Goal: Task Accomplishment & Management: Complete application form

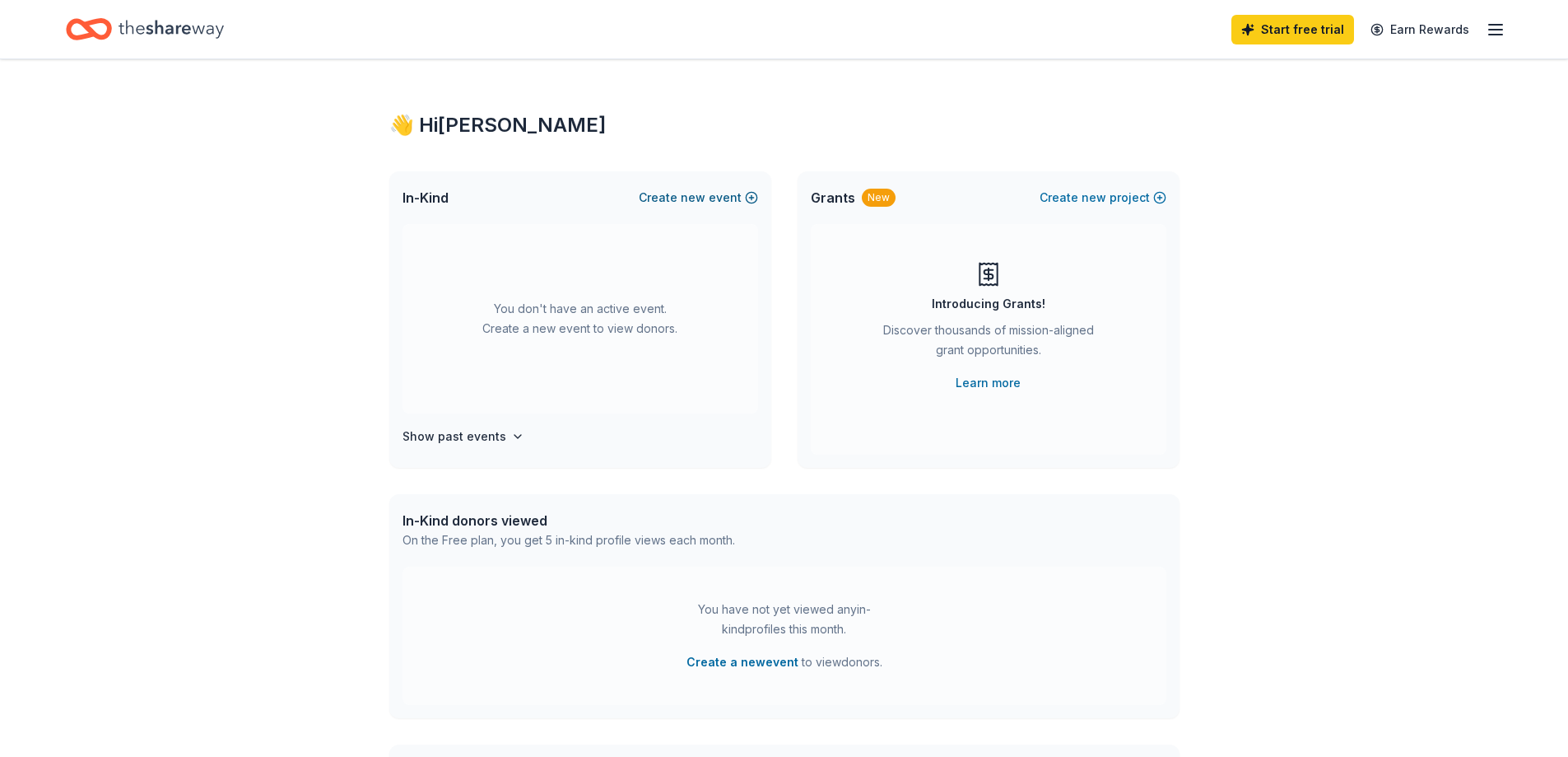
click at [721, 198] on button "Create new event" at bounding box center [699, 198] width 120 height 20
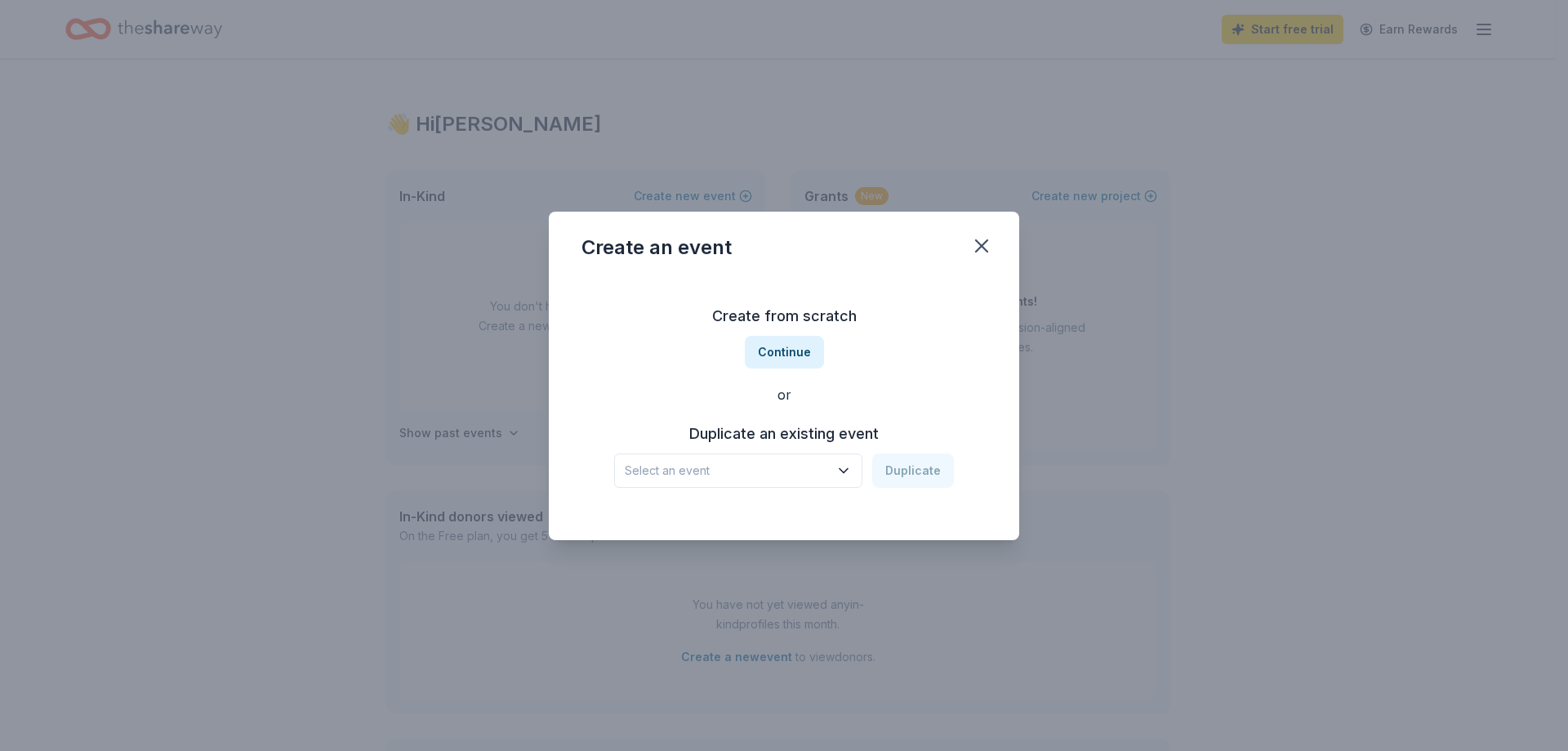
click at [844, 470] on icon "button" at bounding box center [844, 470] width 8 height 4
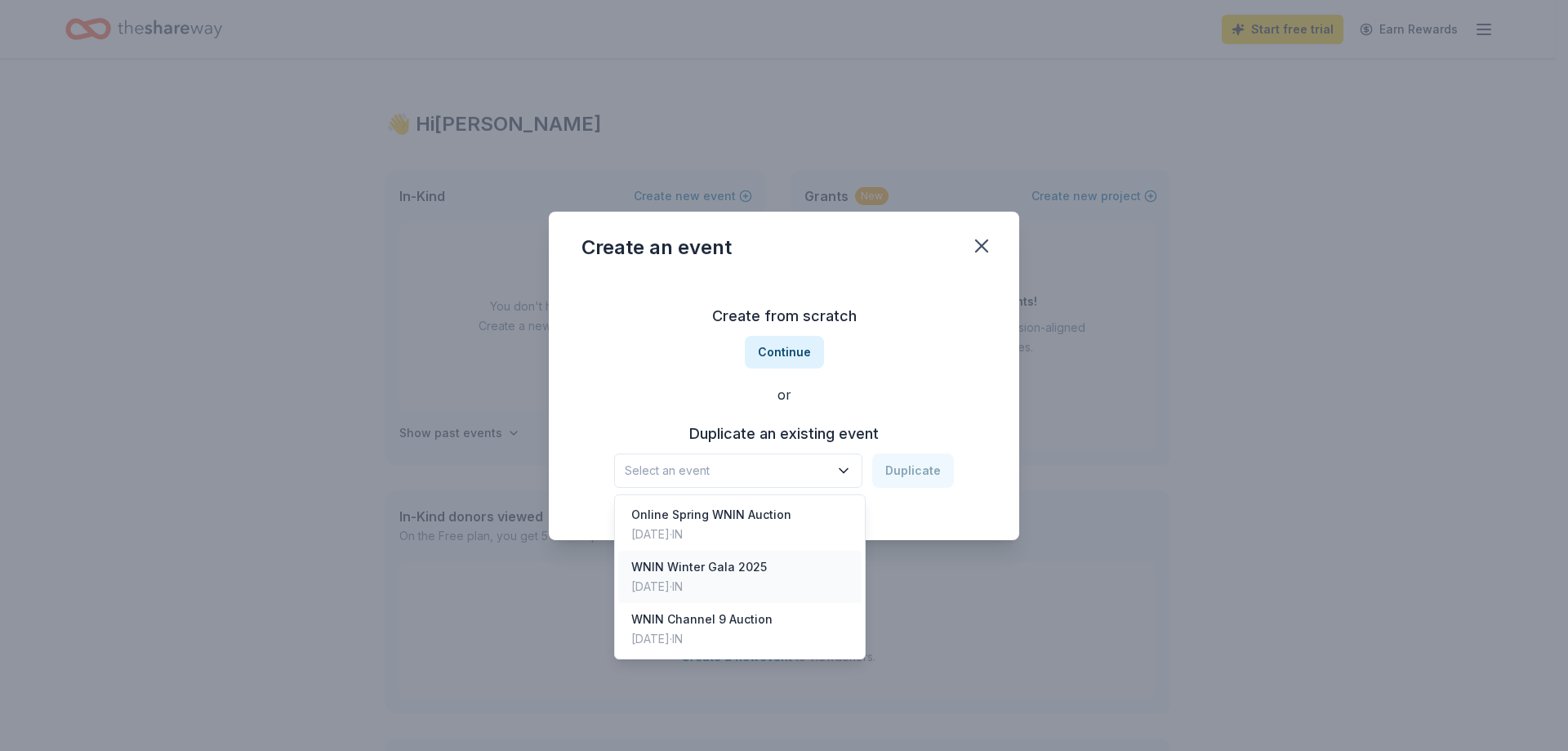
click at [789, 592] on div "WNIN Winter Gala [DATE], 2025 · IN" at bounding box center [740, 577] width 244 height 53
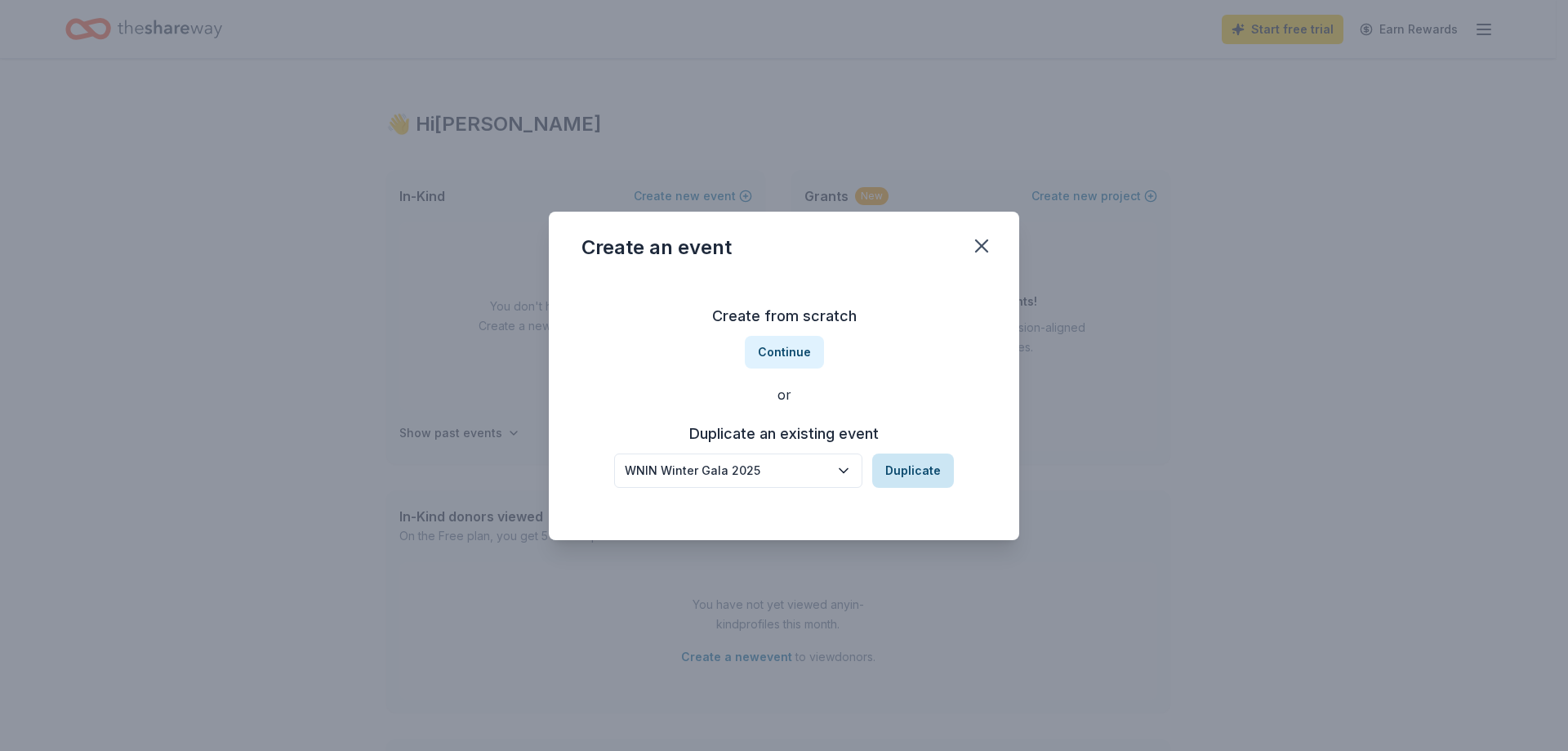
click at [898, 483] on button "Duplicate" at bounding box center [913, 471] width 81 height 35
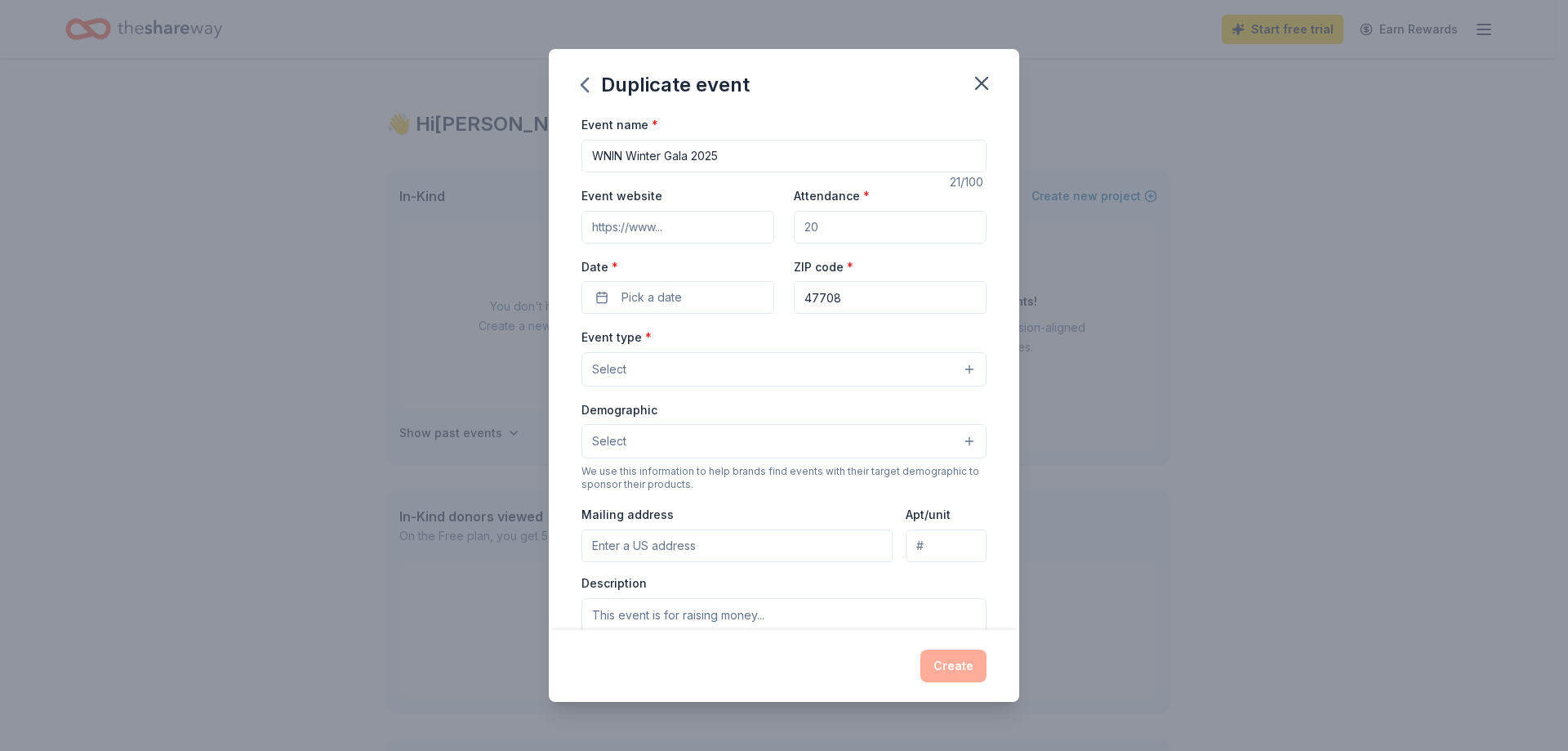
click at [827, 227] on input "Attendance *" at bounding box center [890, 227] width 193 height 33
type input "250"
click at [723, 156] on input "WNIN Winter Gala 2025" at bounding box center [784, 156] width 405 height 33
type input "WNIN Winter Gala 2026"
click at [680, 296] on span "Pick a date" at bounding box center [652, 297] width 60 height 20
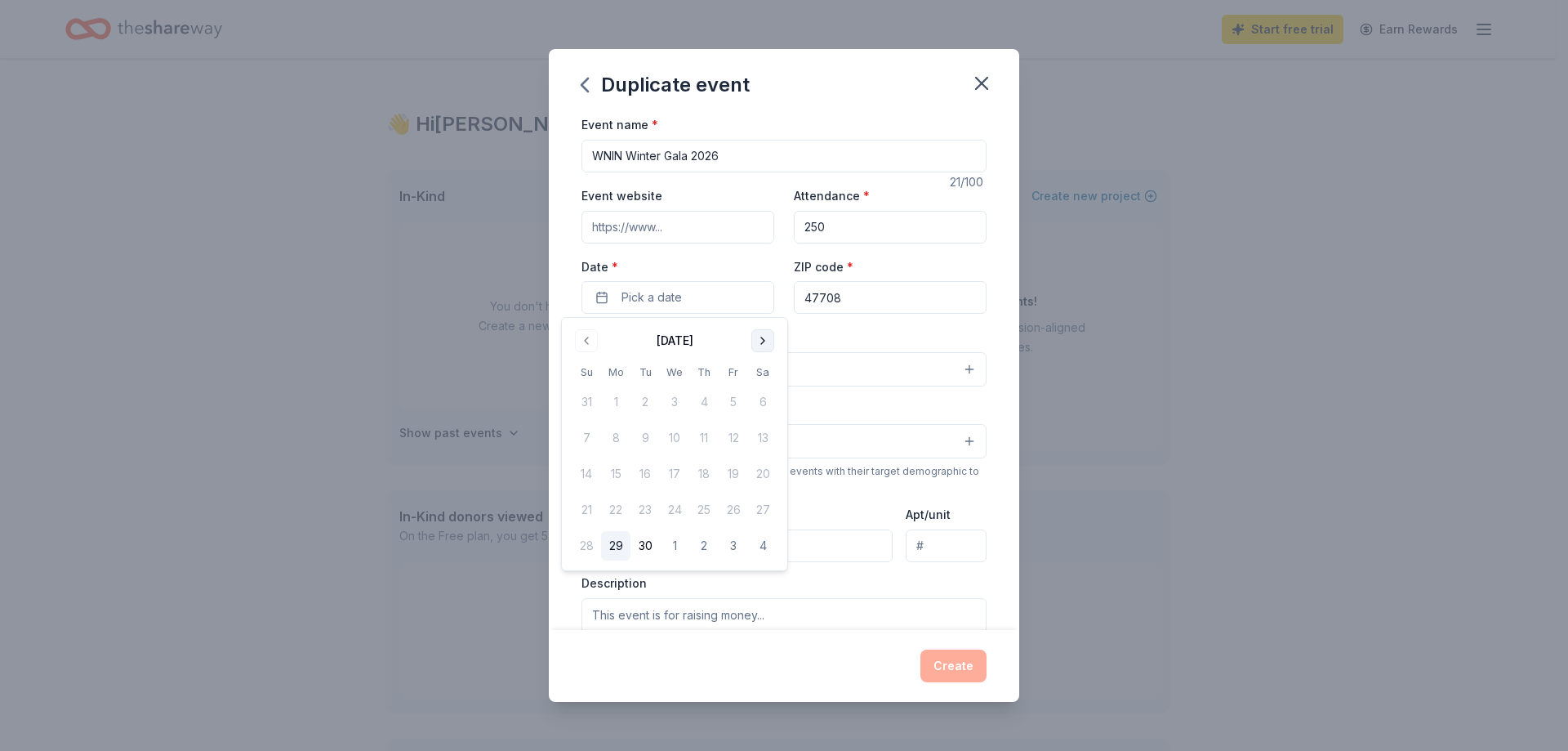
click at [752, 337] on button "Go to next month" at bounding box center [763, 340] width 23 height 23
click at [771, 506] on button "24" at bounding box center [763, 510] width 30 height 30
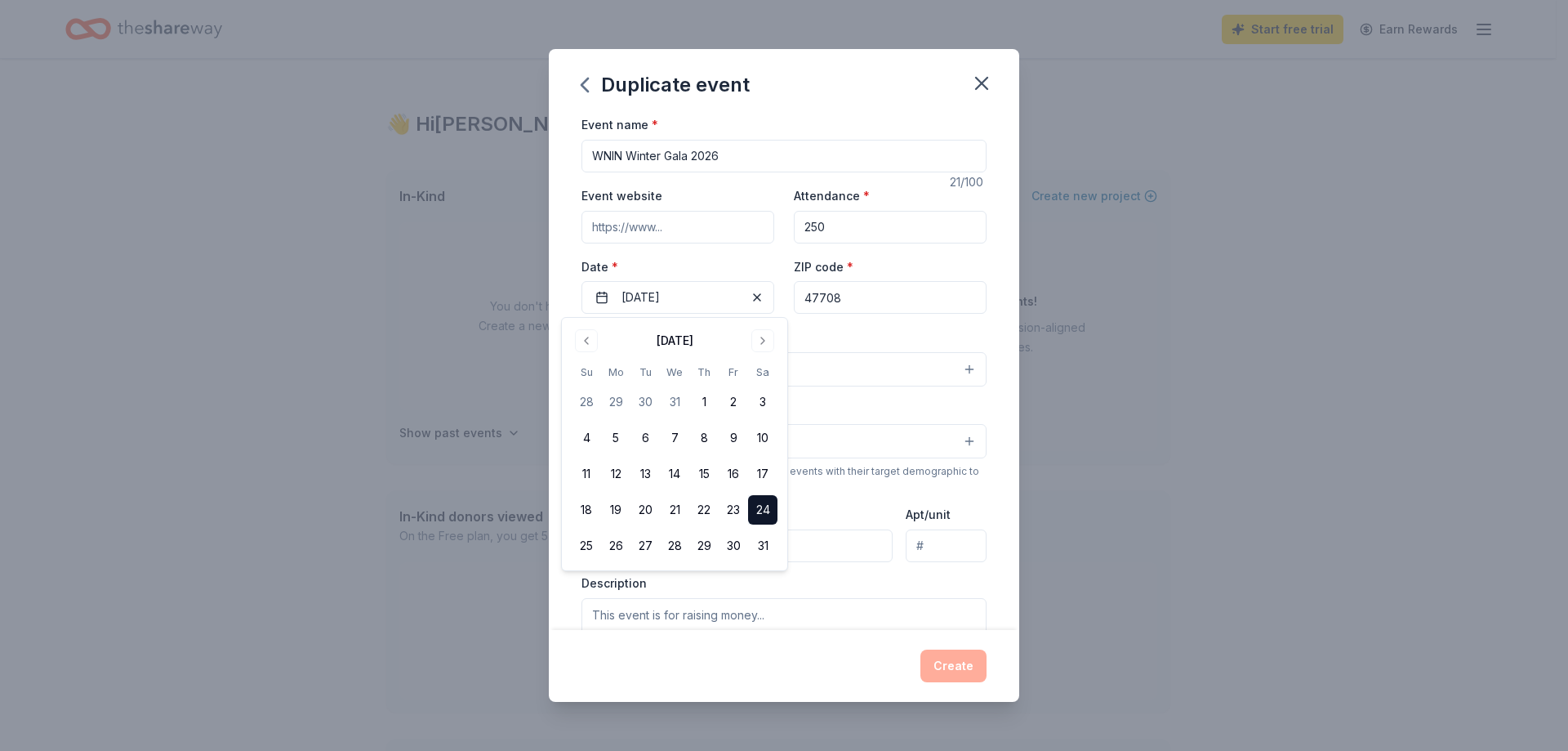
click at [1002, 476] on div "Event name * WNIN Winter Gala 2026 21 /100 Event website Attendance * 250 Date …" at bounding box center [784, 371] width 470 height 514
click at [957, 366] on button "Select" at bounding box center [784, 369] width 405 height 35
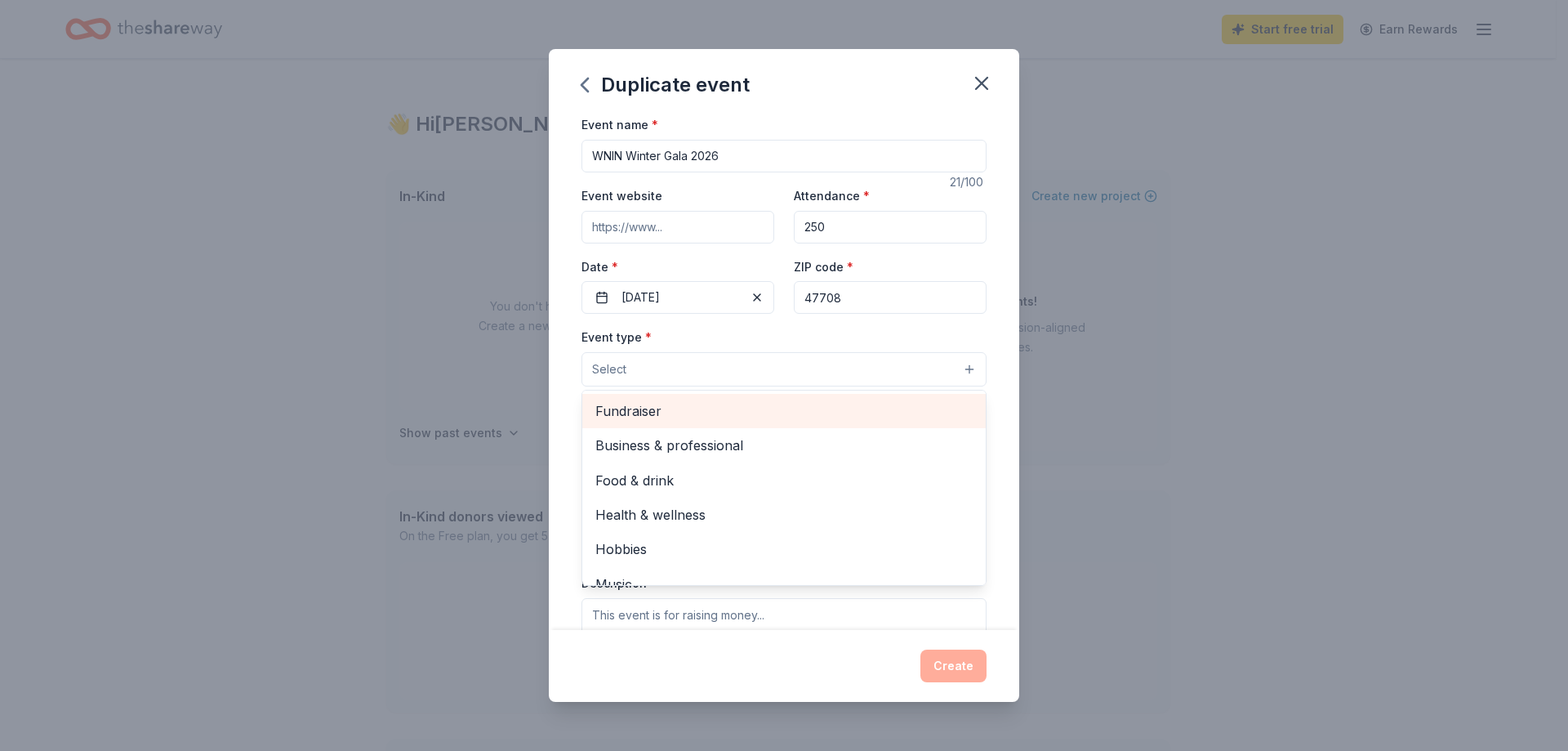
click at [776, 408] on span "Fundraiser" at bounding box center [784, 410] width 377 height 21
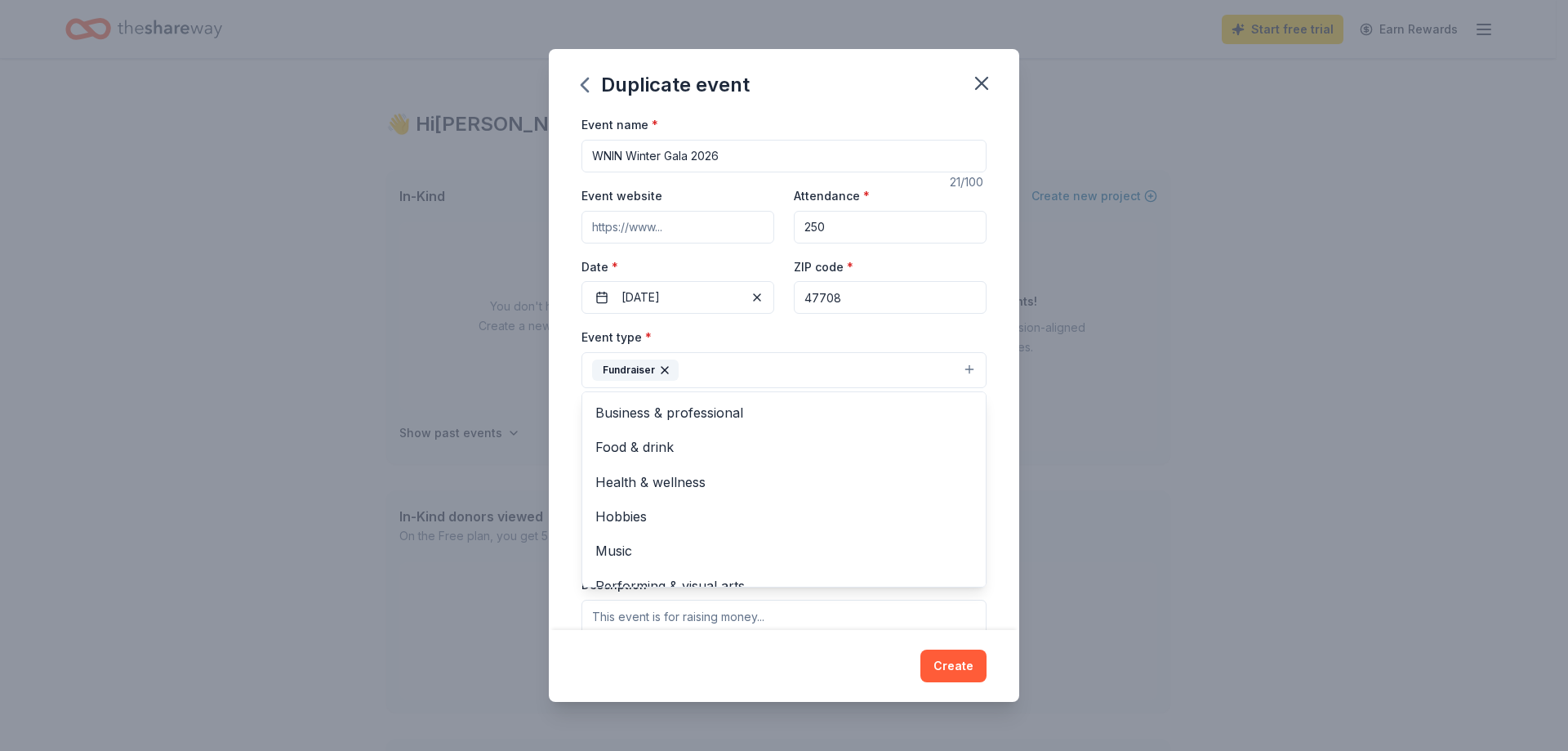
click at [986, 431] on div "Event name * WNIN Winter Gala 2026 21 /100 Event website Attendance * 250 Date …" at bounding box center [784, 371] width 470 height 514
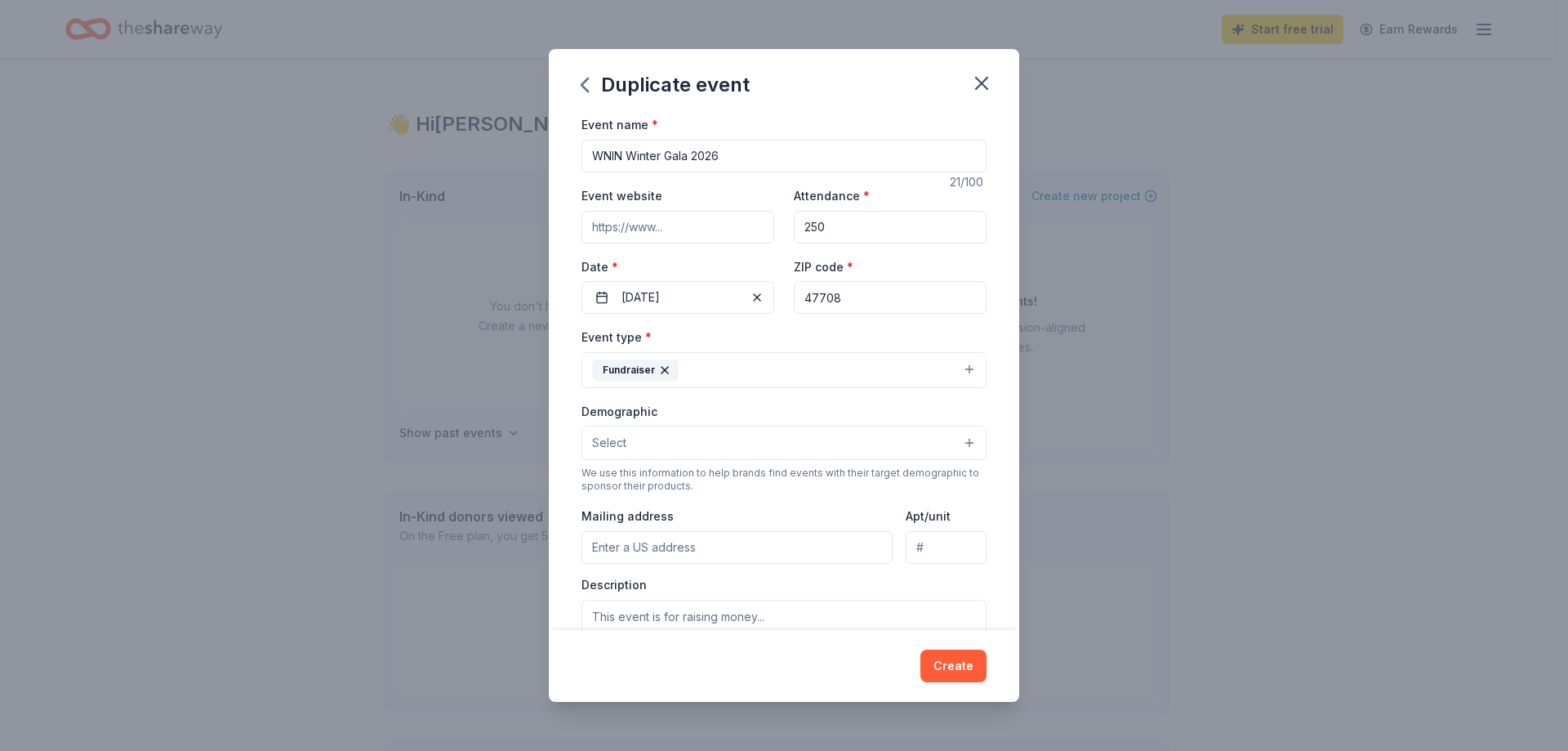
click at [952, 446] on button "Select" at bounding box center [784, 443] width 405 height 35
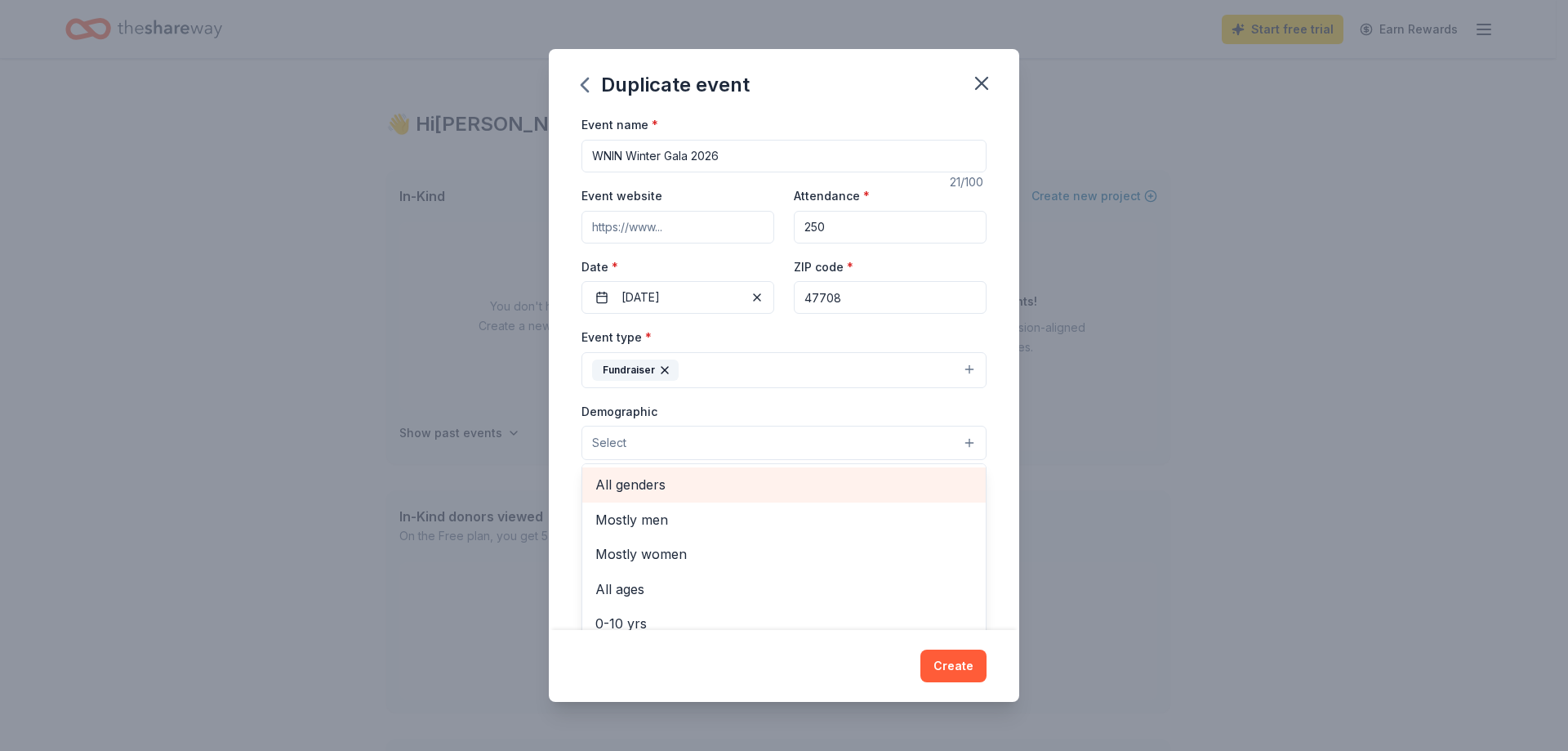
click at [885, 480] on span "All genders" at bounding box center [784, 483] width 377 height 21
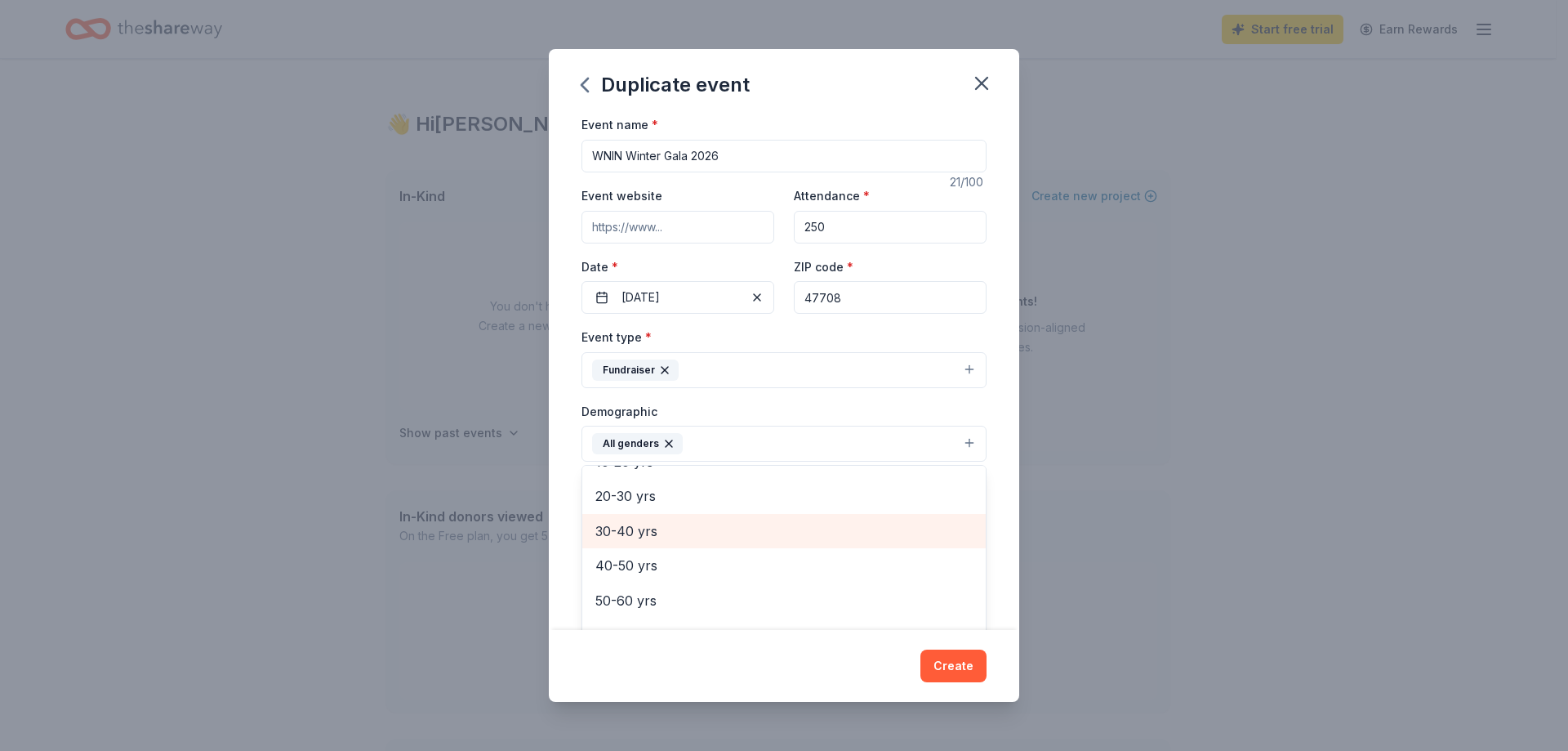
scroll to position [228, 0]
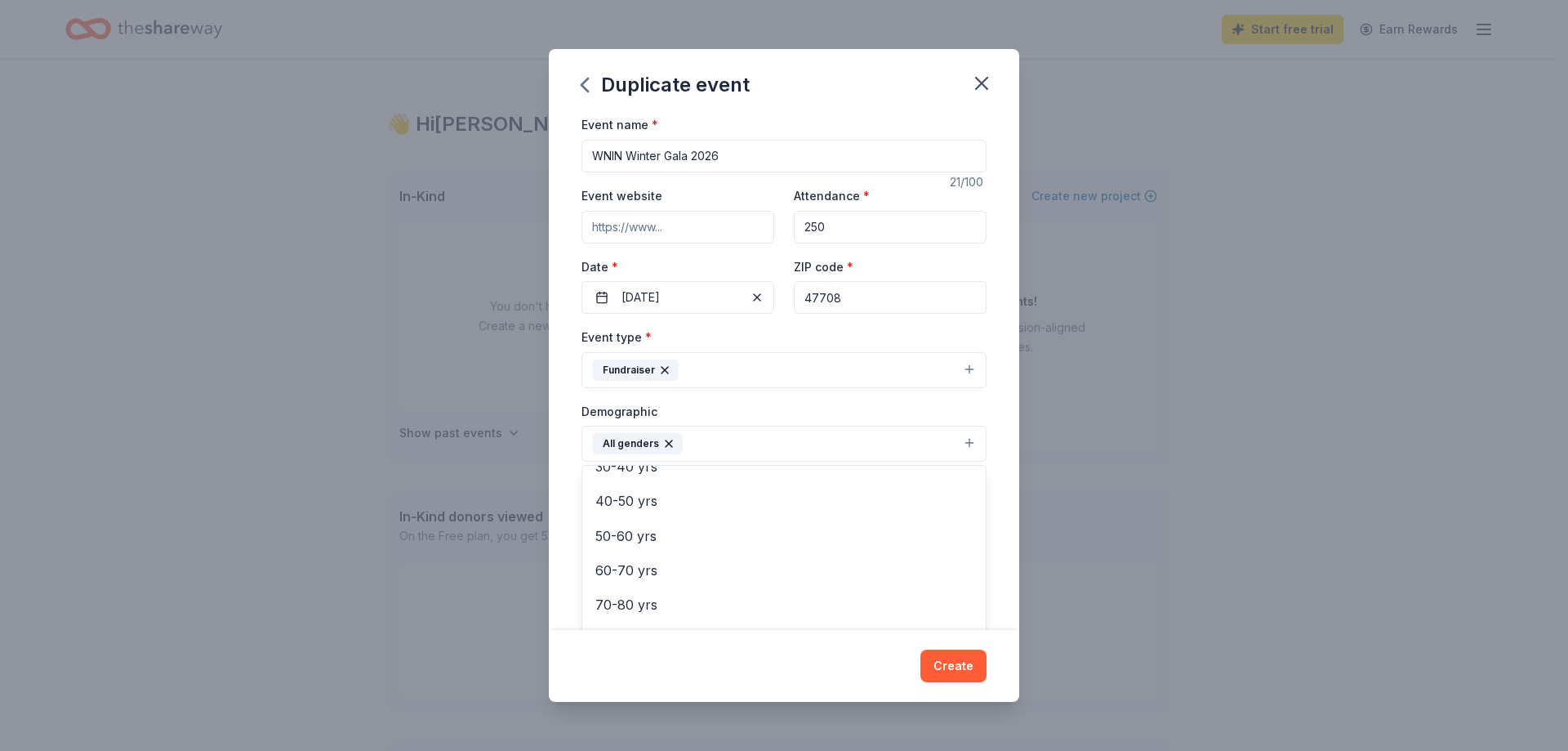
click at [992, 496] on div "Event name * WNIN Winter Gala 2026 21 /100 Event website Attendance * 250 Date …" at bounding box center [784, 371] width 470 height 514
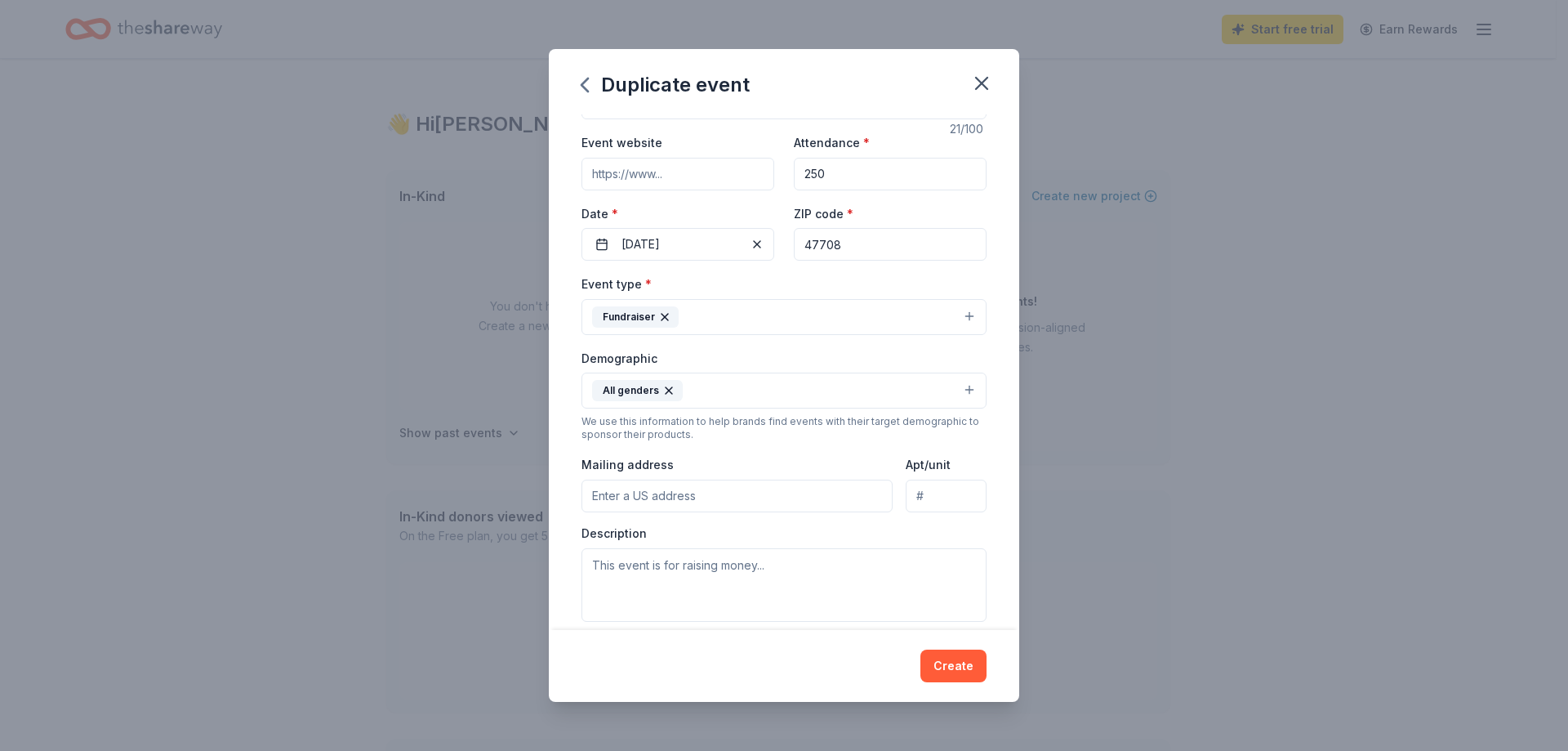
scroll to position [81, 0]
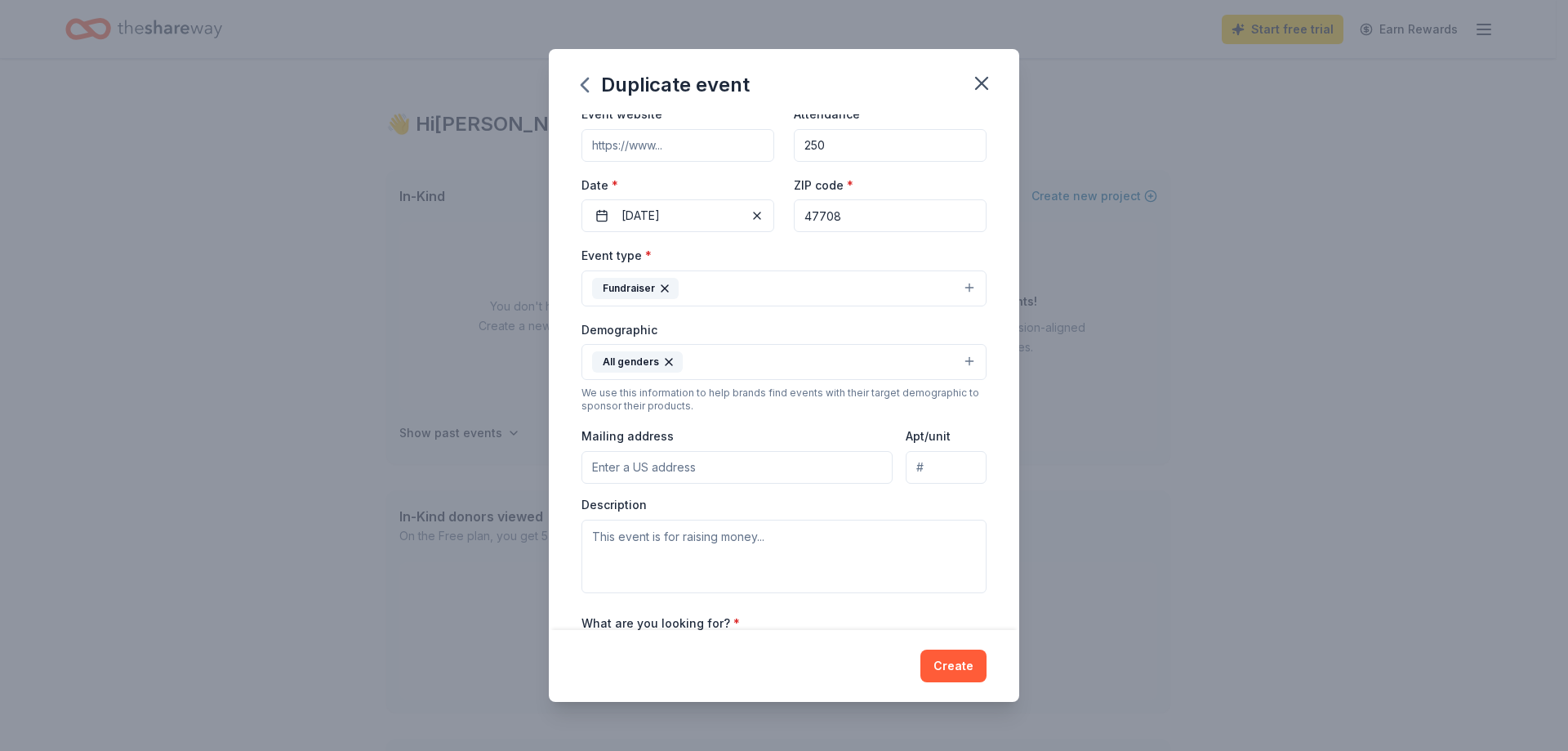
click at [747, 469] on input "Mailing address" at bounding box center [737, 467] width 311 height 33
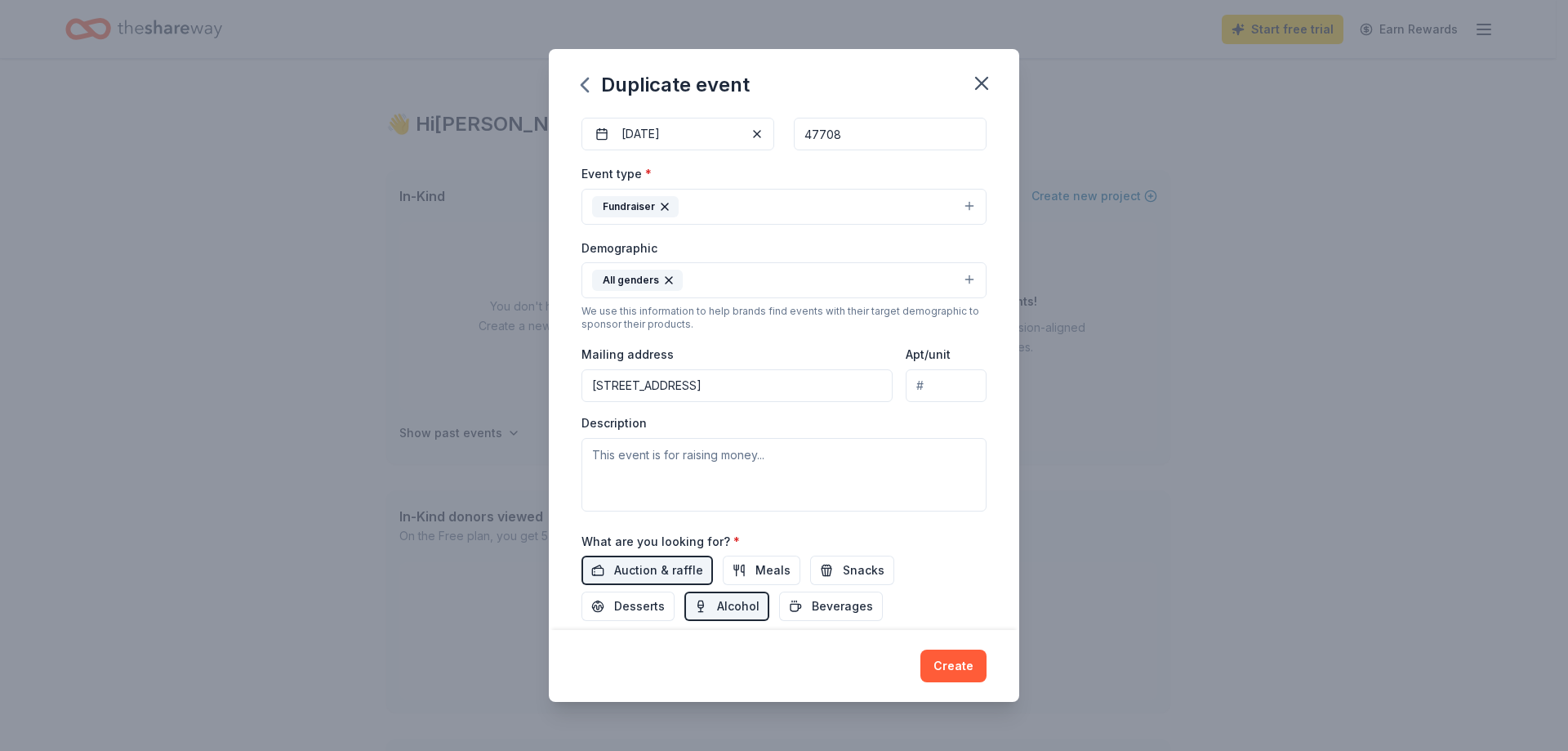
type input "2 Main Street, Evansville, IN, 47708"
click at [745, 563] on button "Meals" at bounding box center [762, 571] width 77 height 30
click at [848, 574] on span "Snacks" at bounding box center [864, 571] width 42 height 20
click at [829, 605] on span "Beverages" at bounding box center [843, 606] width 61 height 20
click at [665, 603] on button "Desserts" at bounding box center [628, 606] width 93 height 30
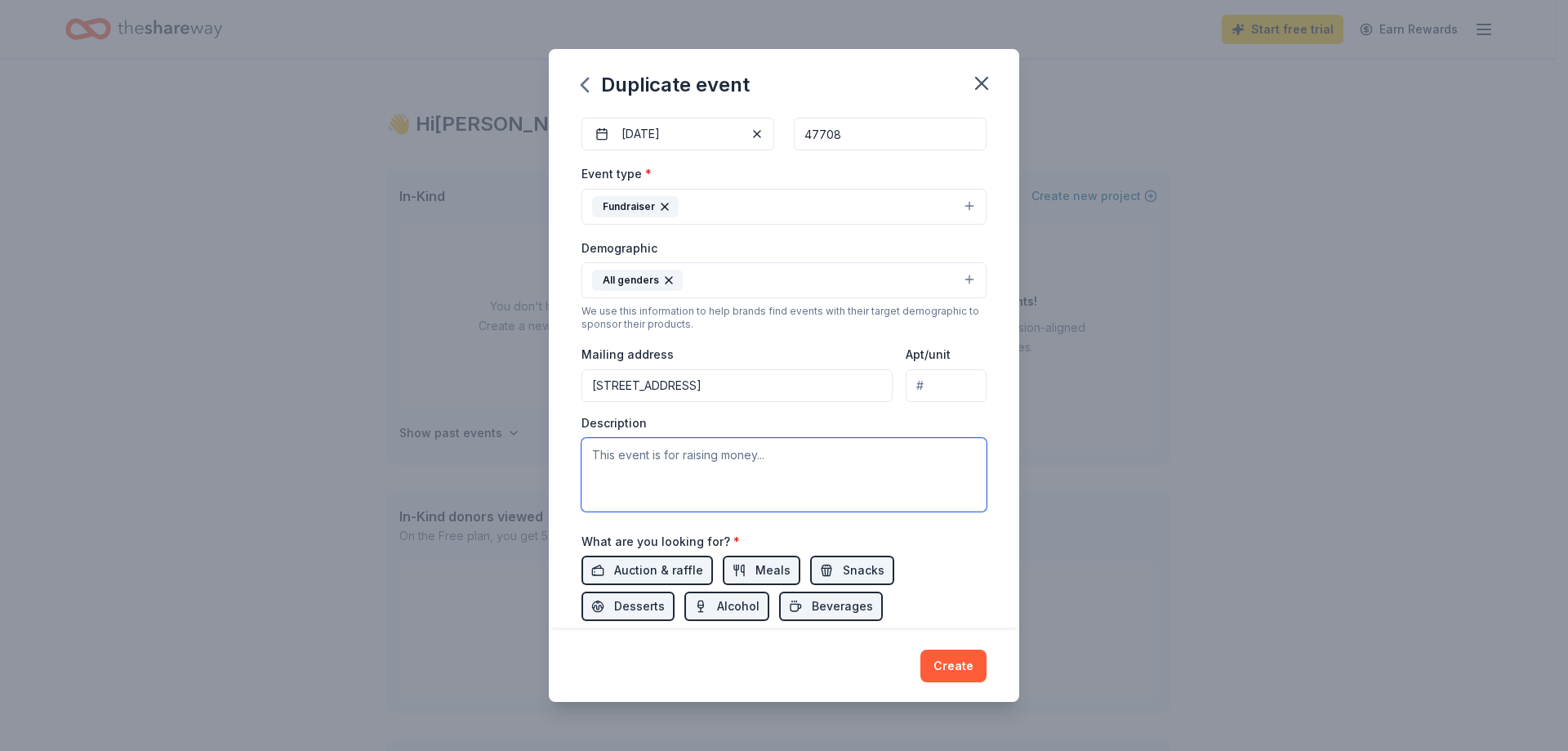
click at [600, 453] on textarea at bounding box center [784, 475] width 405 height 73
paste textarea "thousands of families in the tri-state region have received quality television …"
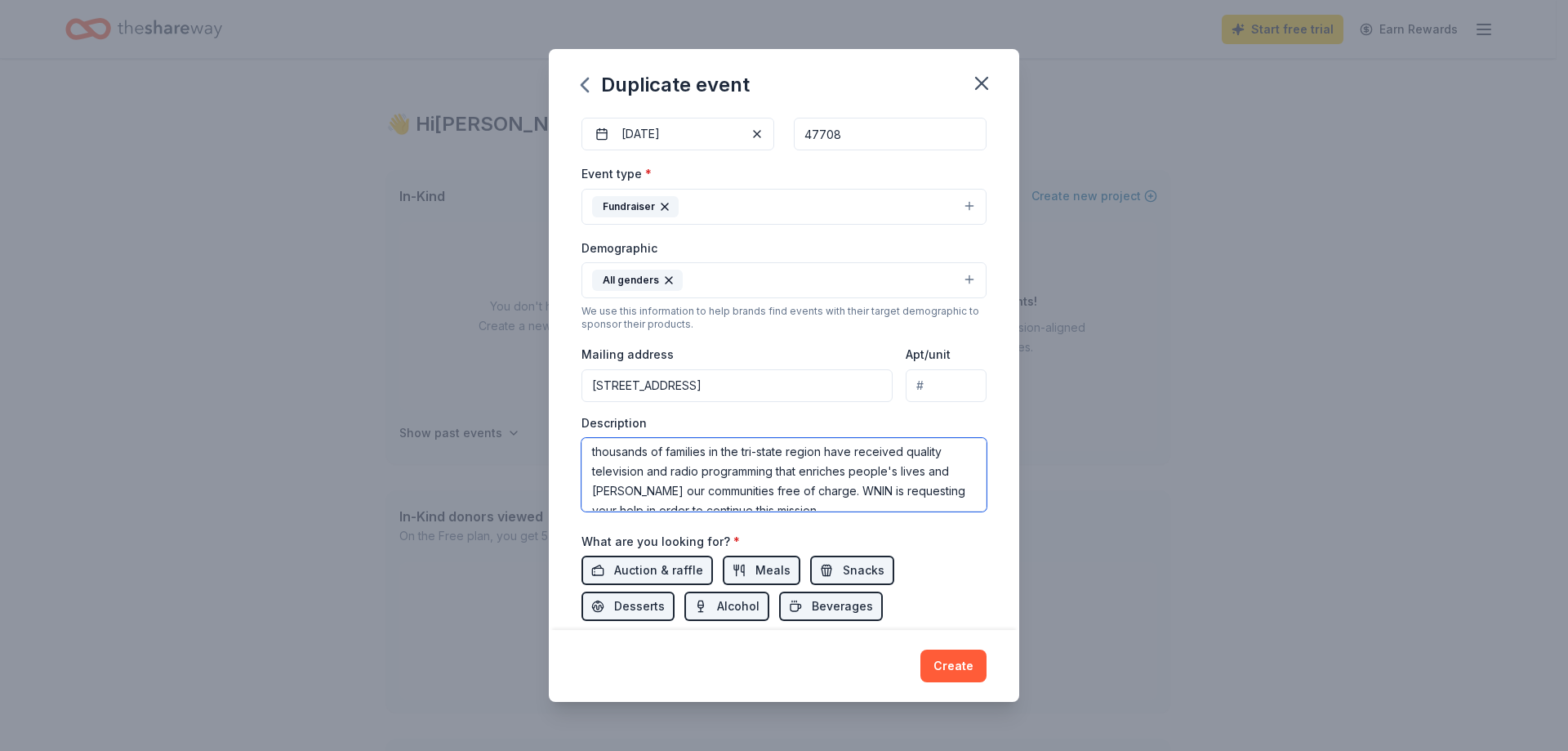
scroll to position [0, 0]
click at [594, 458] on textarea "thousands of families in the tri-state region have received quality television …" at bounding box center [784, 475] width 405 height 73
click at [789, 455] on textarea "Thousands of families in the tri-state region have received quality television …" at bounding box center [784, 475] width 405 height 73
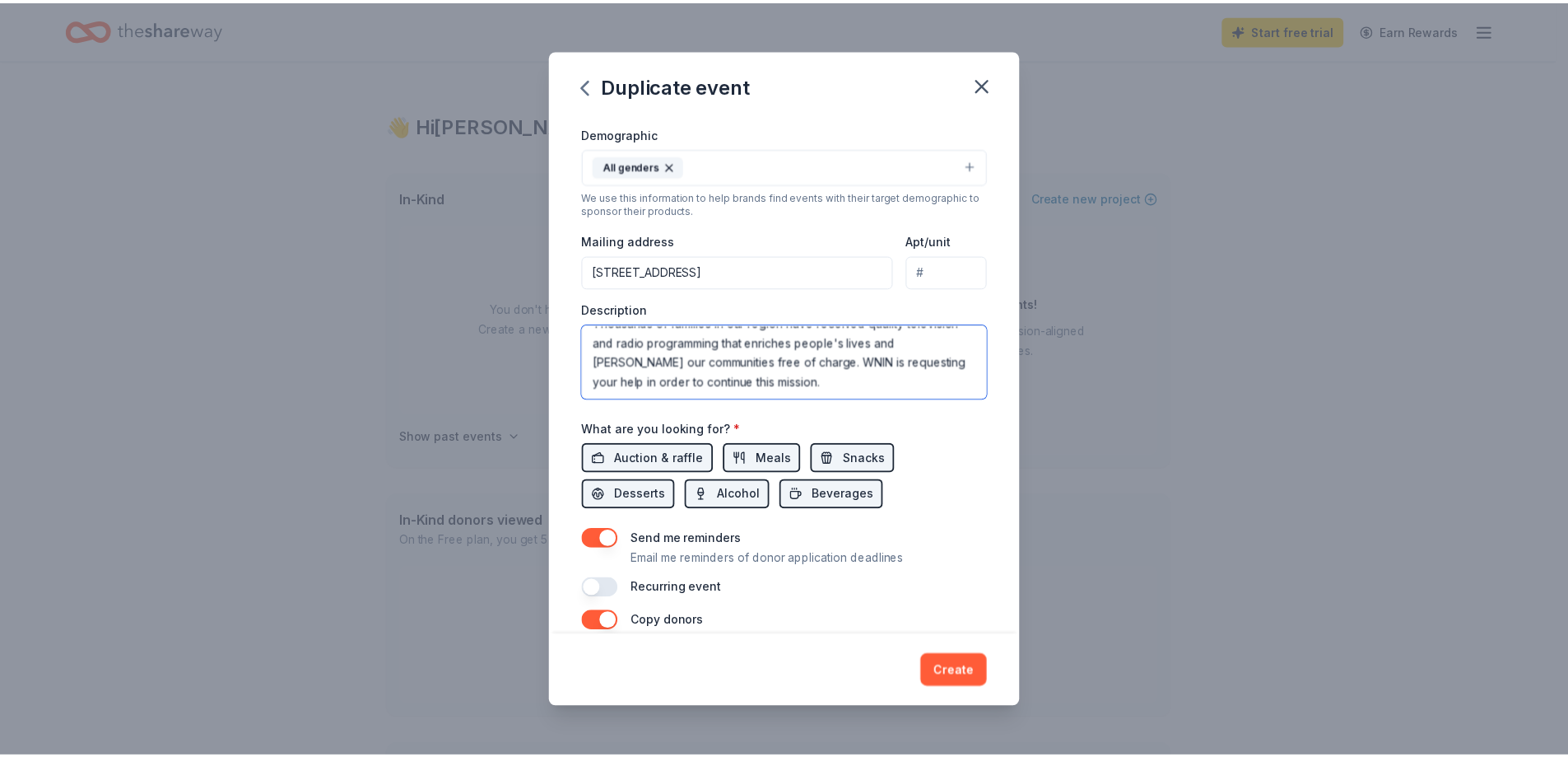
scroll to position [452, 0]
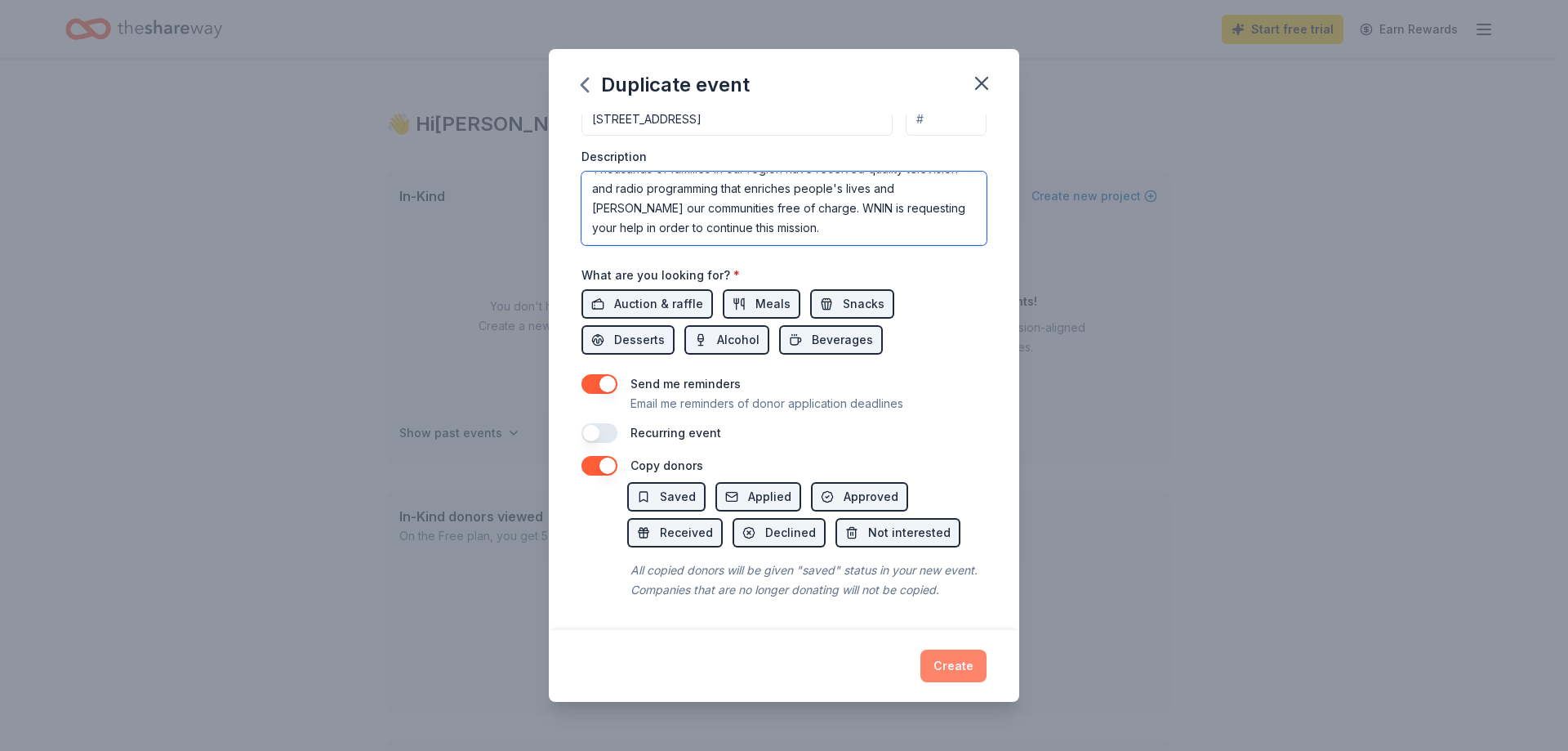
type textarea "Thousands of families in our region have received quality television and radio …"
click at [958, 669] on button "Create" at bounding box center [953, 666] width 66 height 33
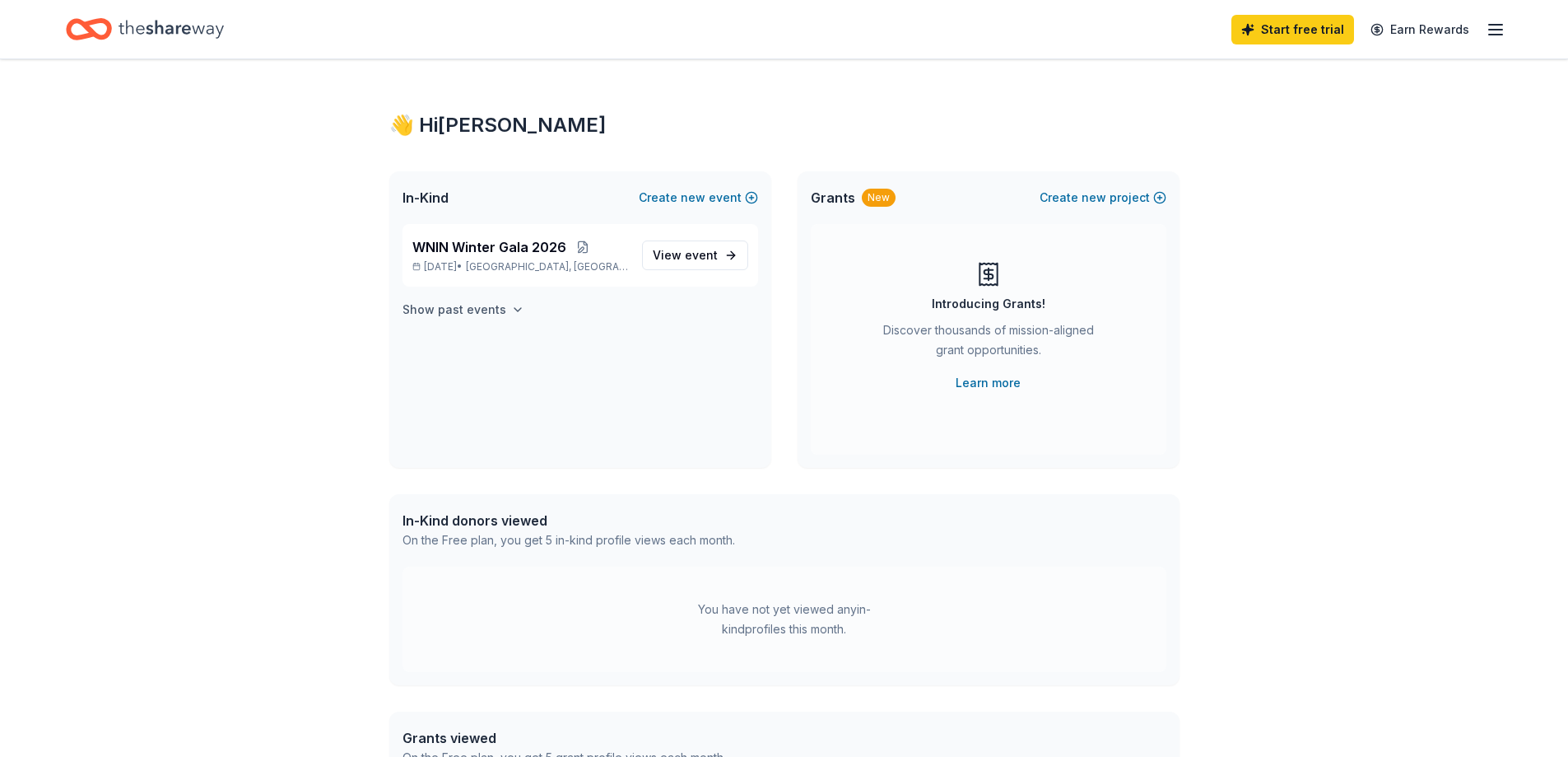
click at [511, 310] on icon "button" at bounding box center [517, 309] width 13 height 13
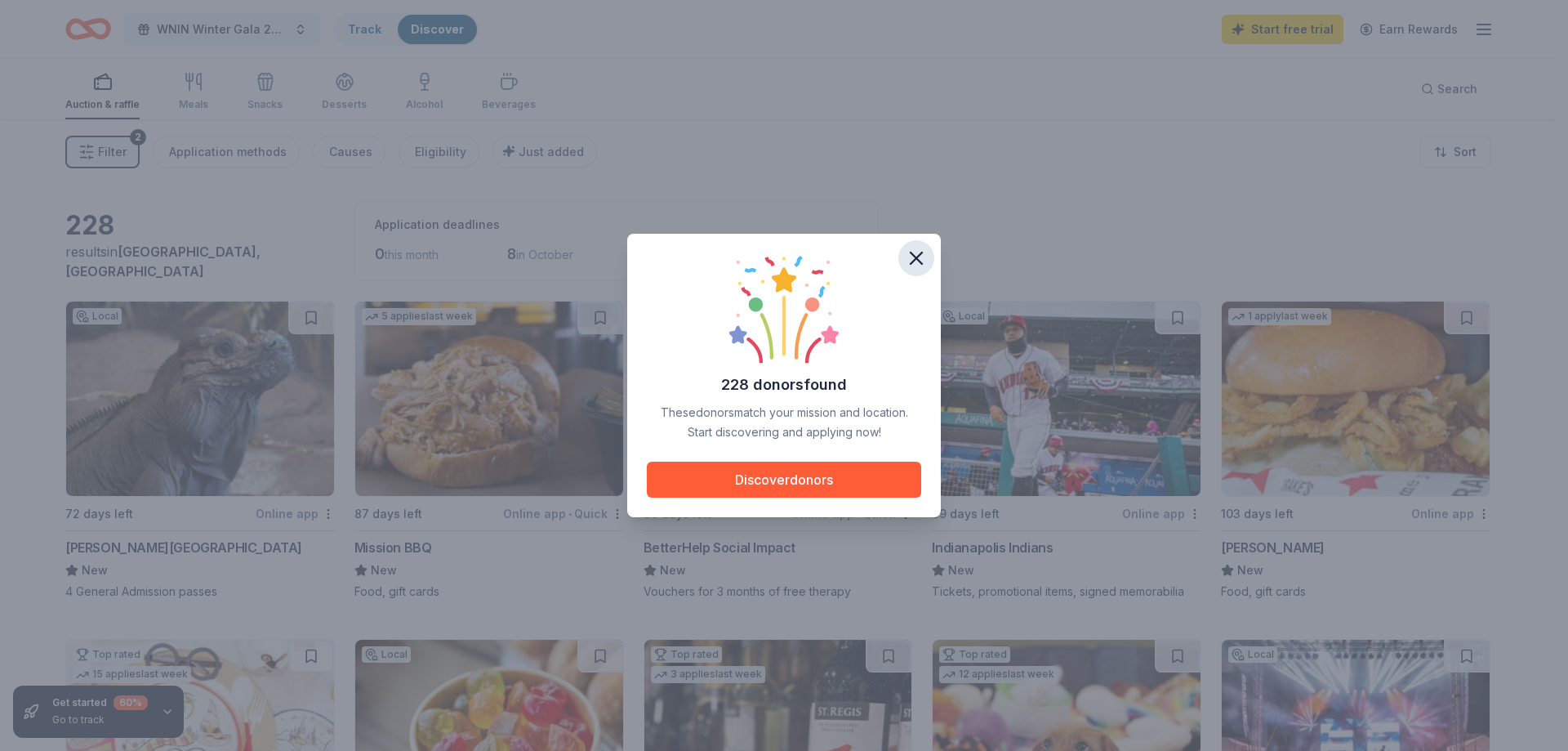
click at [919, 259] on icon "button" at bounding box center [916, 258] width 23 height 23
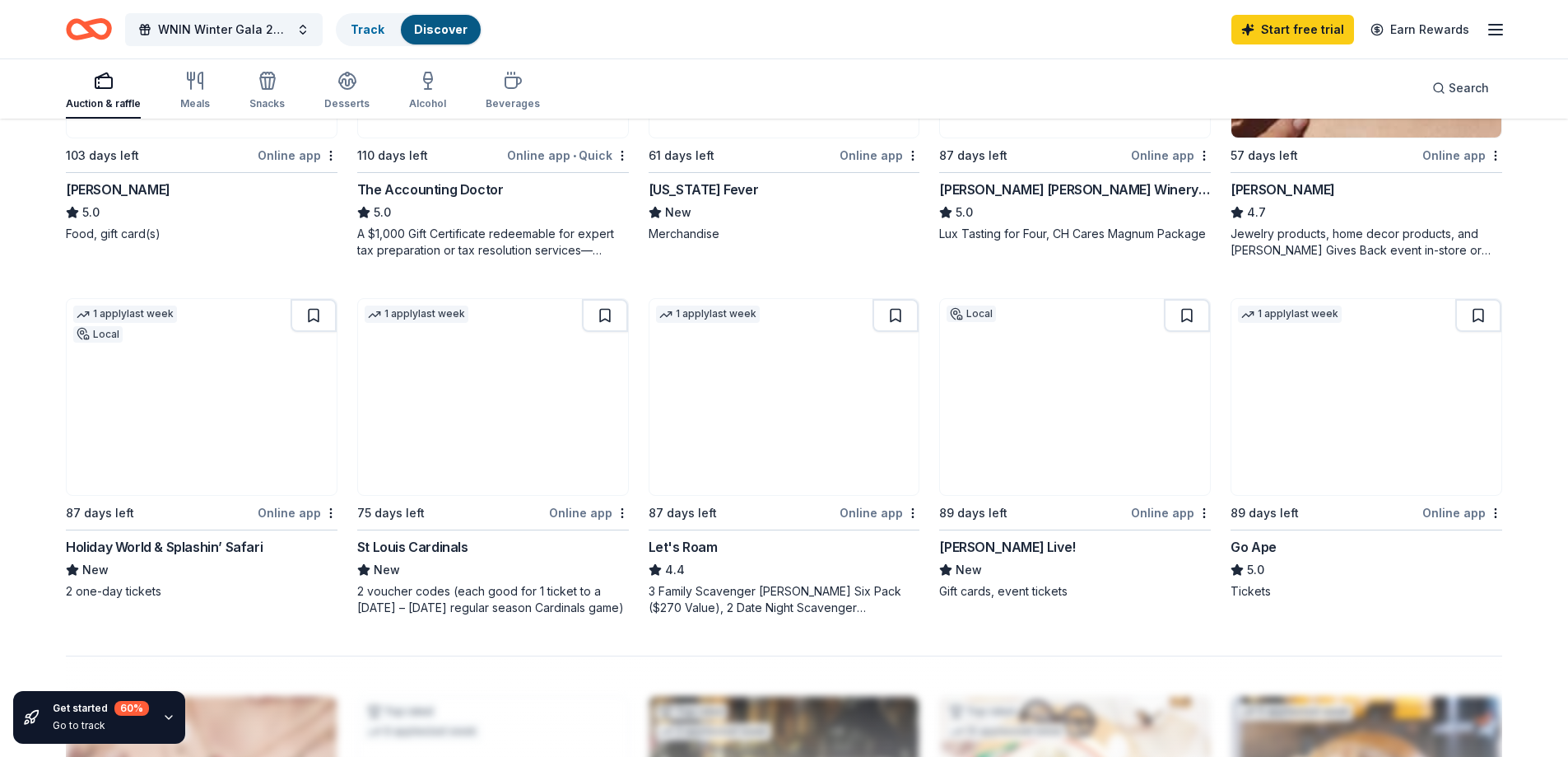
scroll to position [1071, 0]
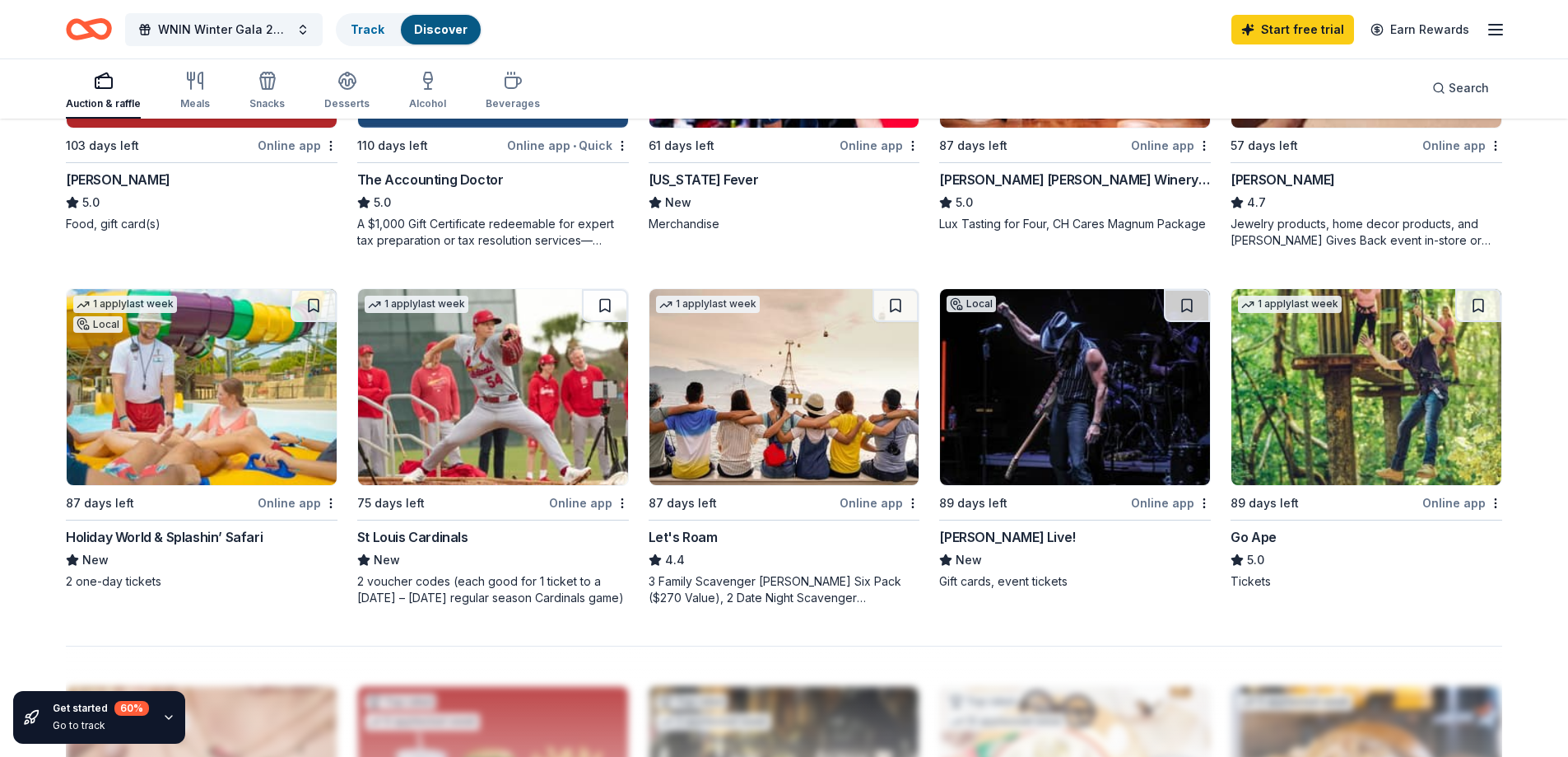
click at [981, 528] on div "Hendricks Live!" at bounding box center [1007, 537] width 136 height 20
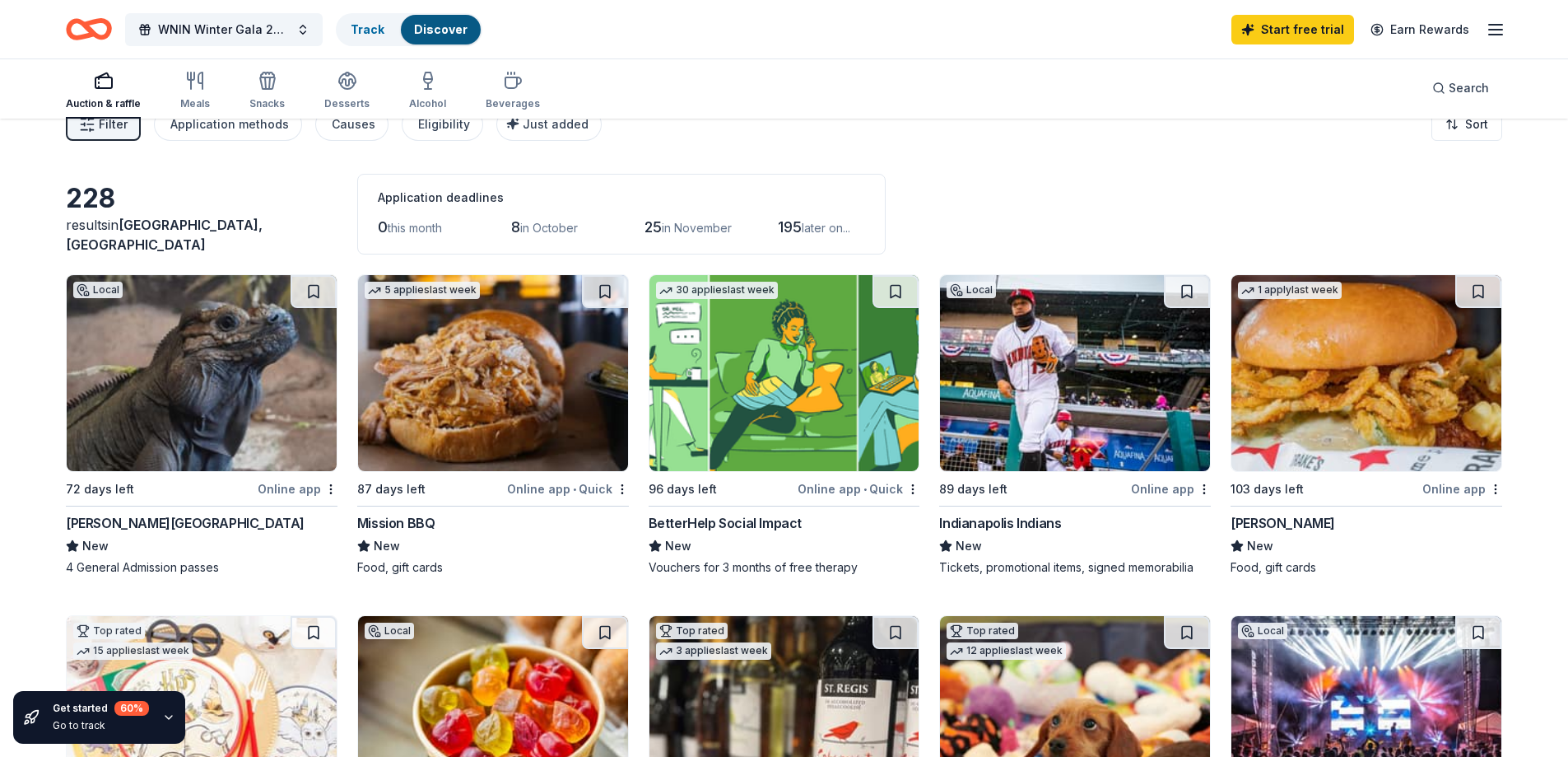
scroll to position [0, 0]
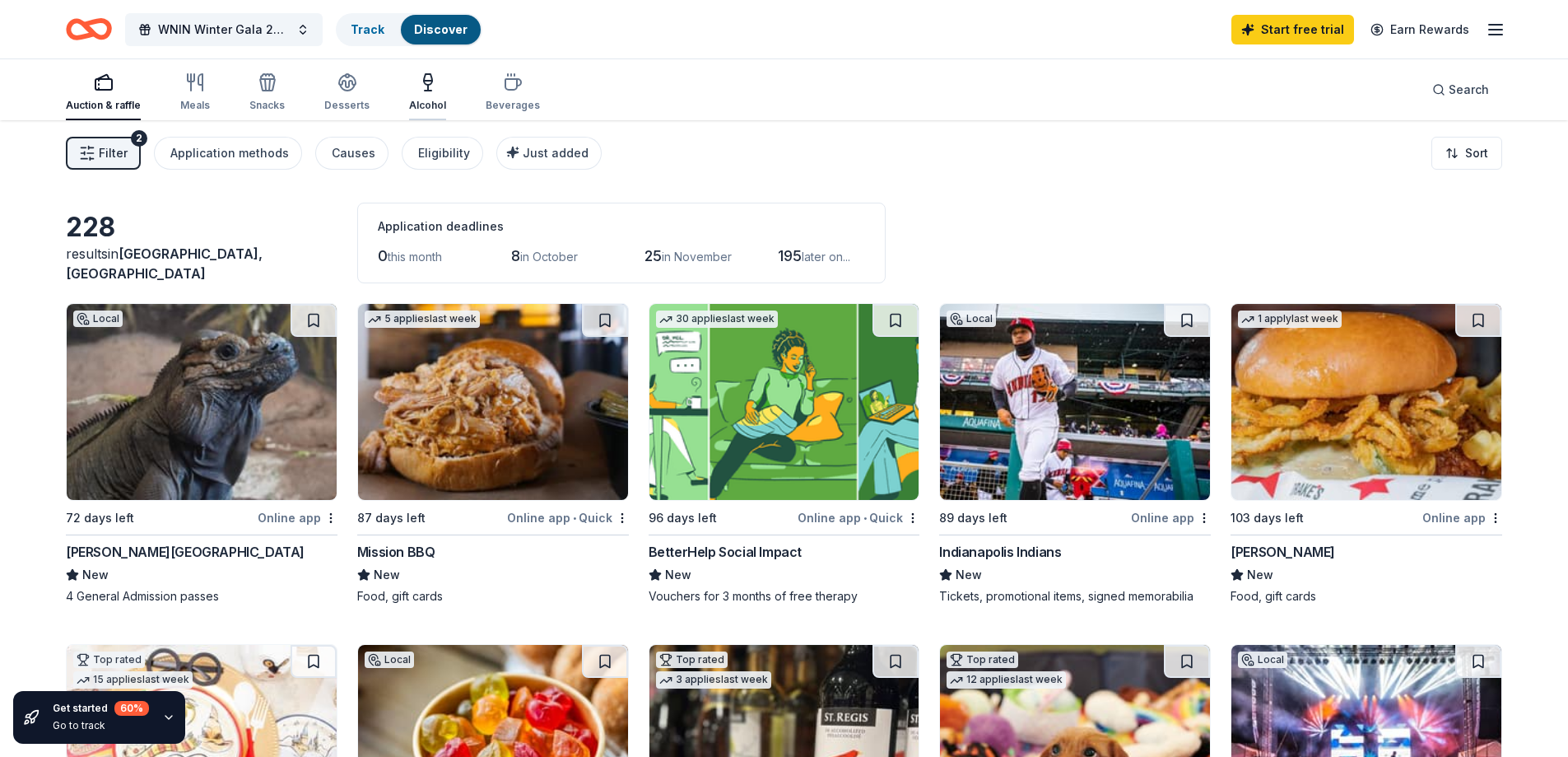
click at [421, 96] on div "Alcohol" at bounding box center [427, 93] width 37 height 40
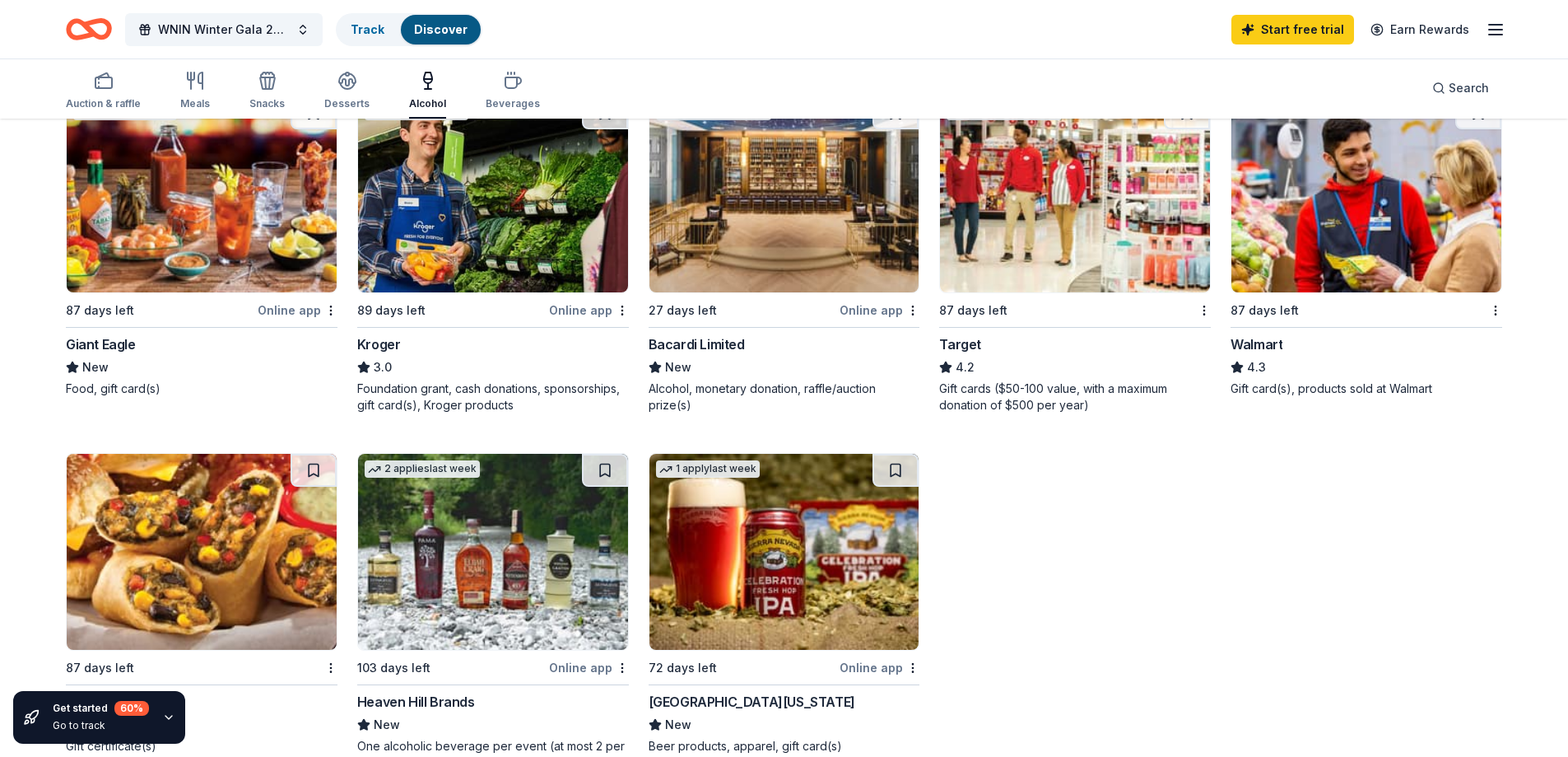
scroll to position [1071, 0]
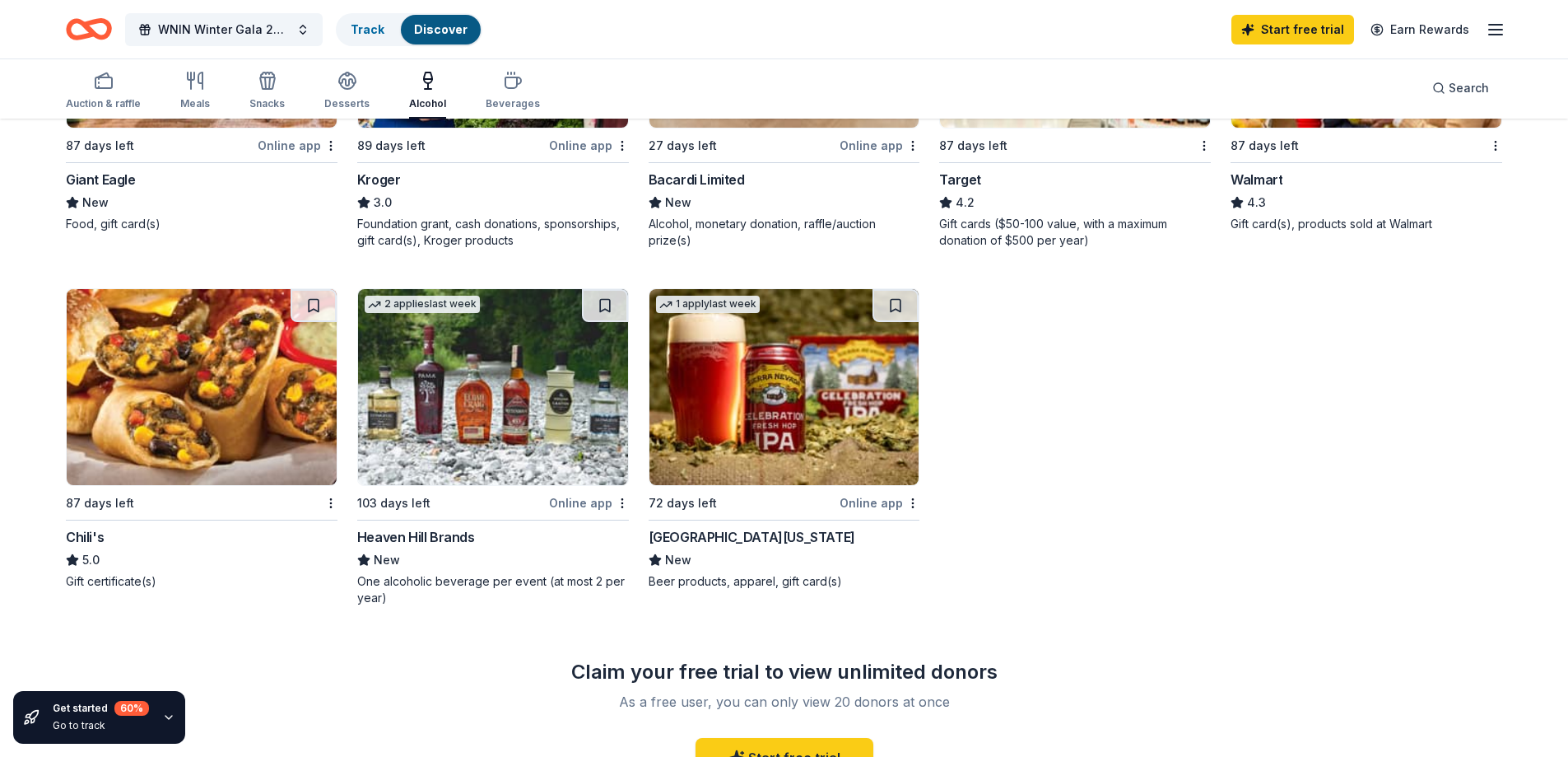
click at [392, 537] on div "Heaven Hill Brands" at bounding box center [416, 537] width 118 height 20
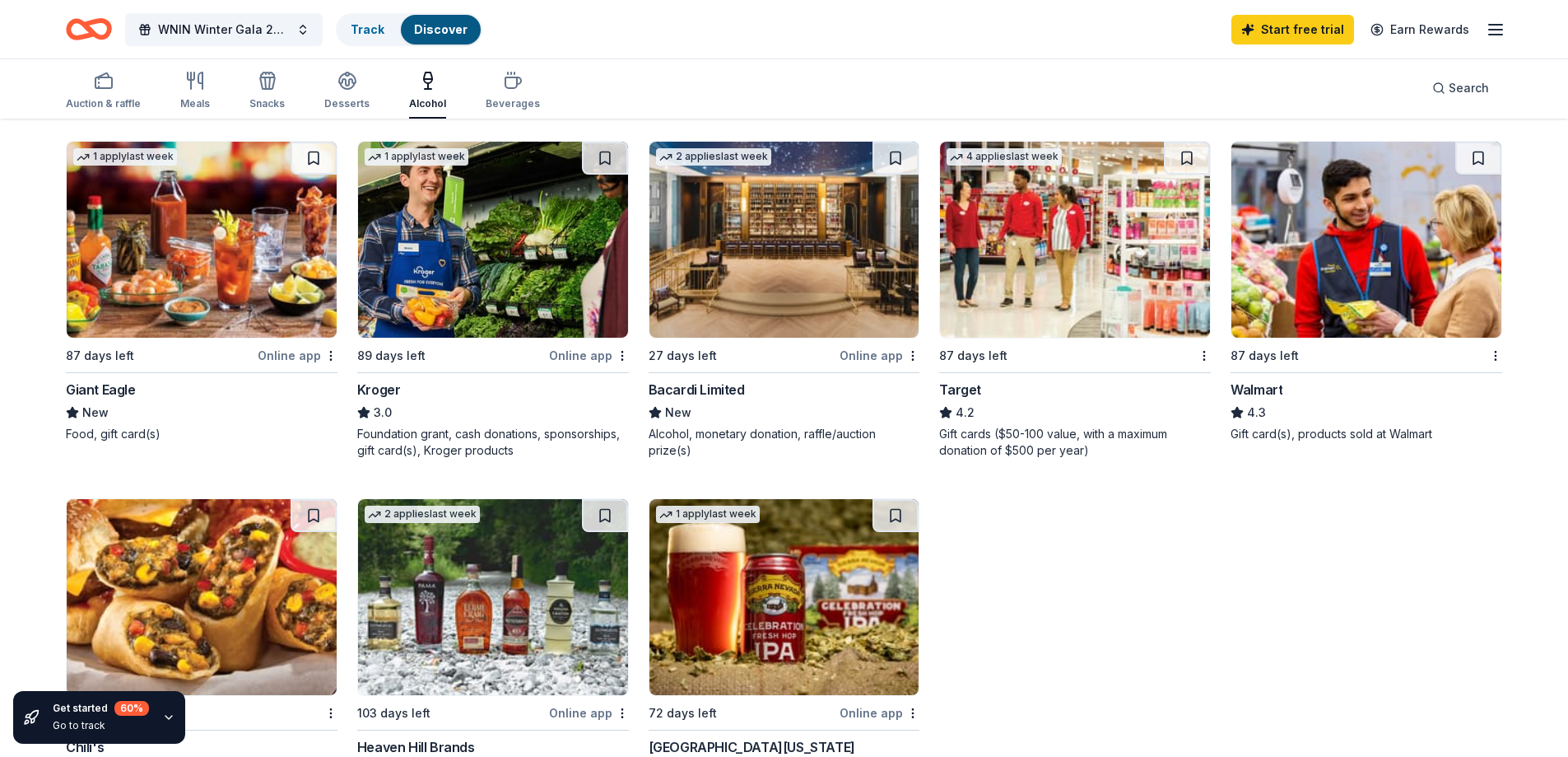
scroll to position [824, 0]
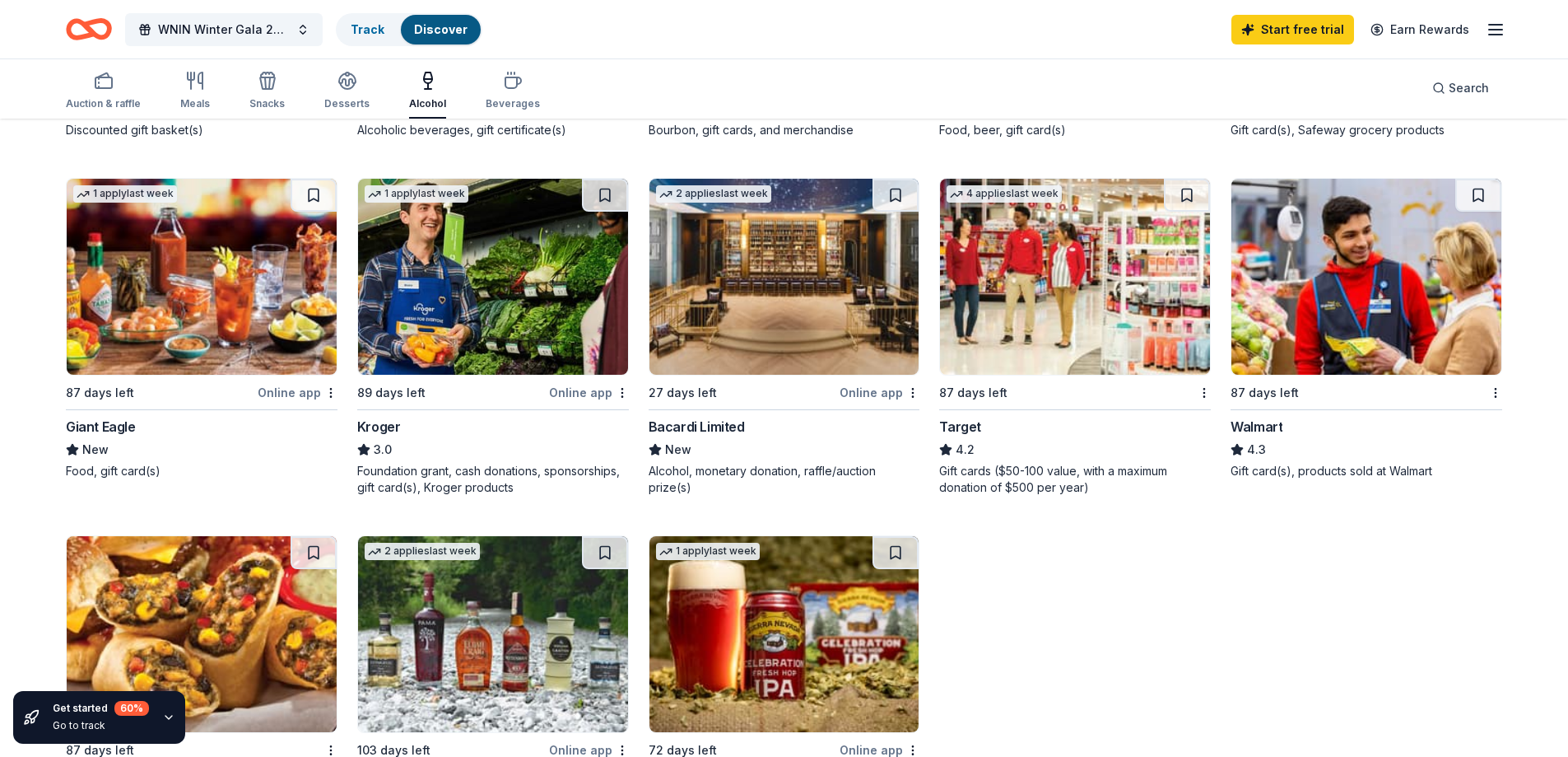
click at [687, 427] on div "Bacardi Limited" at bounding box center [697, 426] width 96 height 20
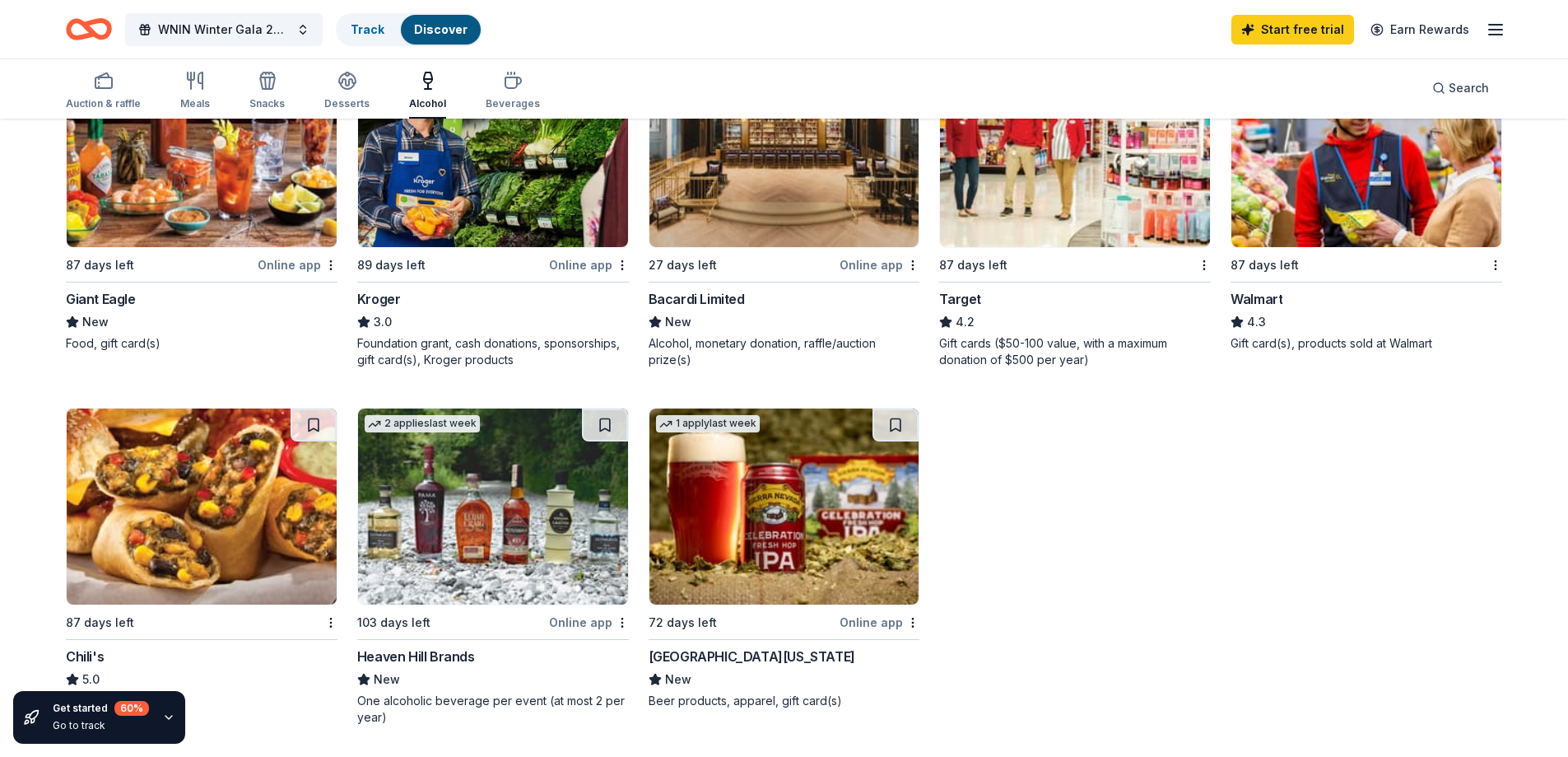
scroll to position [989, 0]
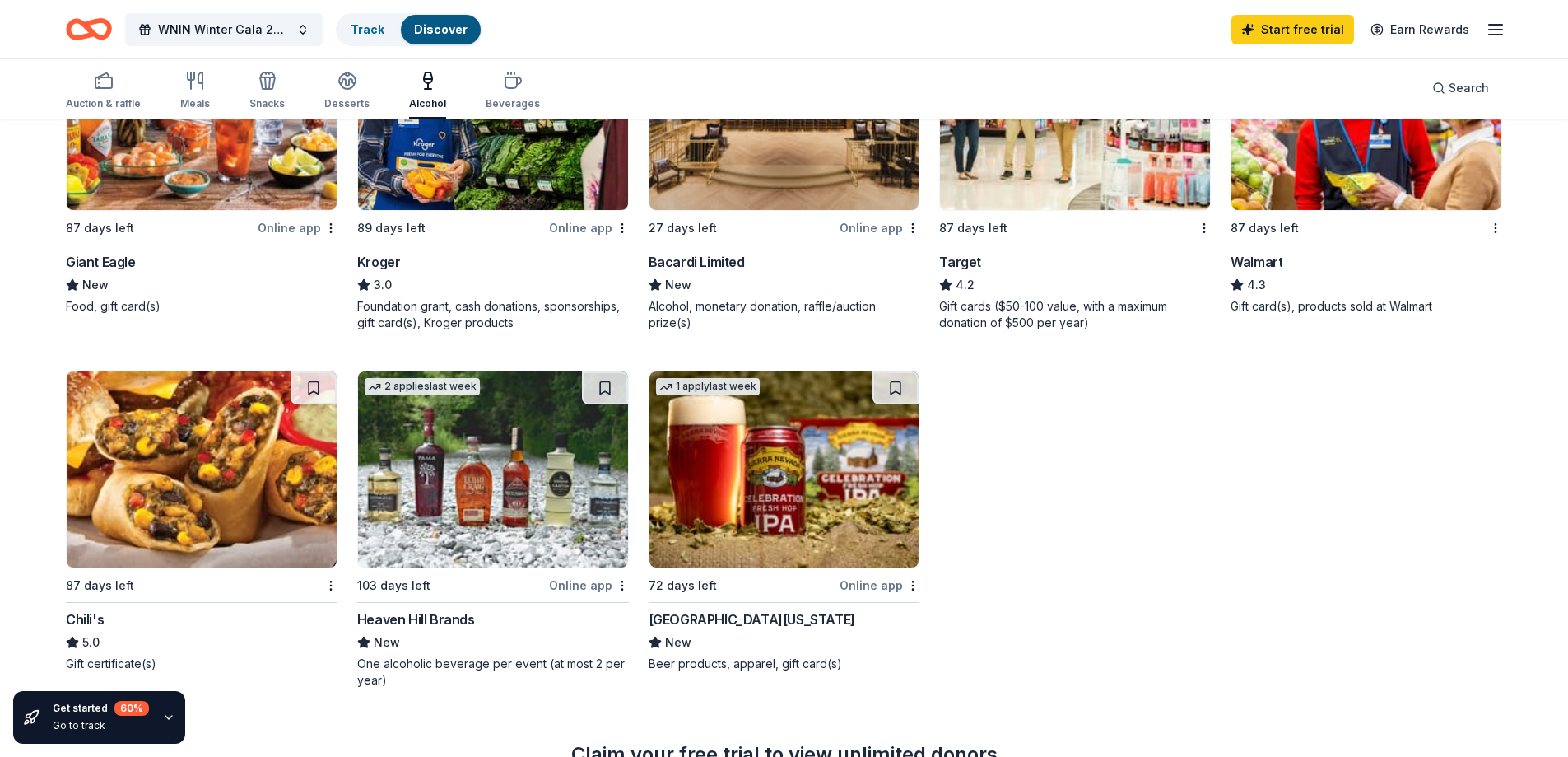
click at [700, 617] on div "Sierra Nevada" at bounding box center [752, 619] width 207 height 20
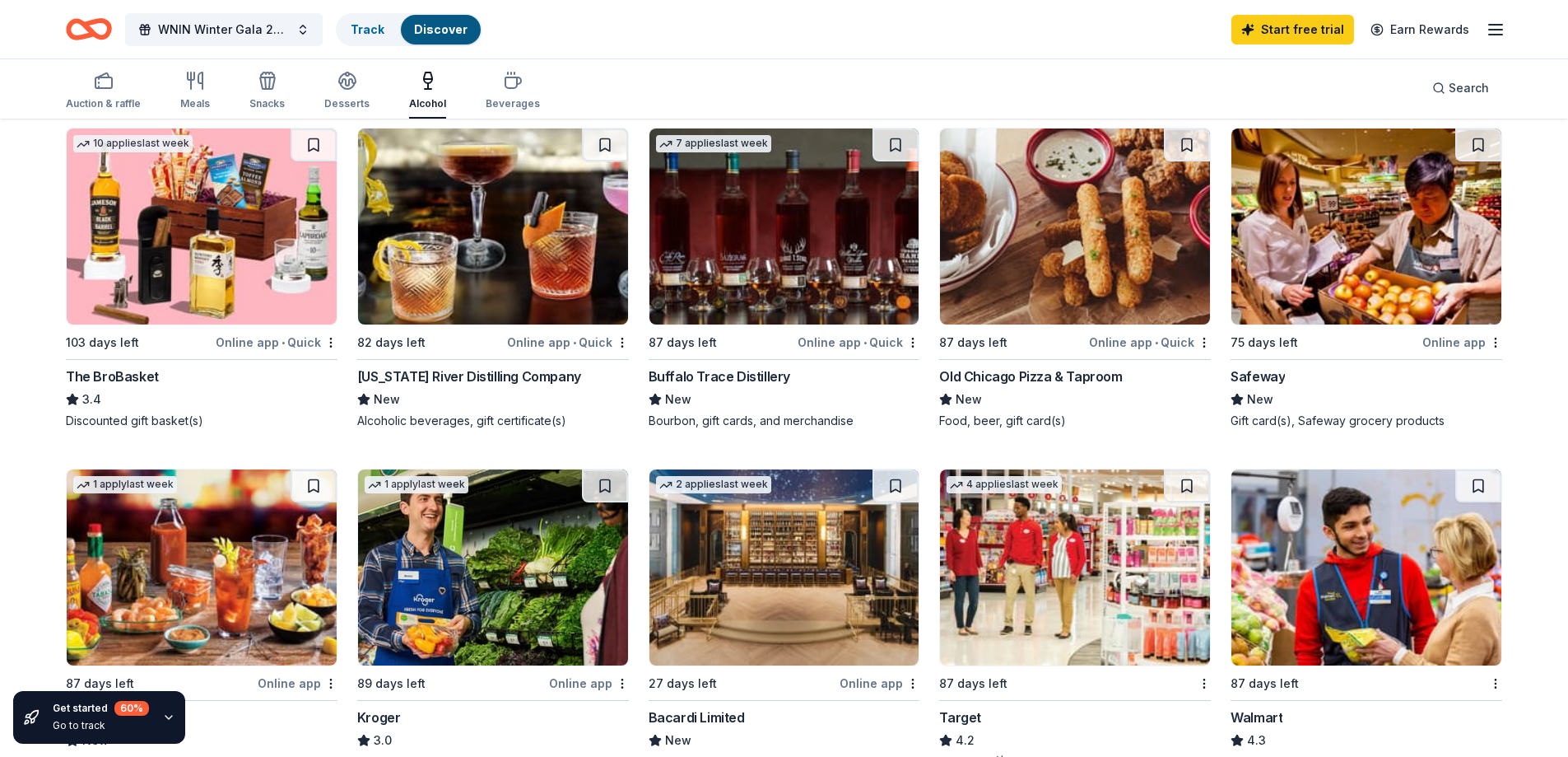
scroll to position [494, 0]
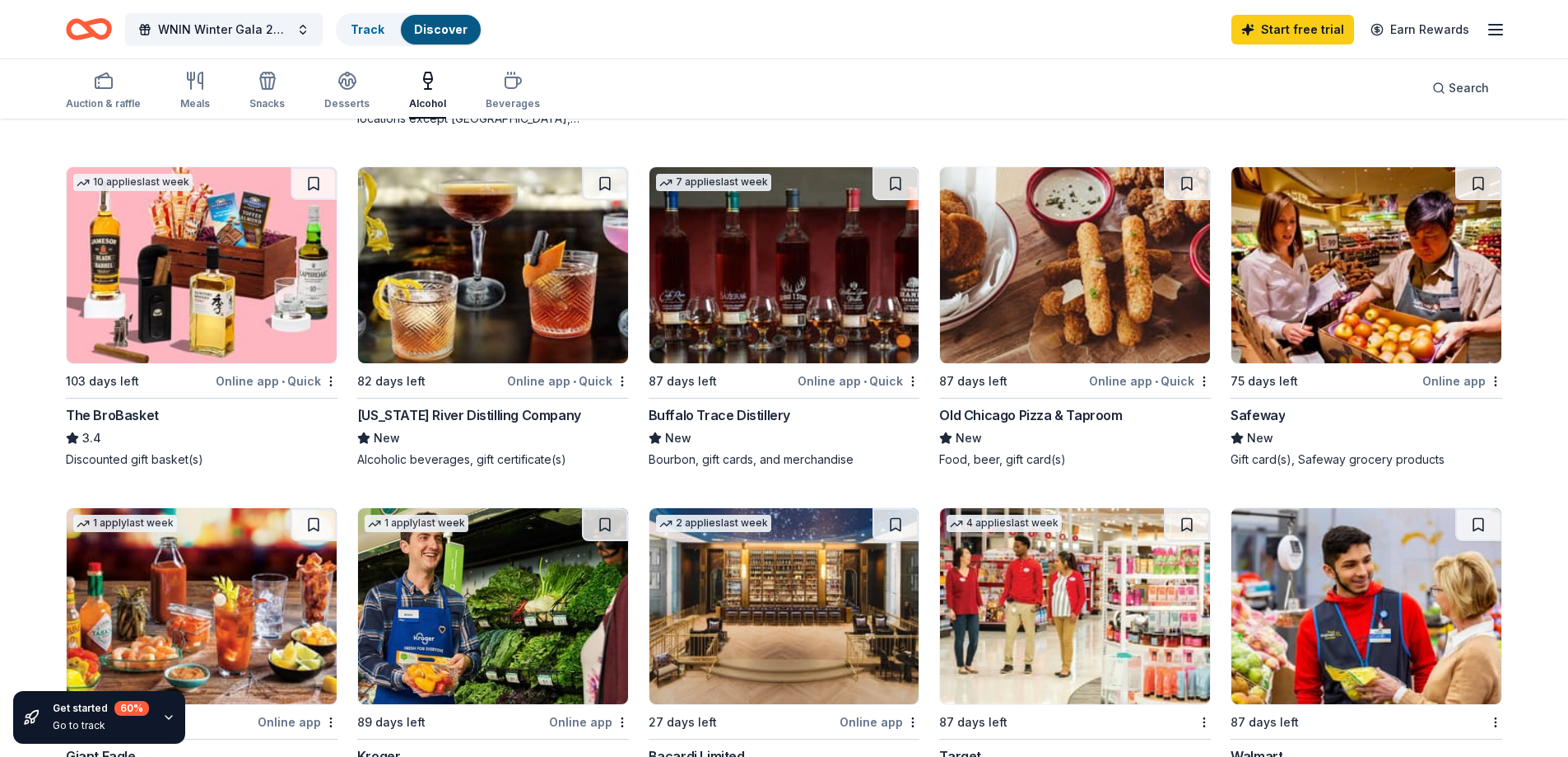
click at [728, 419] on div "Buffalo Trace Distillery" at bounding box center [720, 415] width 142 height 20
click at [486, 420] on div "Mississippi River Distilling Company" at bounding box center [469, 415] width 224 height 20
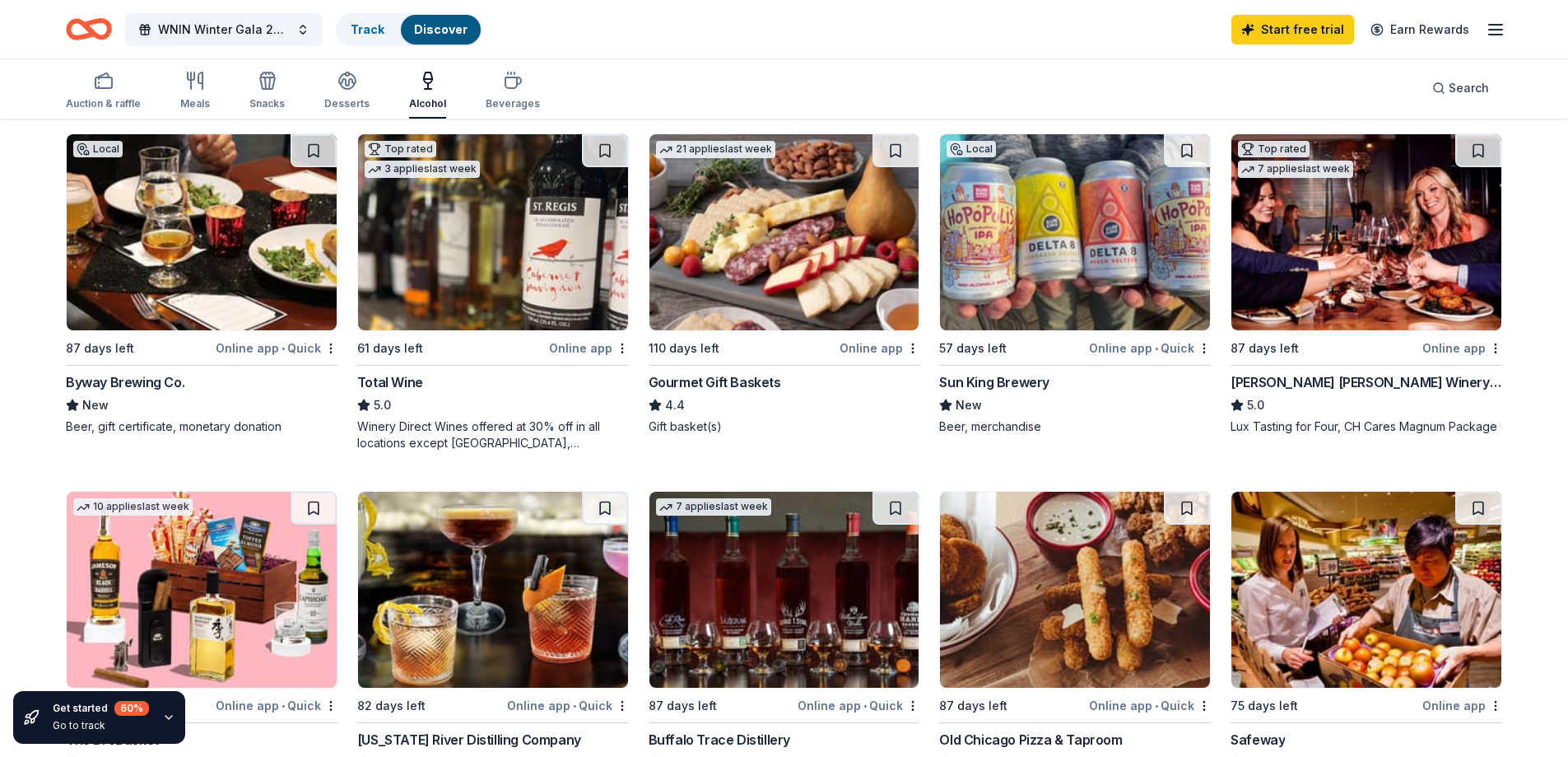
scroll to position [82, 0]
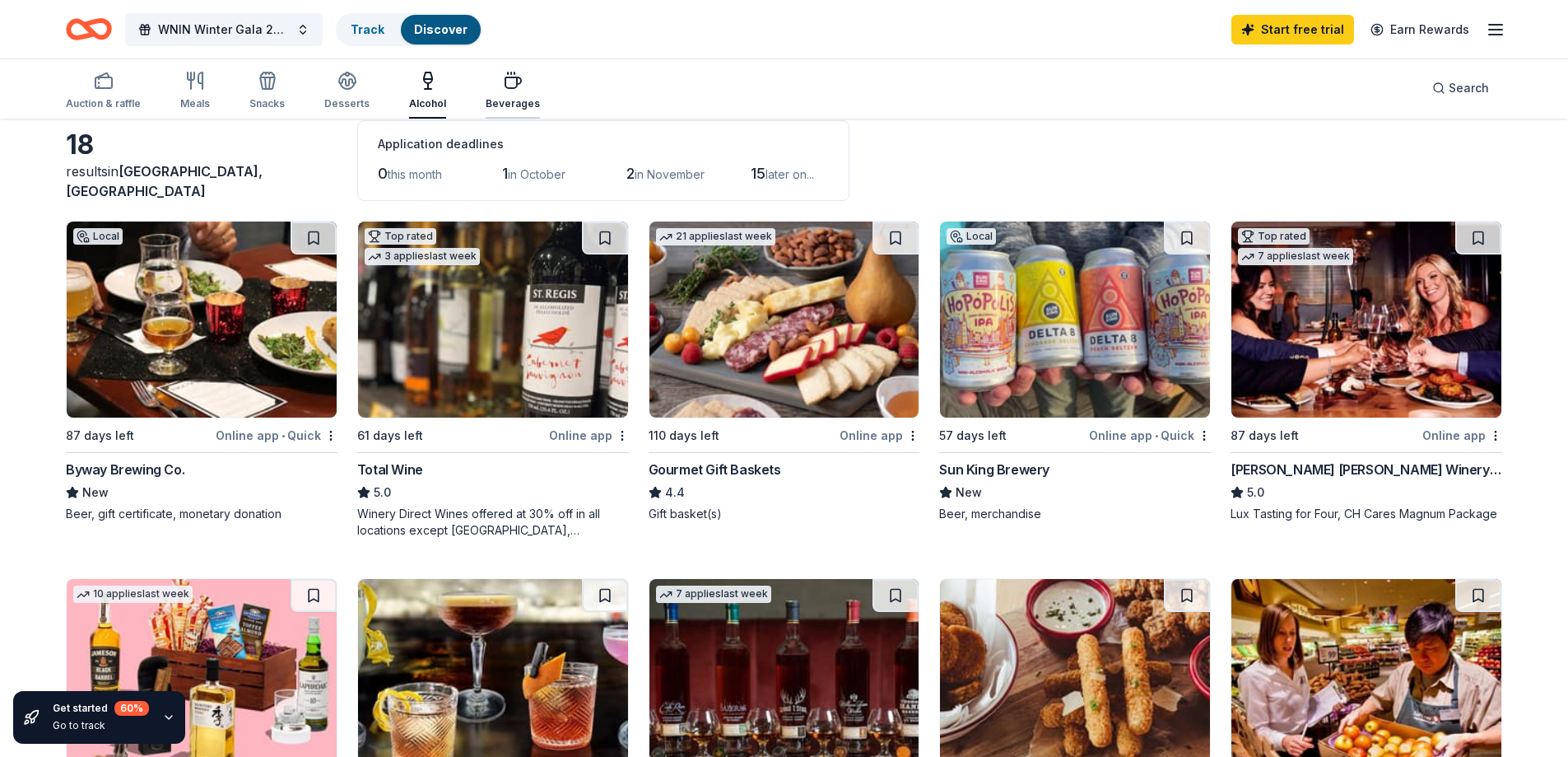
click at [496, 96] on div "Beverages" at bounding box center [513, 91] width 54 height 40
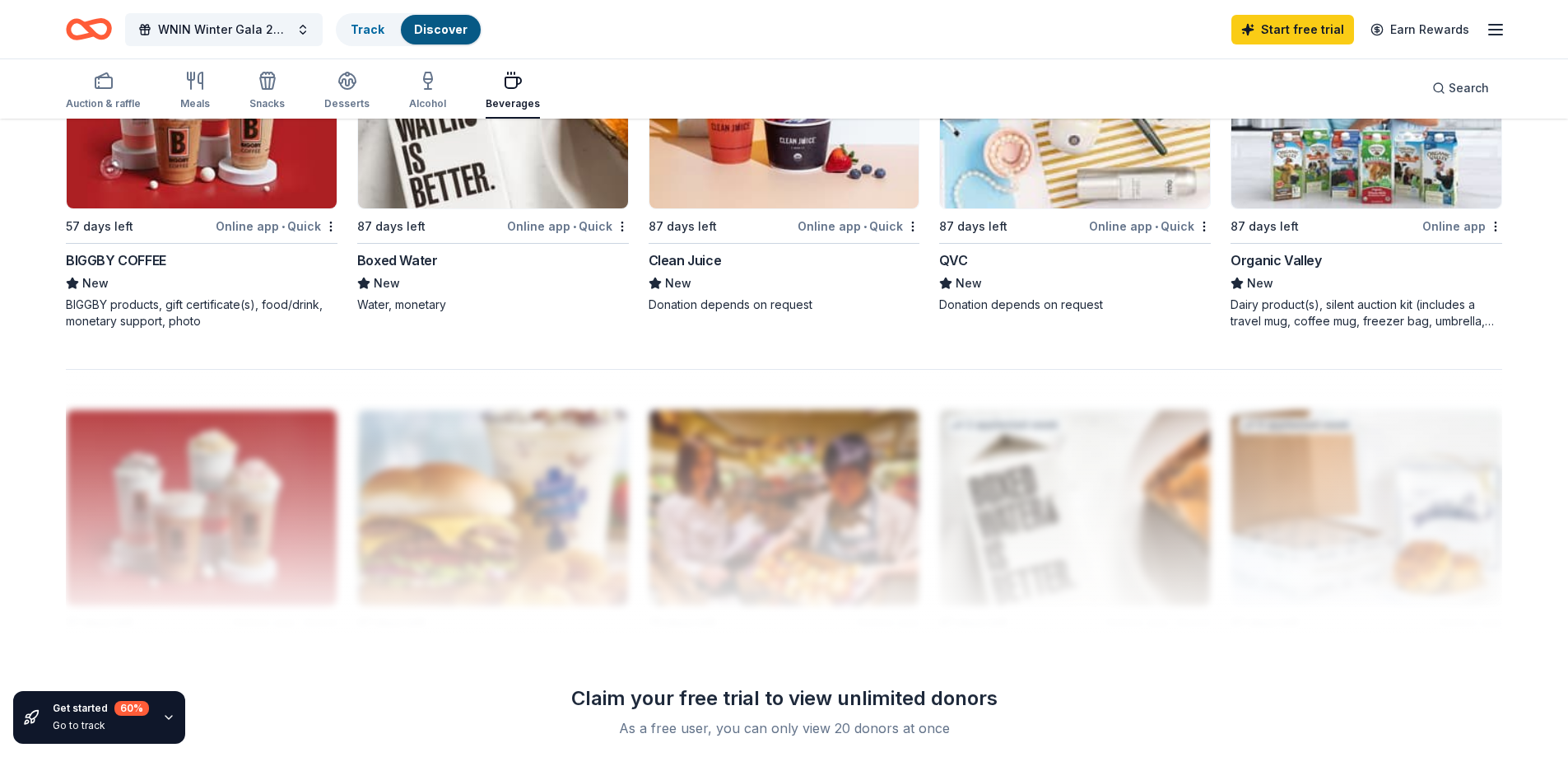
scroll to position [1235, 0]
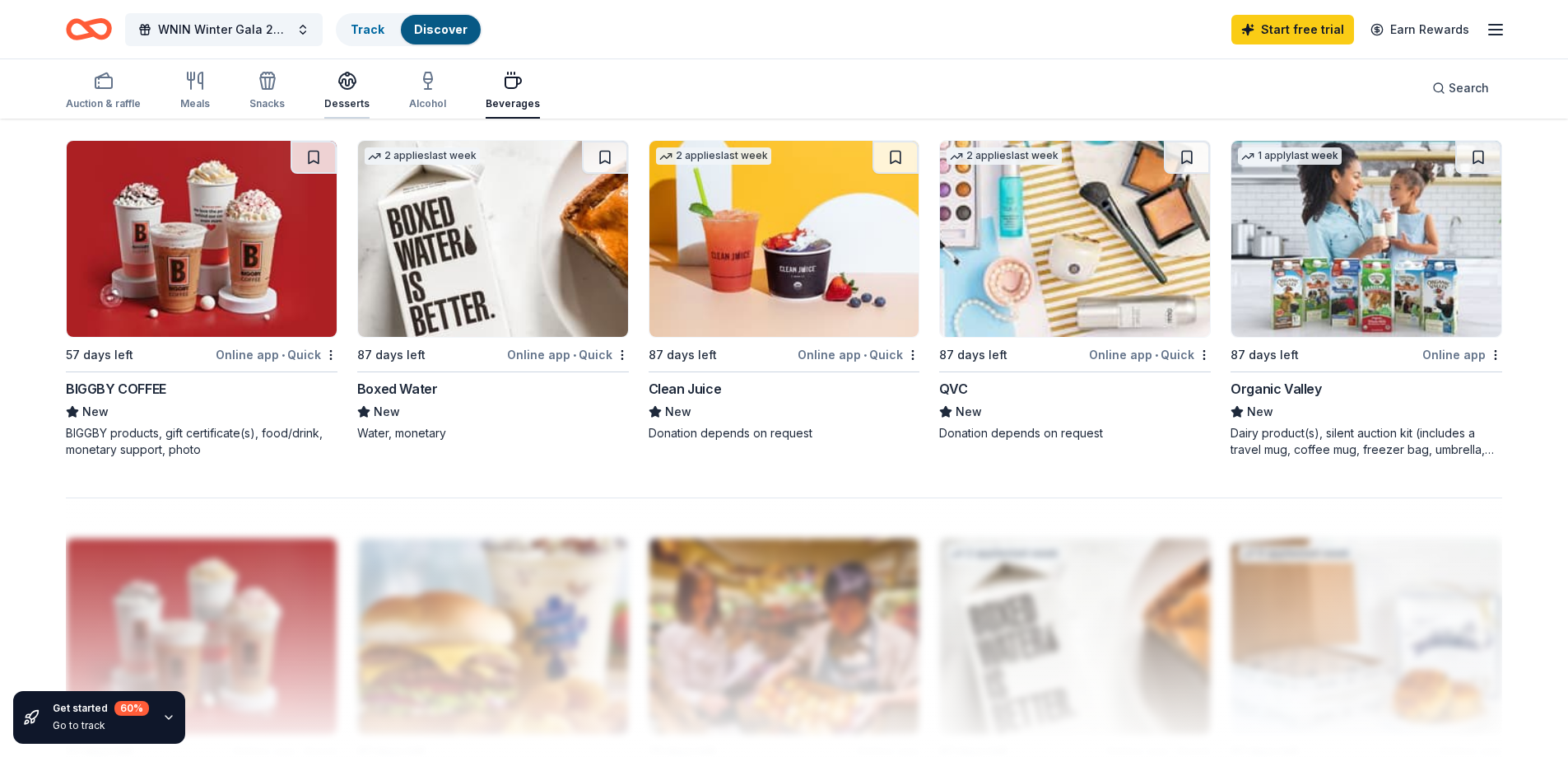
click at [338, 96] on div "Desserts" at bounding box center [346, 91] width 45 height 40
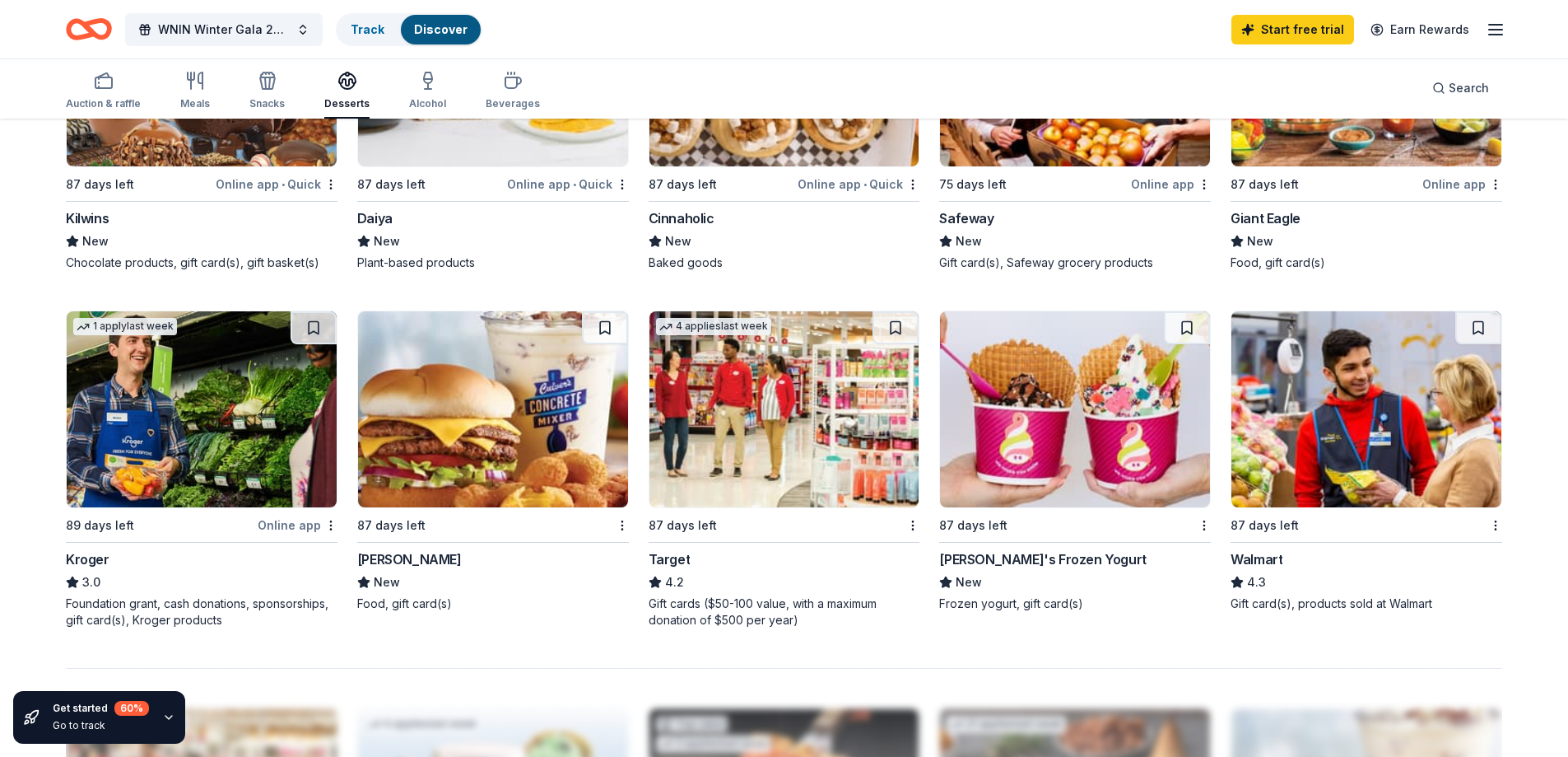
scroll to position [824, 0]
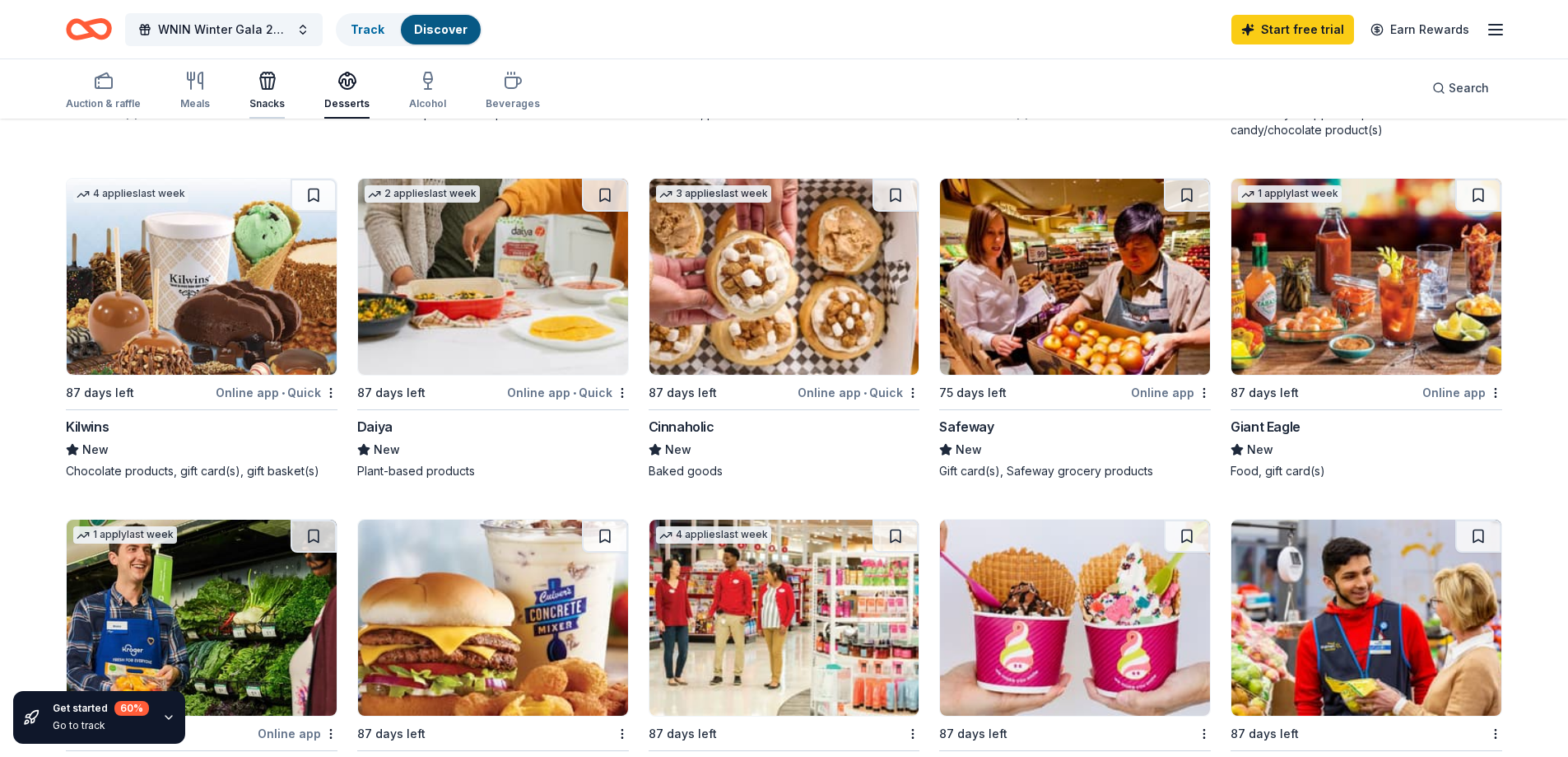
click at [265, 82] on icon "button" at bounding box center [267, 81] width 20 height 20
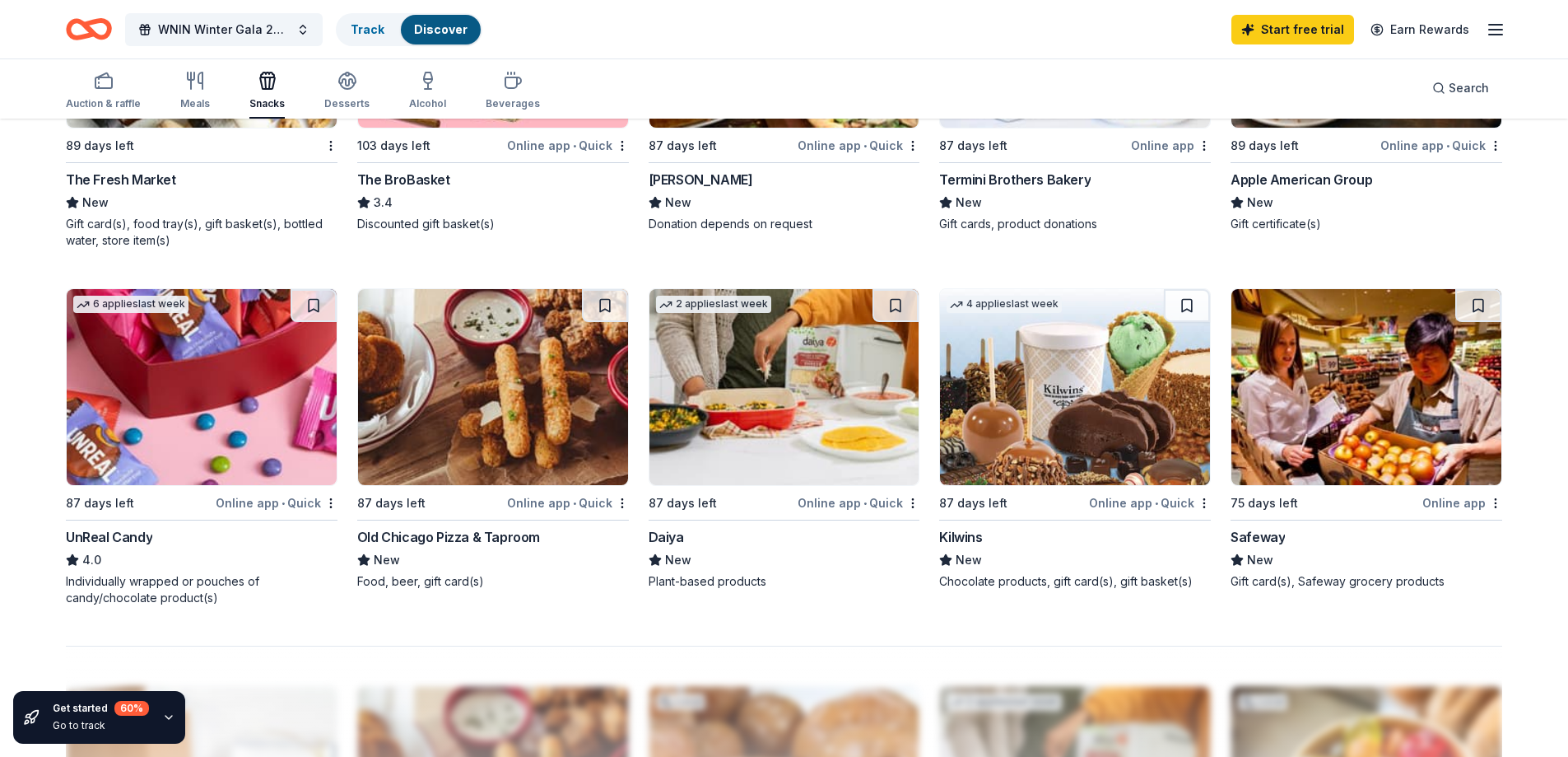
scroll to position [824, 0]
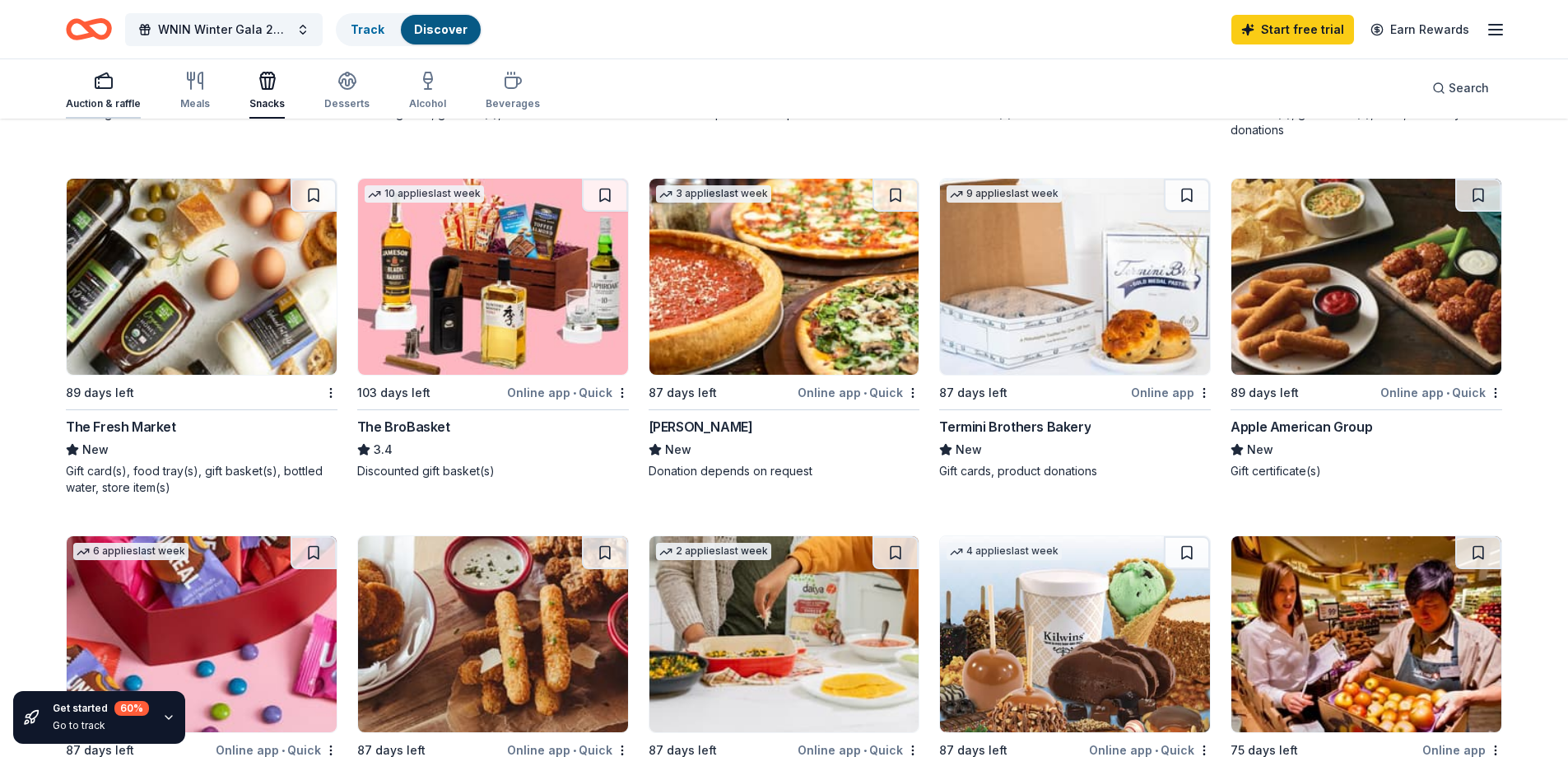
click at [105, 92] on div "Auction & raffle" at bounding box center [103, 91] width 75 height 40
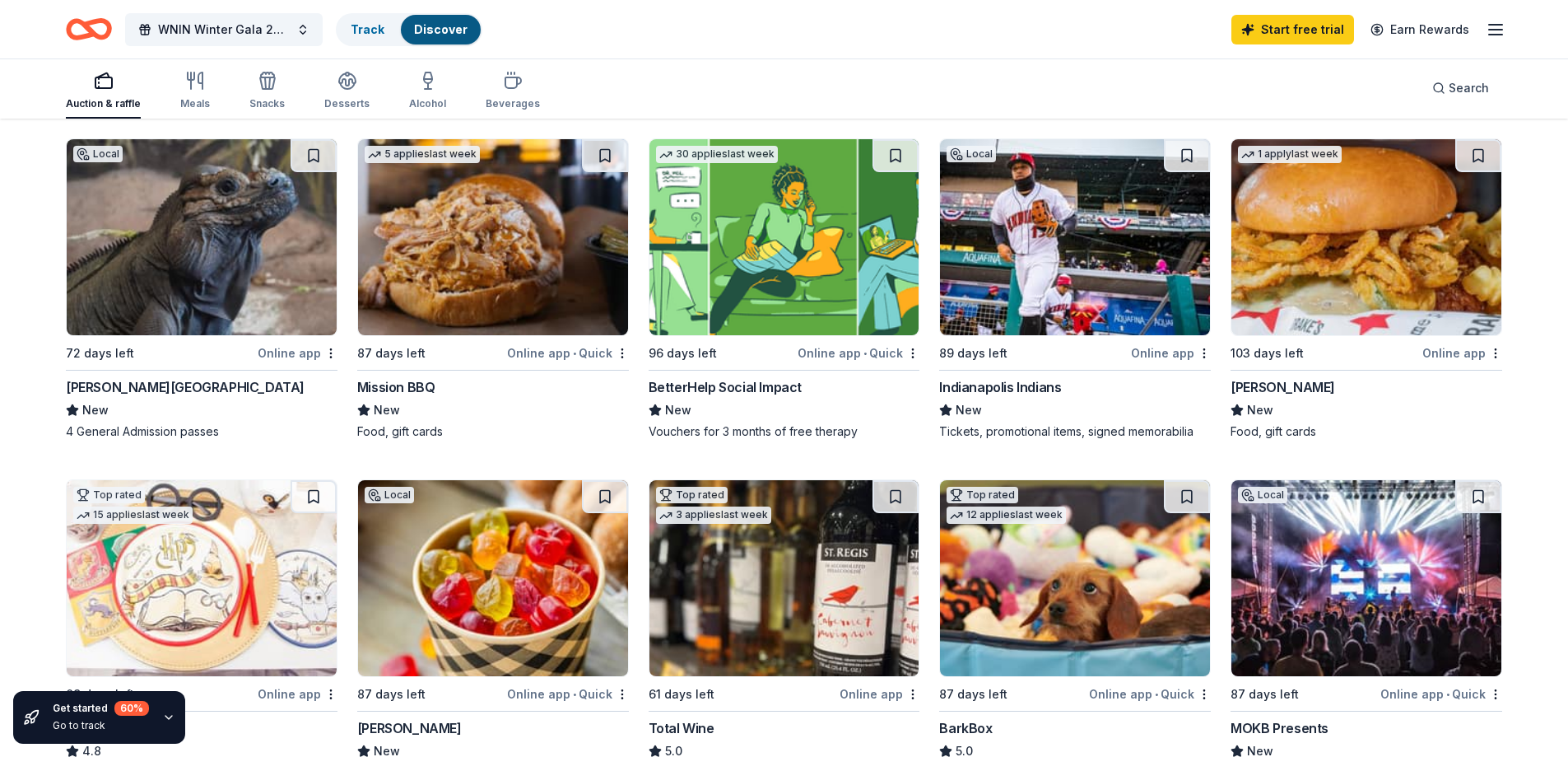
scroll to position [411, 0]
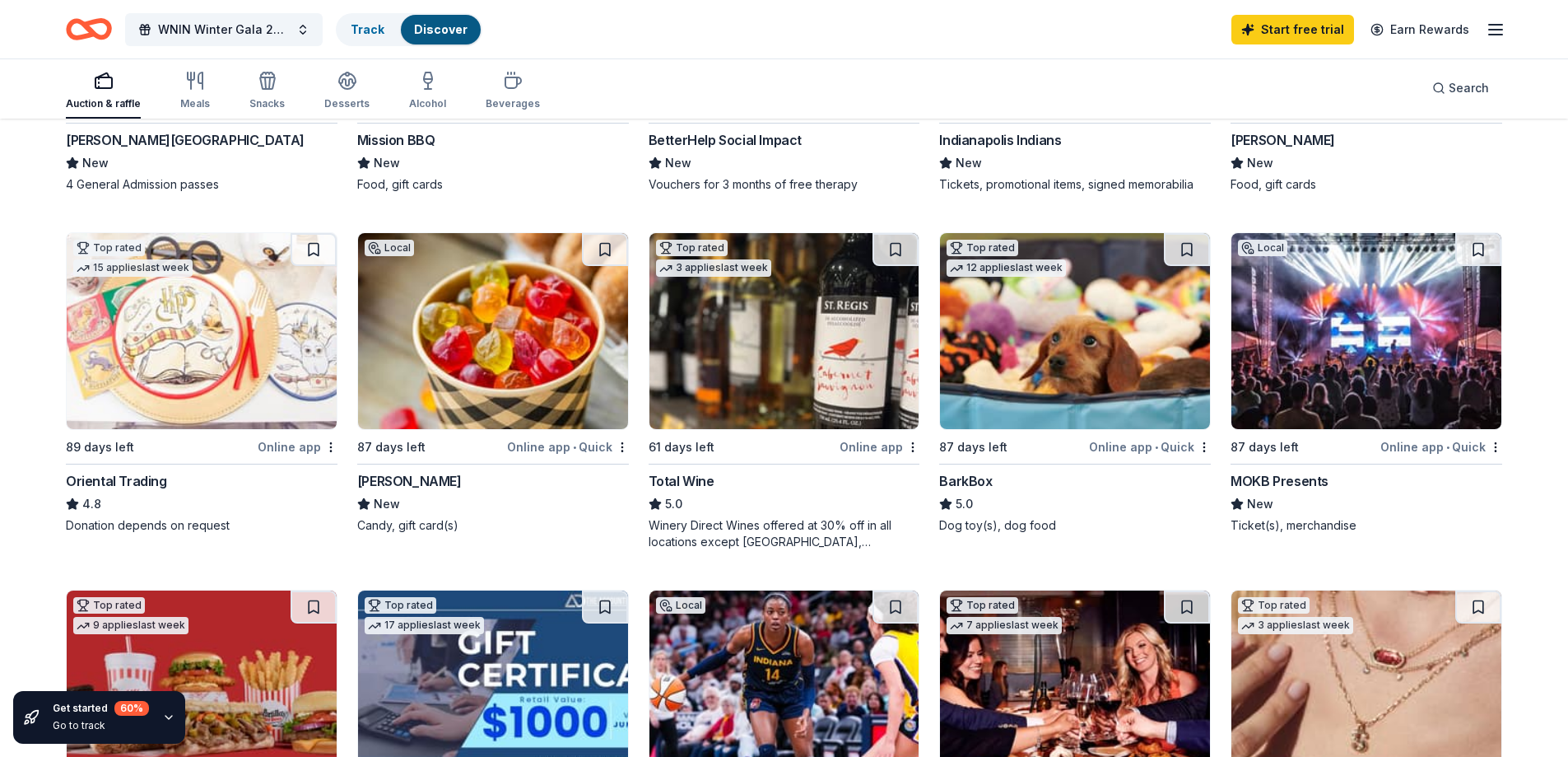
click at [1277, 481] on div "MOKB Presents" at bounding box center [1280, 481] width 98 height 20
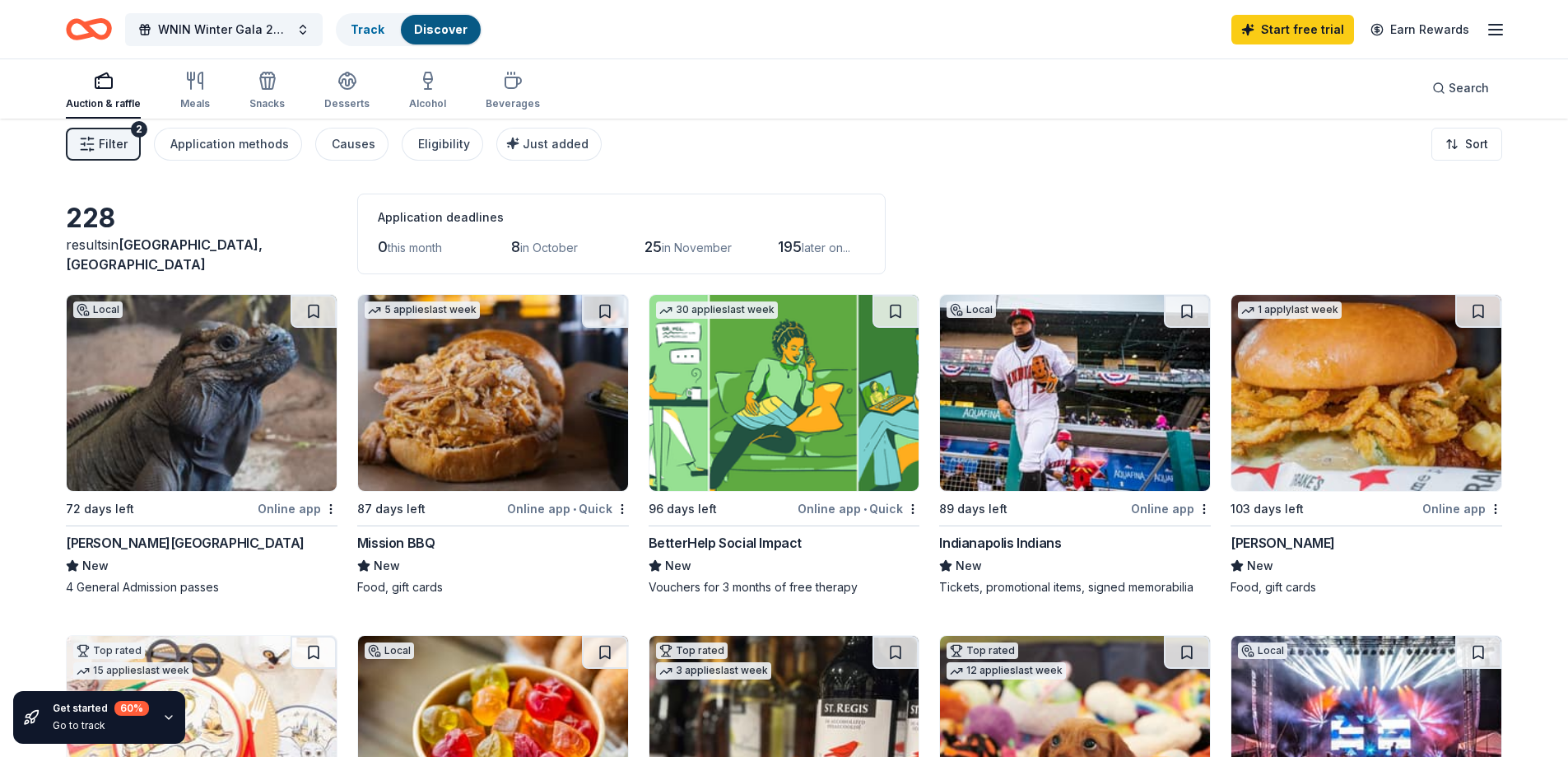
scroll to position [0, 0]
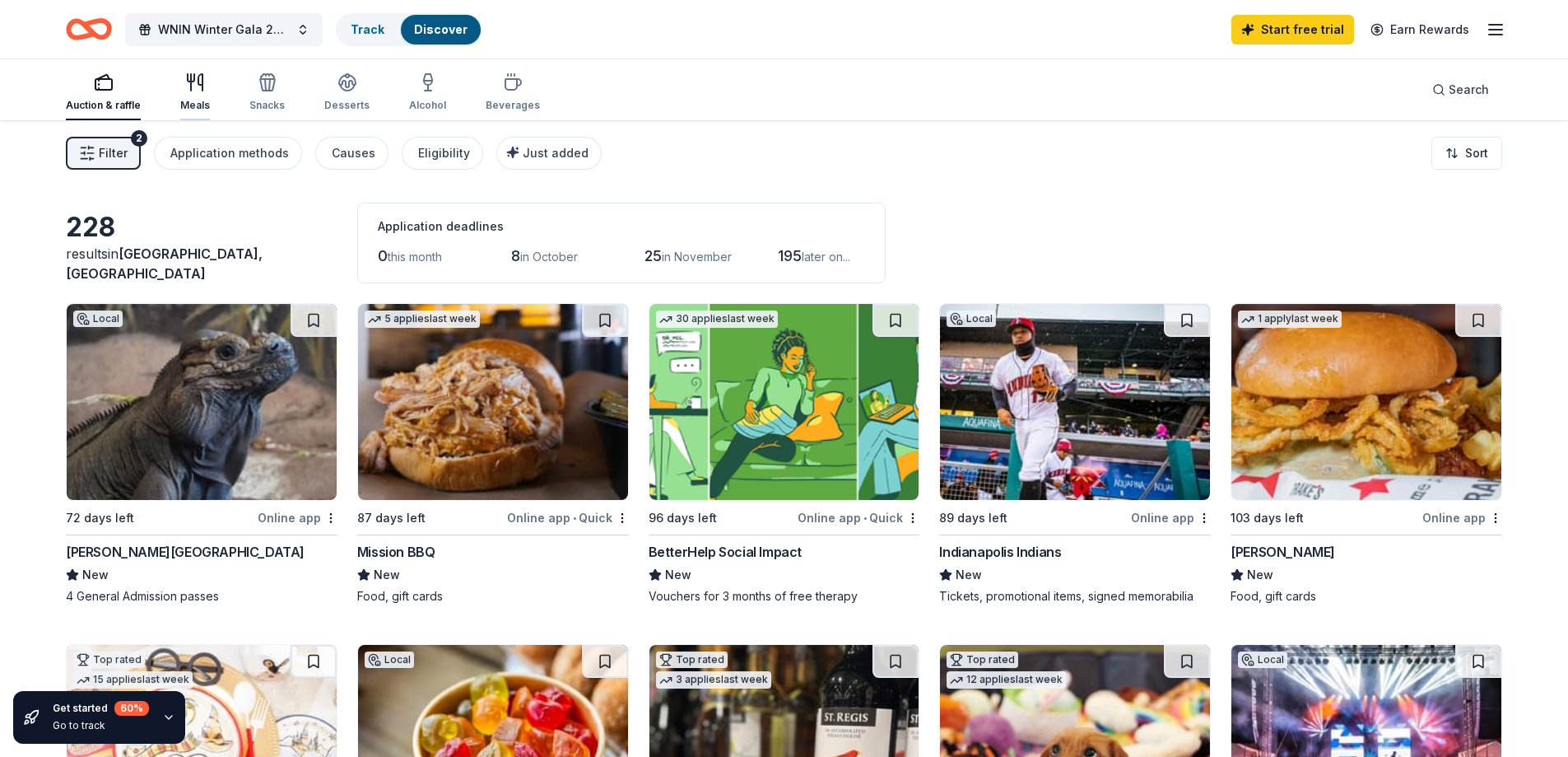
click at [186, 93] on div "Meals" at bounding box center [196, 93] width 30 height 40
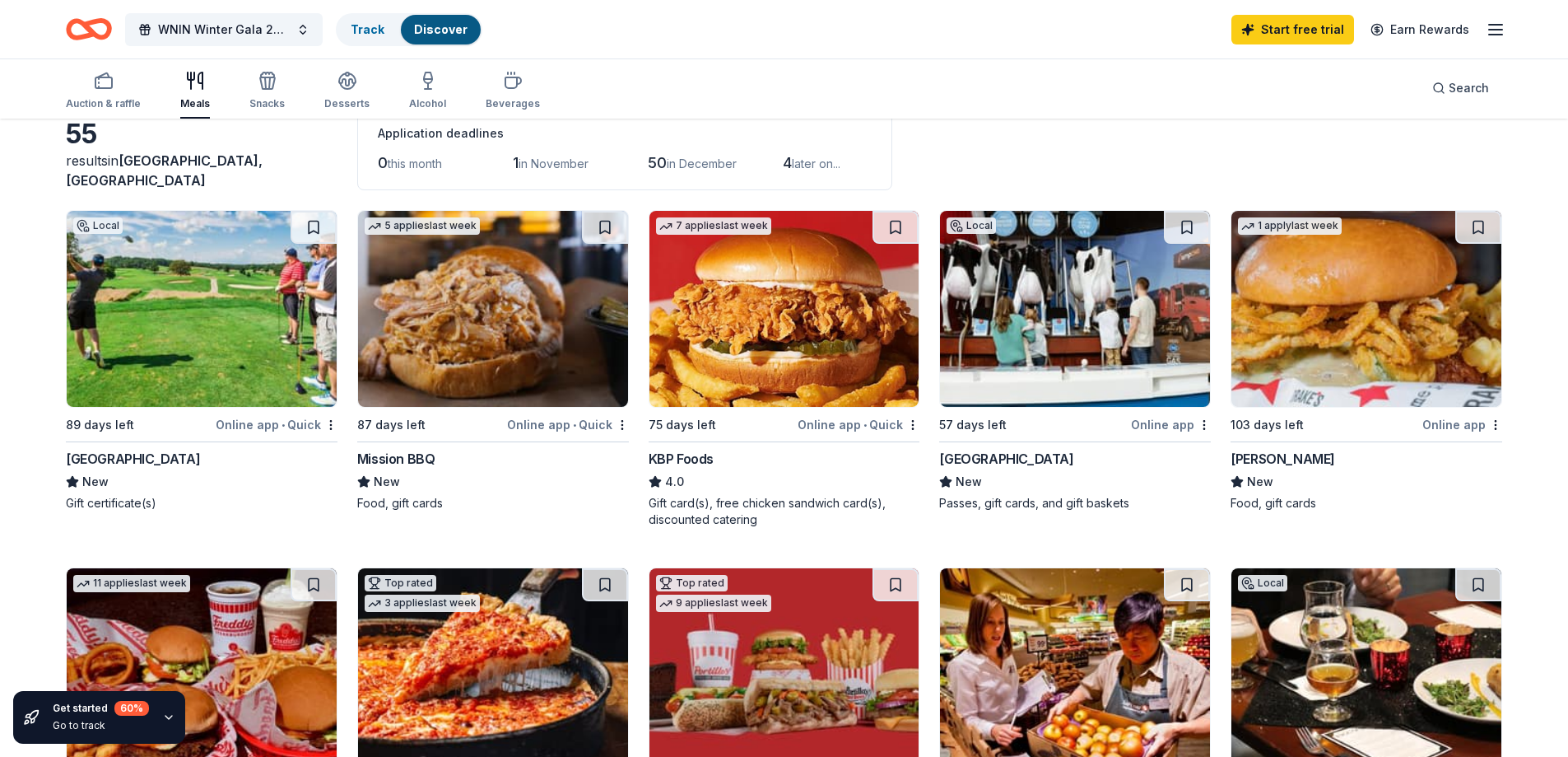
scroll to position [82, 0]
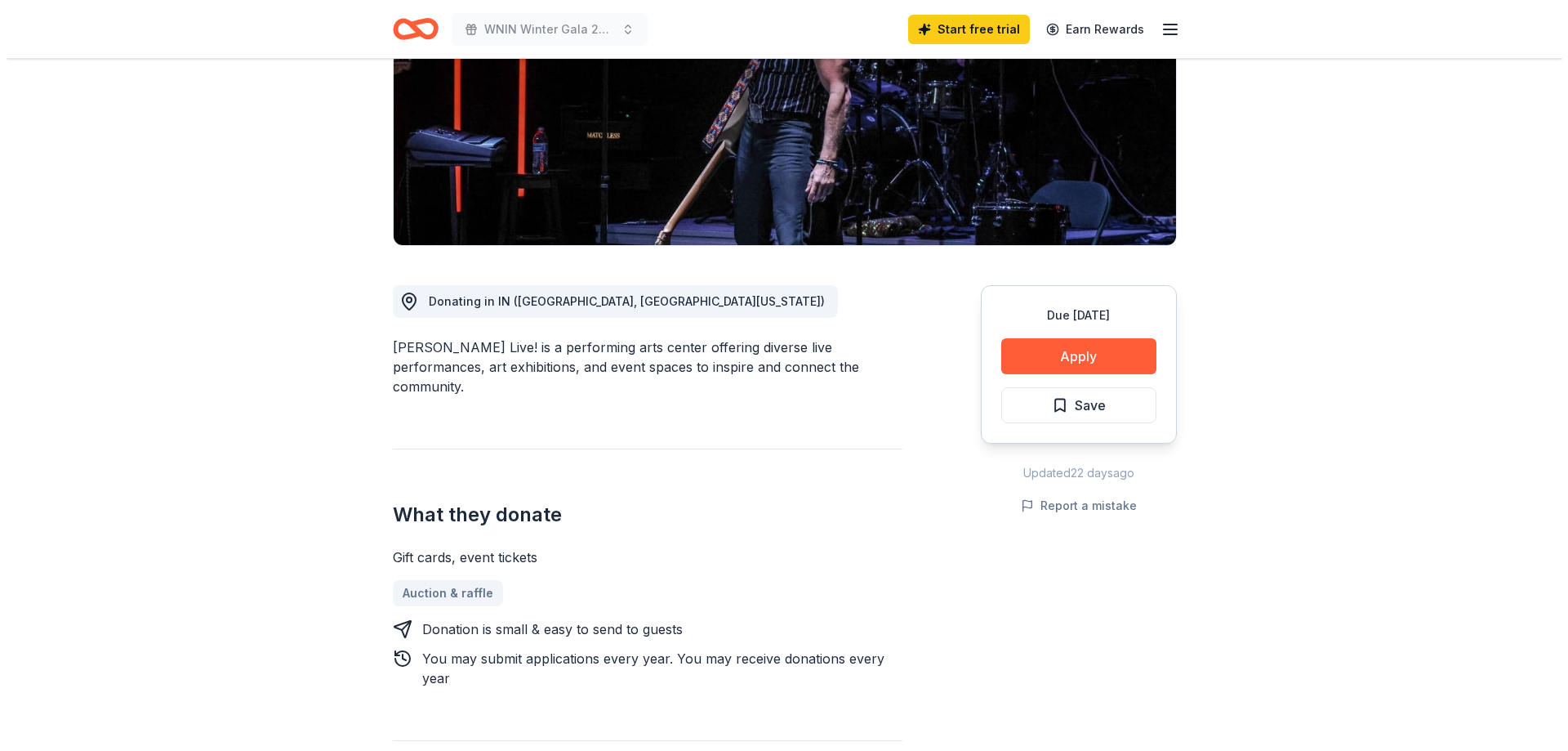
scroll to position [245, 0]
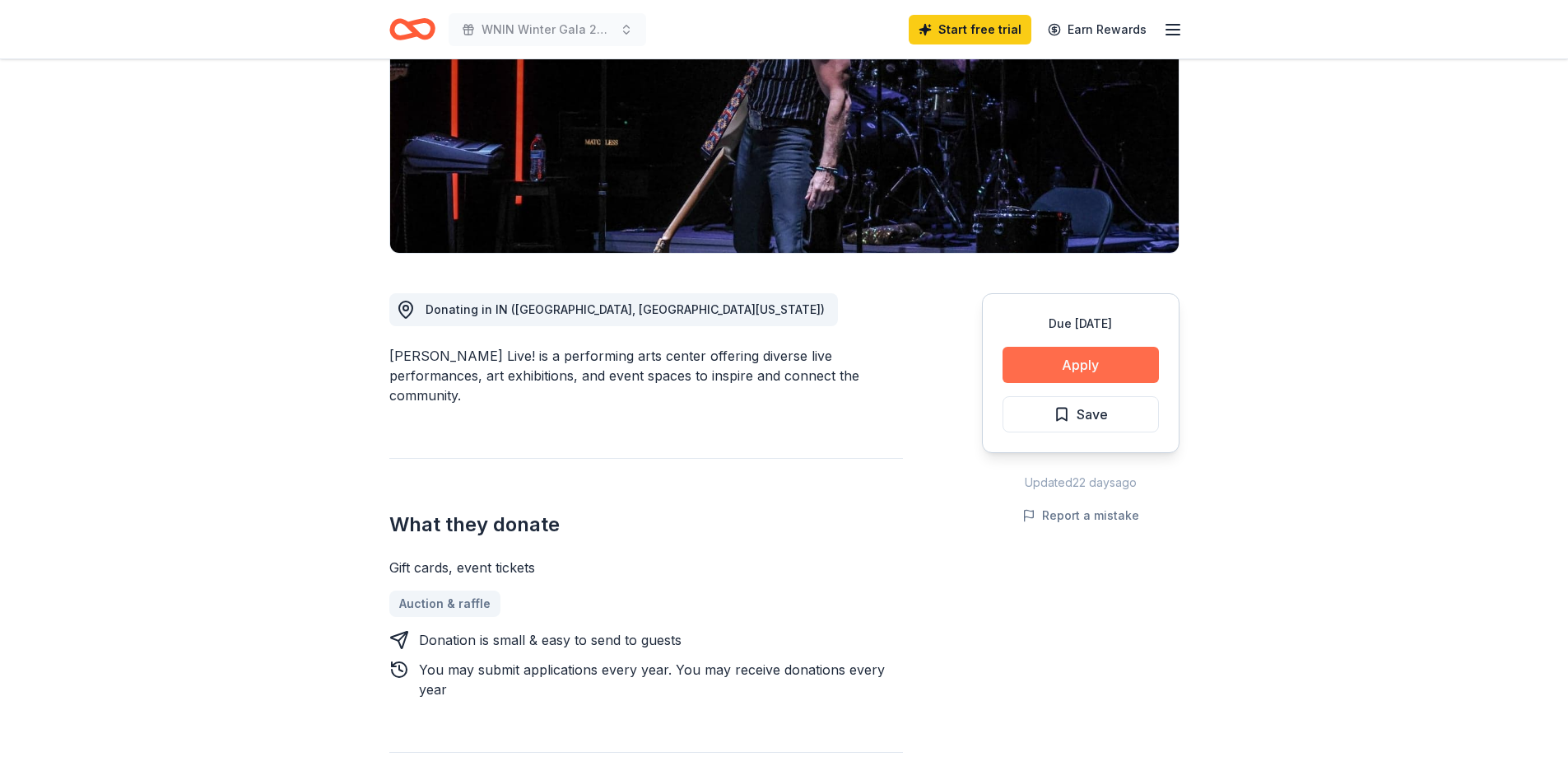
click at [1082, 356] on button "Apply" at bounding box center [1080, 365] width 157 height 36
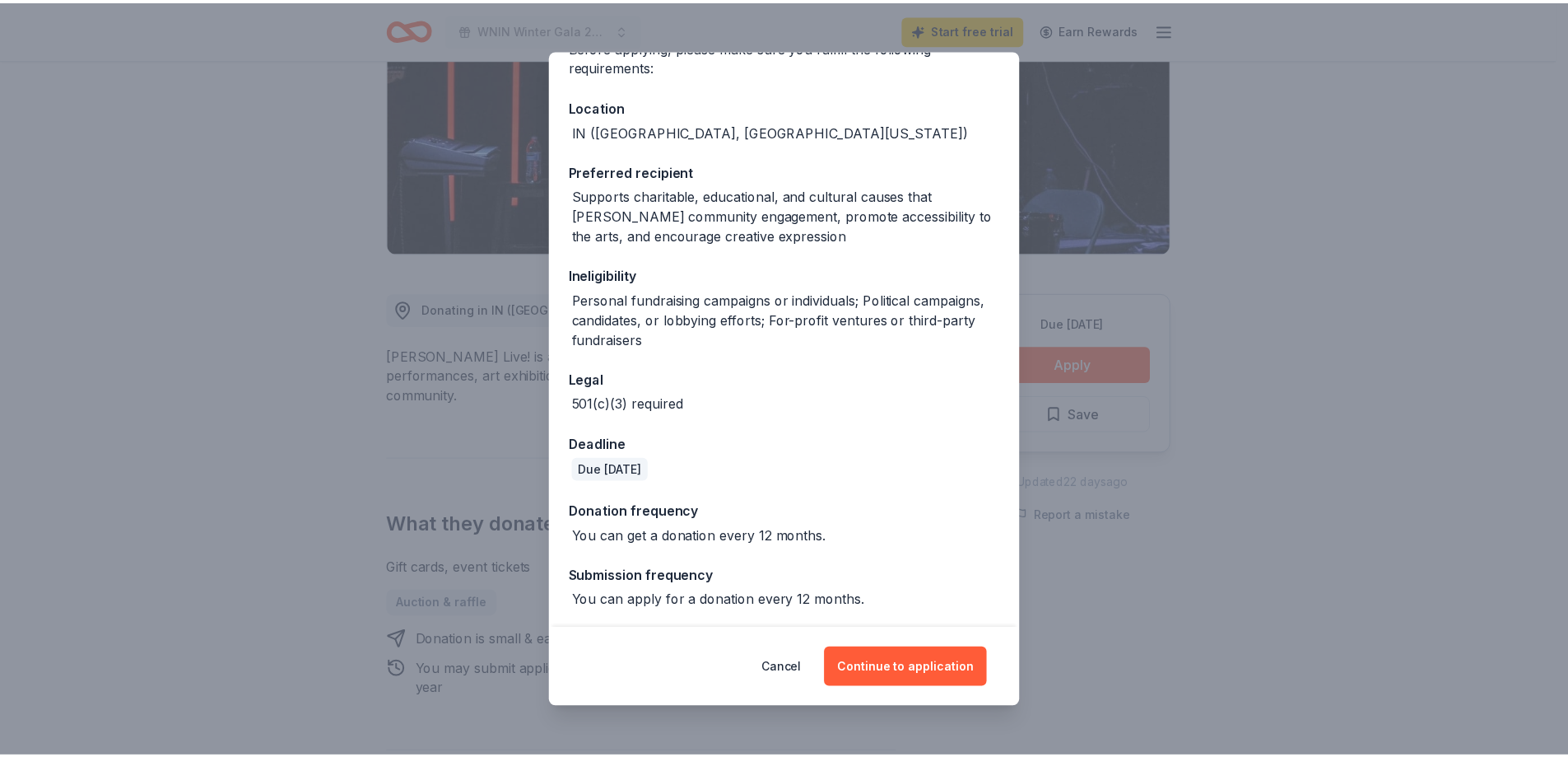
scroll to position [154, 0]
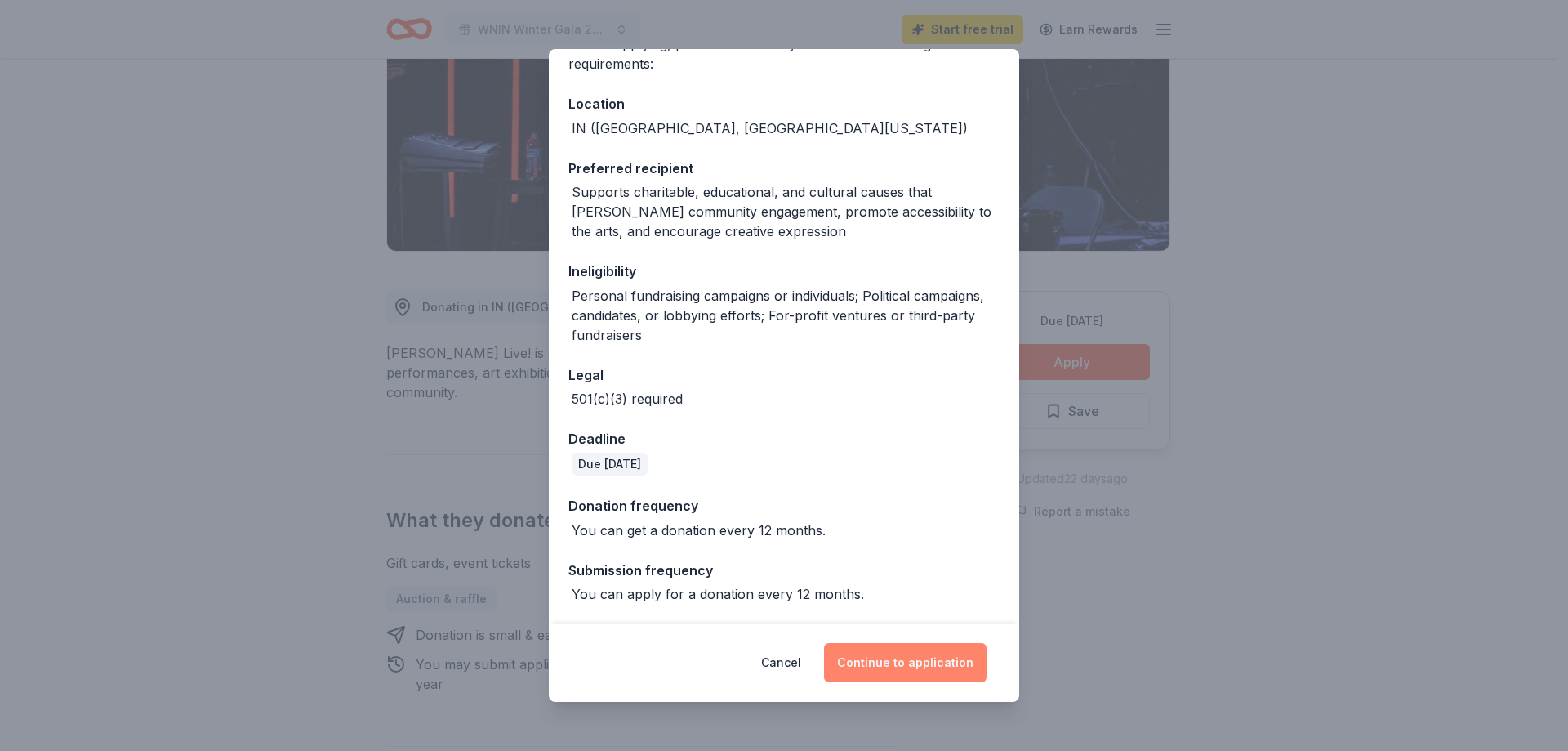
click at [866, 659] on button "Continue to application" at bounding box center [905, 663] width 162 height 40
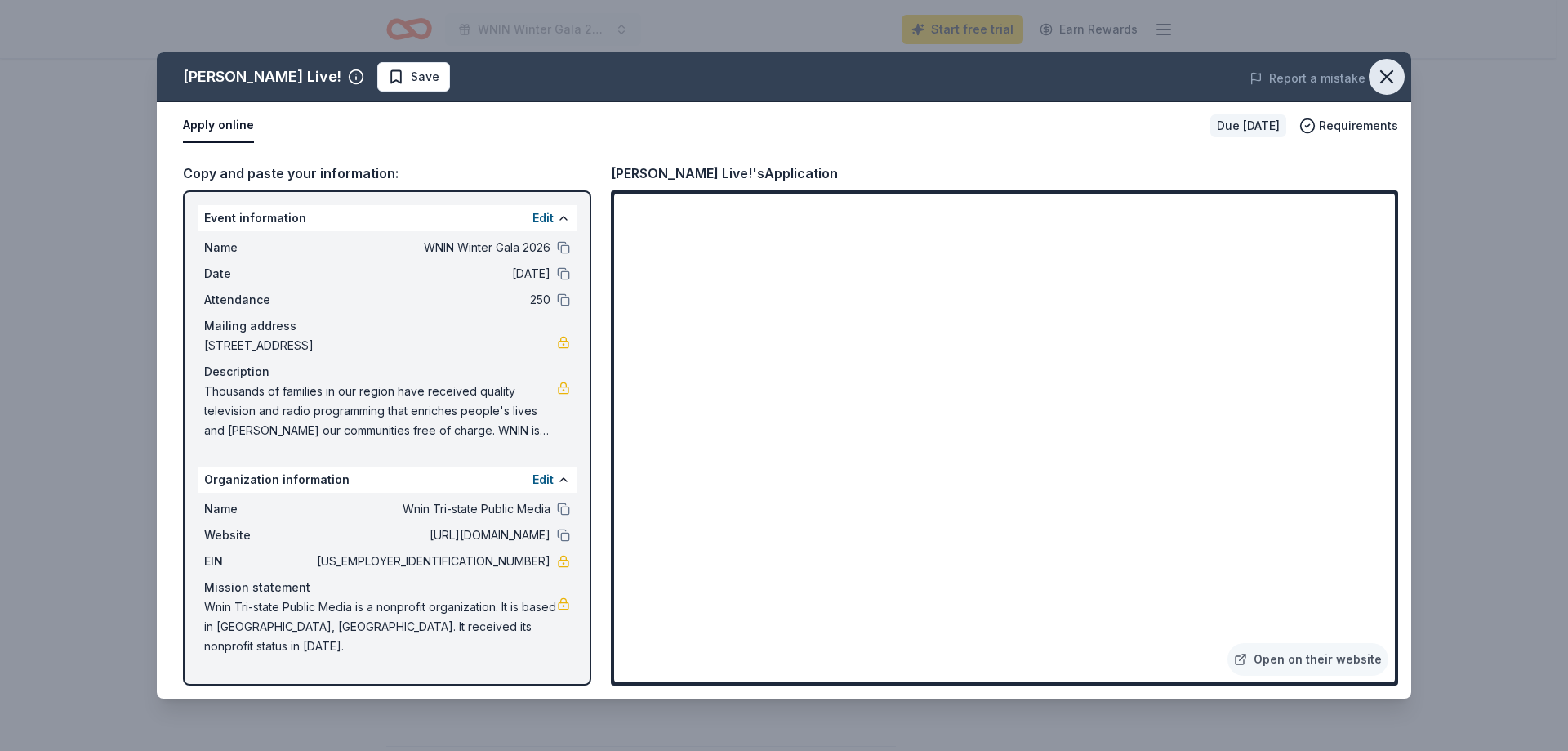
click at [1397, 80] on icon "button" at bounding box center [1387, 76] width 23 height 23
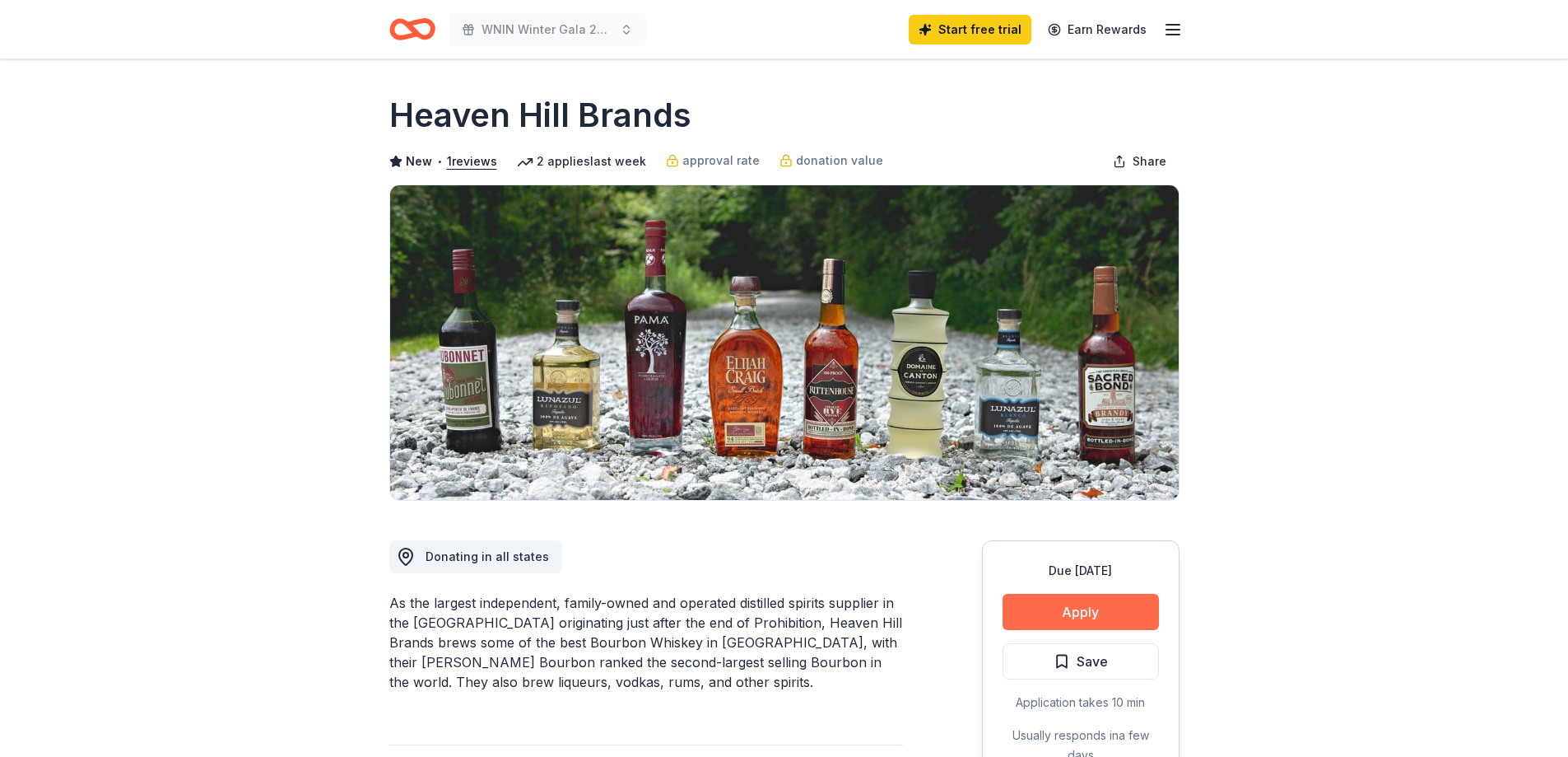
click at [1105, 602] on button "Apply" at bounding box center [1080, 612] width 157 height 36
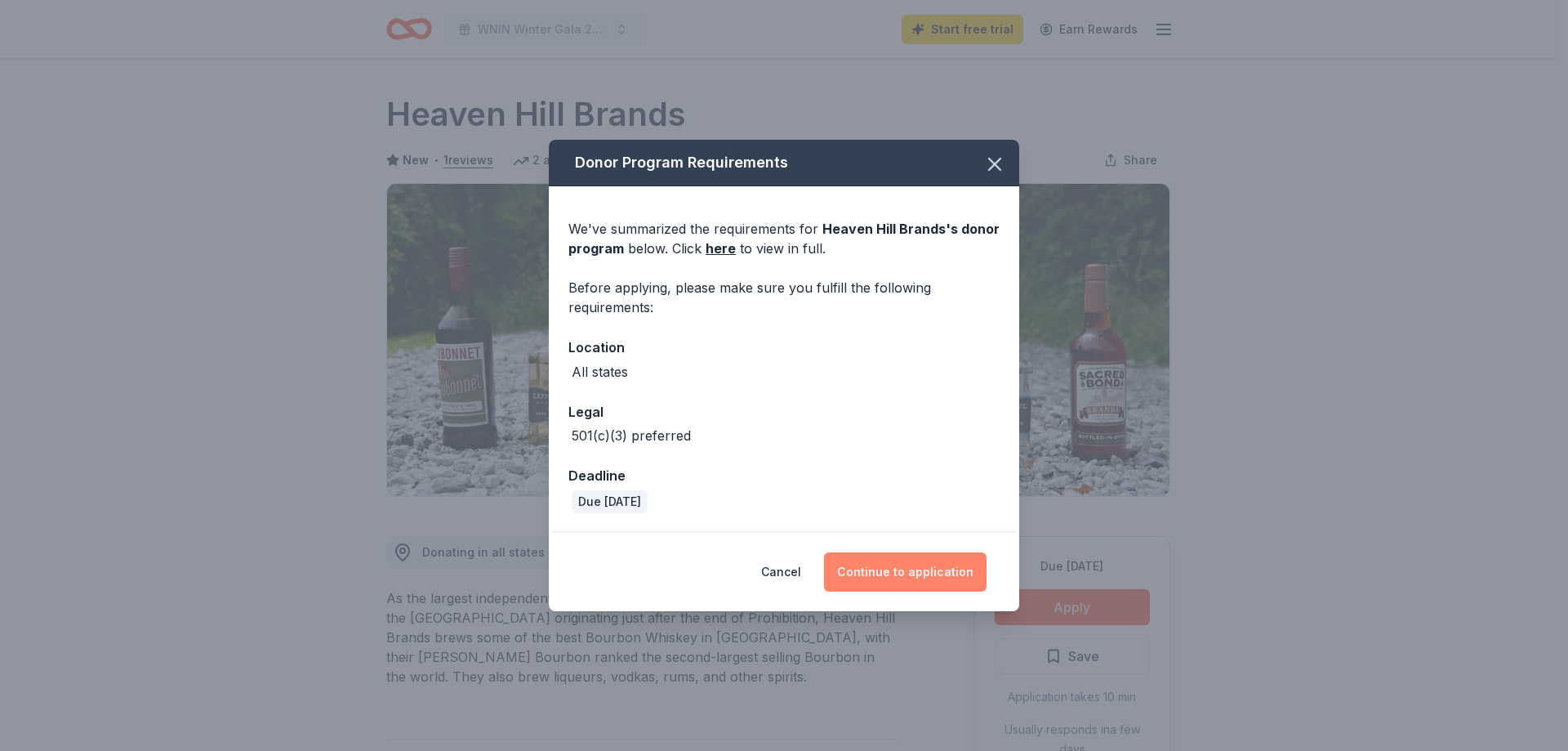
click at [869, 578] on button "Continue to application" at bounding box center [905, 572] width 162 height 40
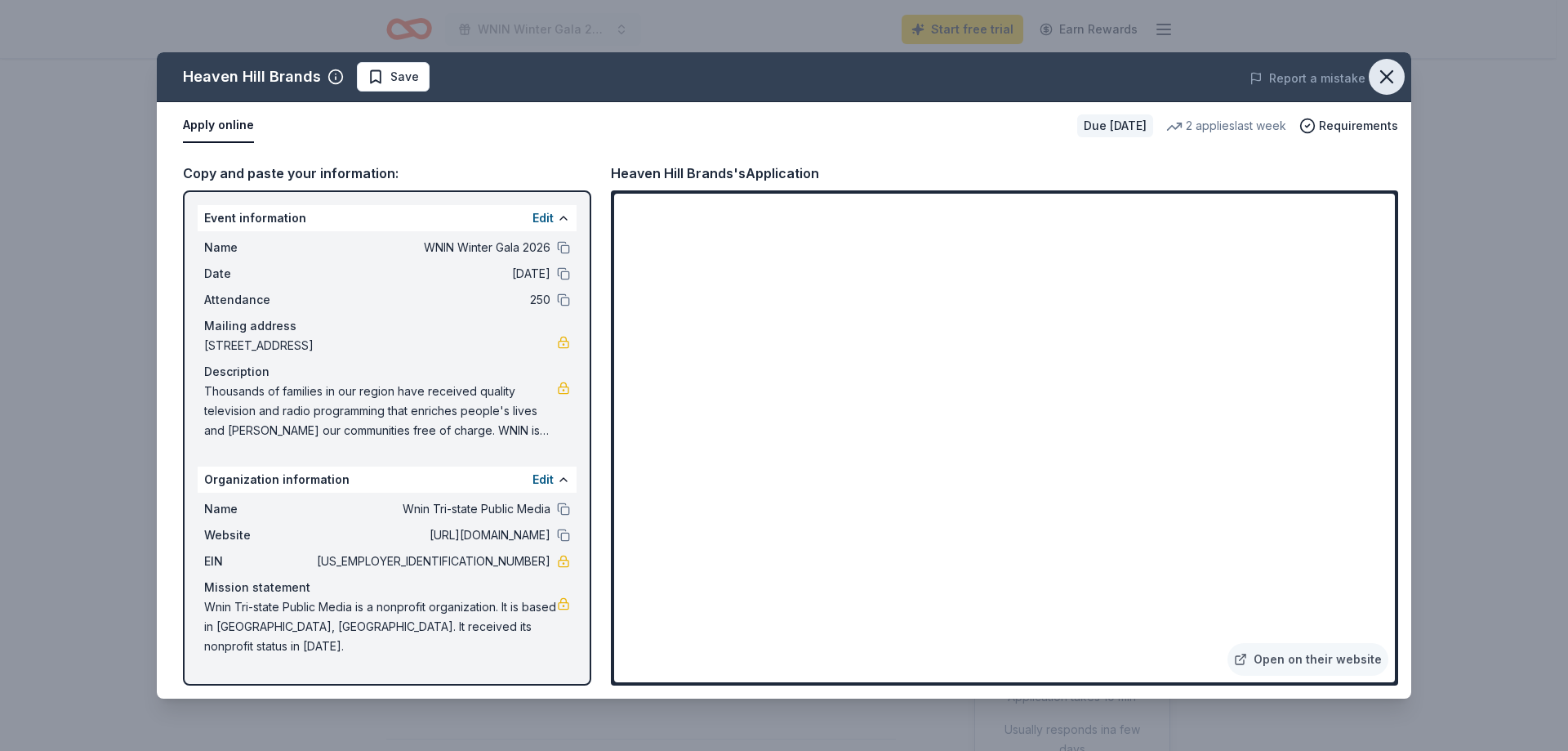
click at [1388, 71] on icon "button" at bounding box center [1387, 76] width 23 height 23
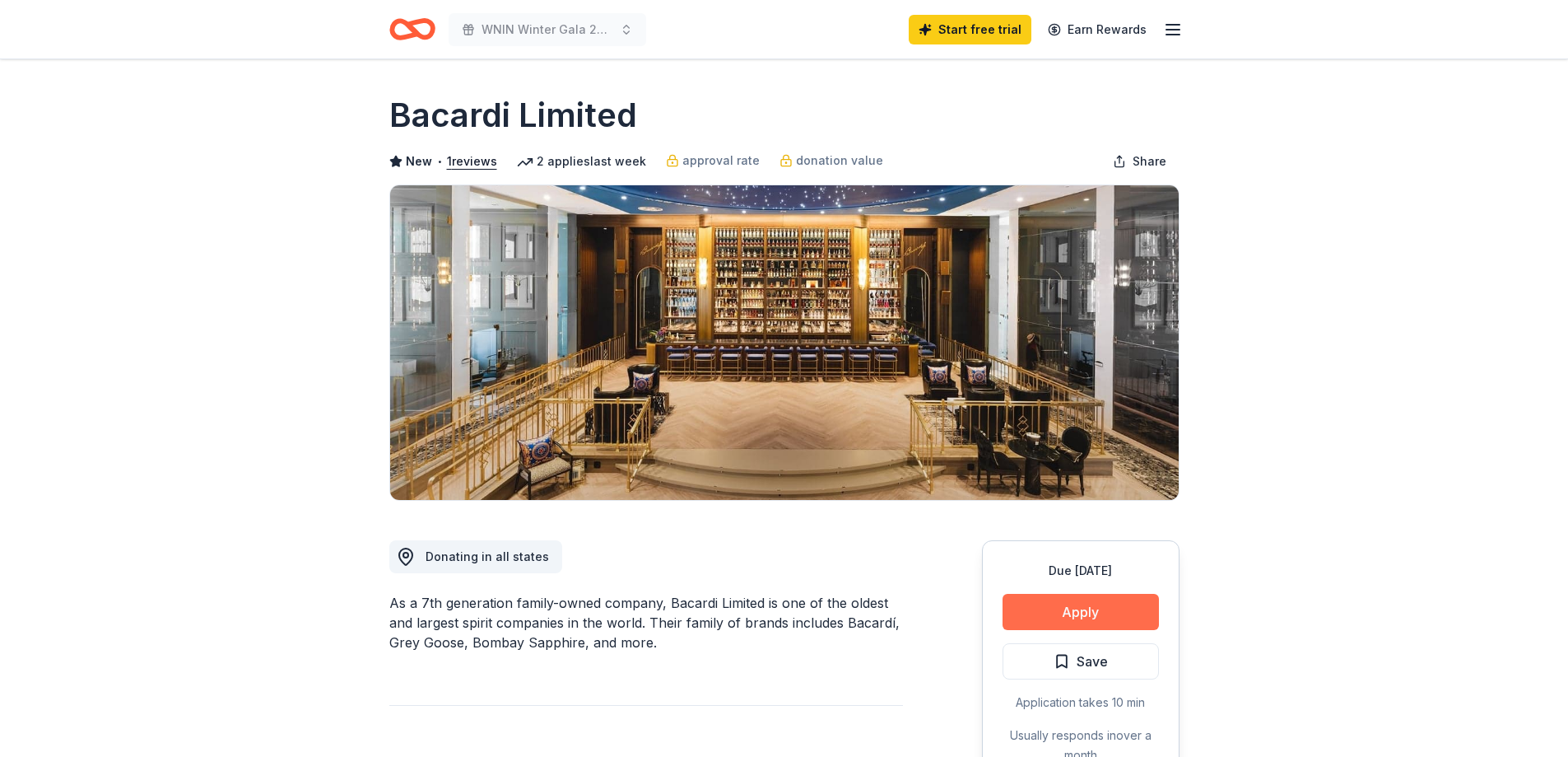
click at [1091, 619] on button "Apply" at bounding box center [1080, 612] width 157 height 36
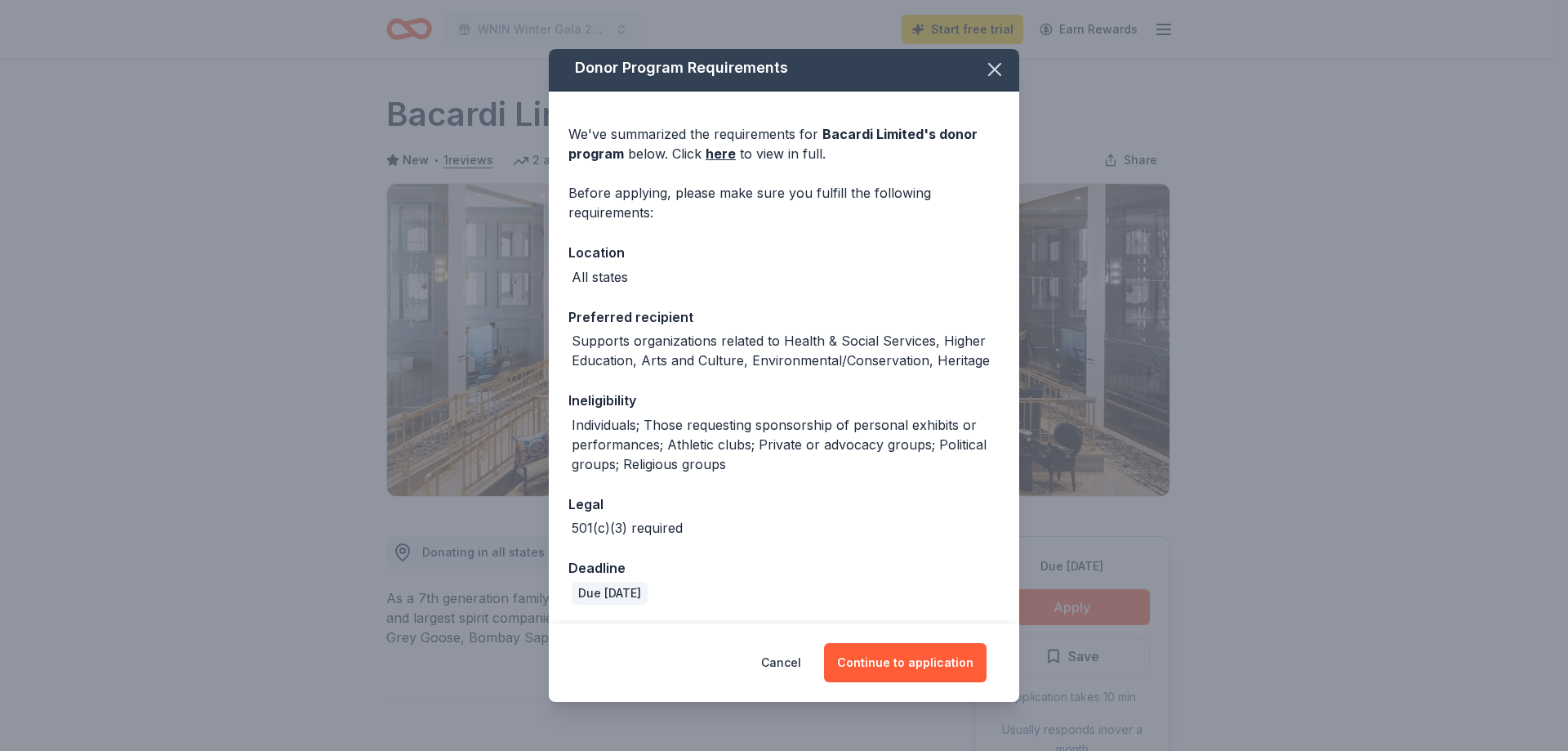
scroll to position [5, 0]
click at [872, 661] on button "Continue to application" at bounding box center [905, 663] width 162 height 40
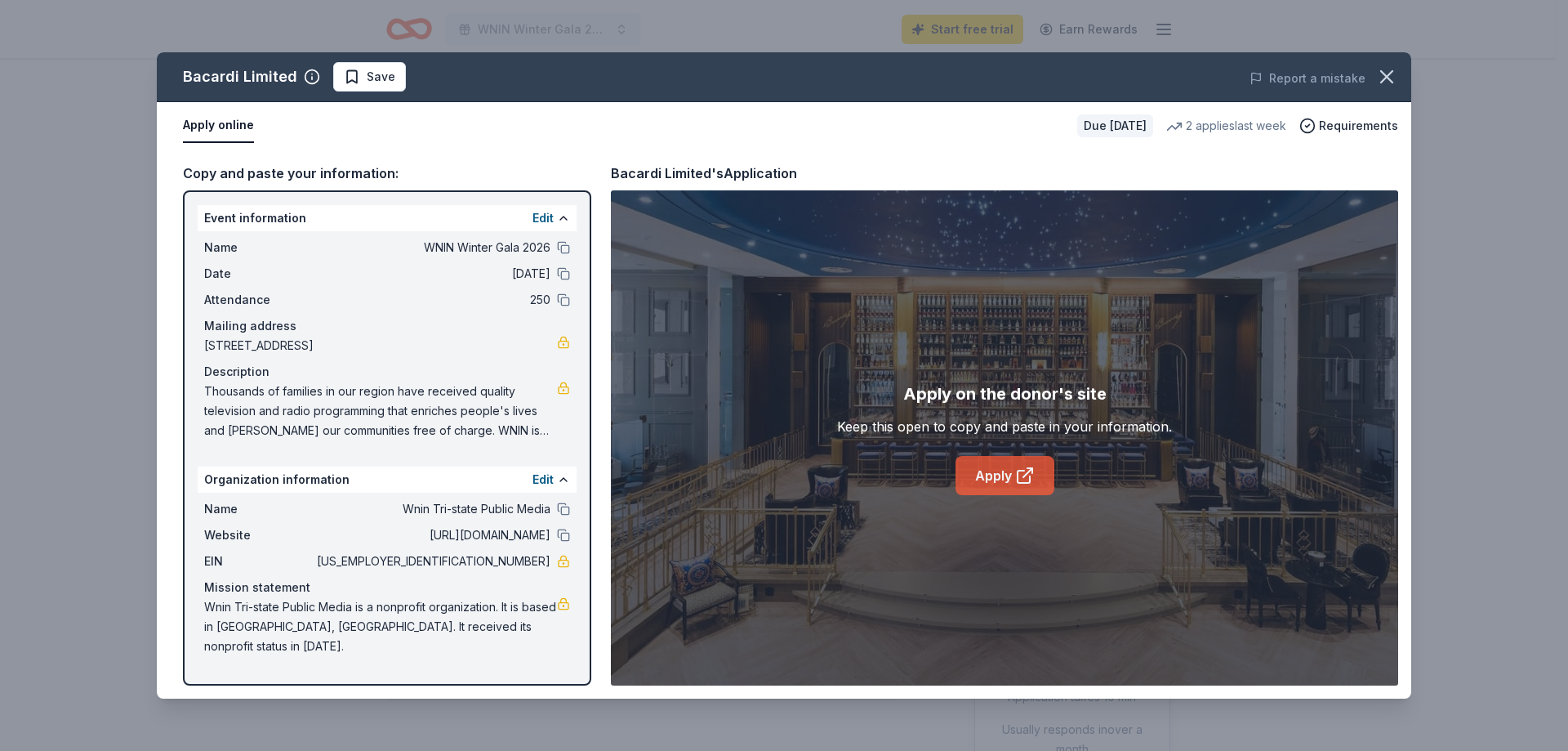
click at [981, 491] on link "Apply" at bounding box center [1005, 476] width 99 height 40
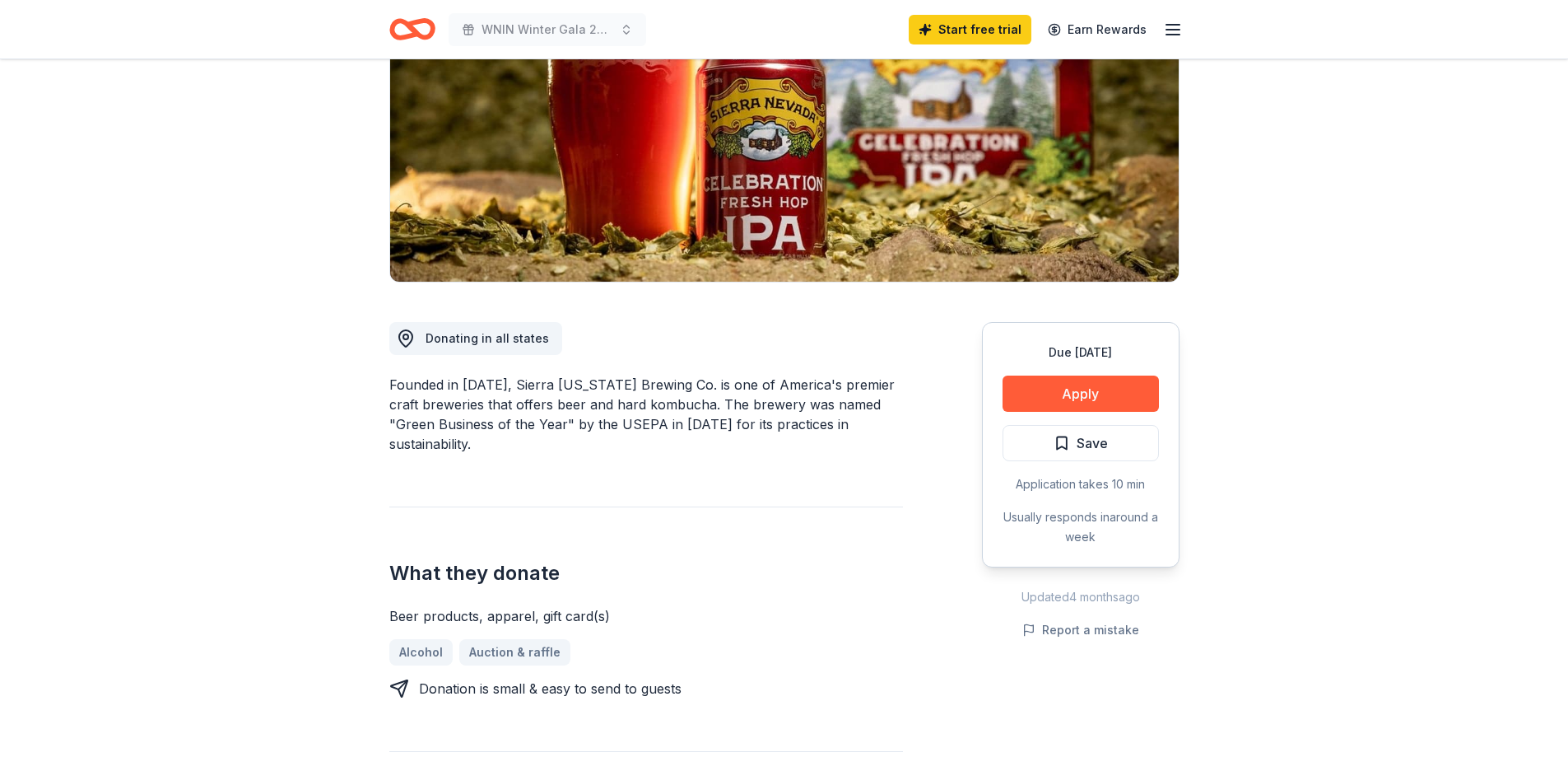
scroll to position [247, 0]
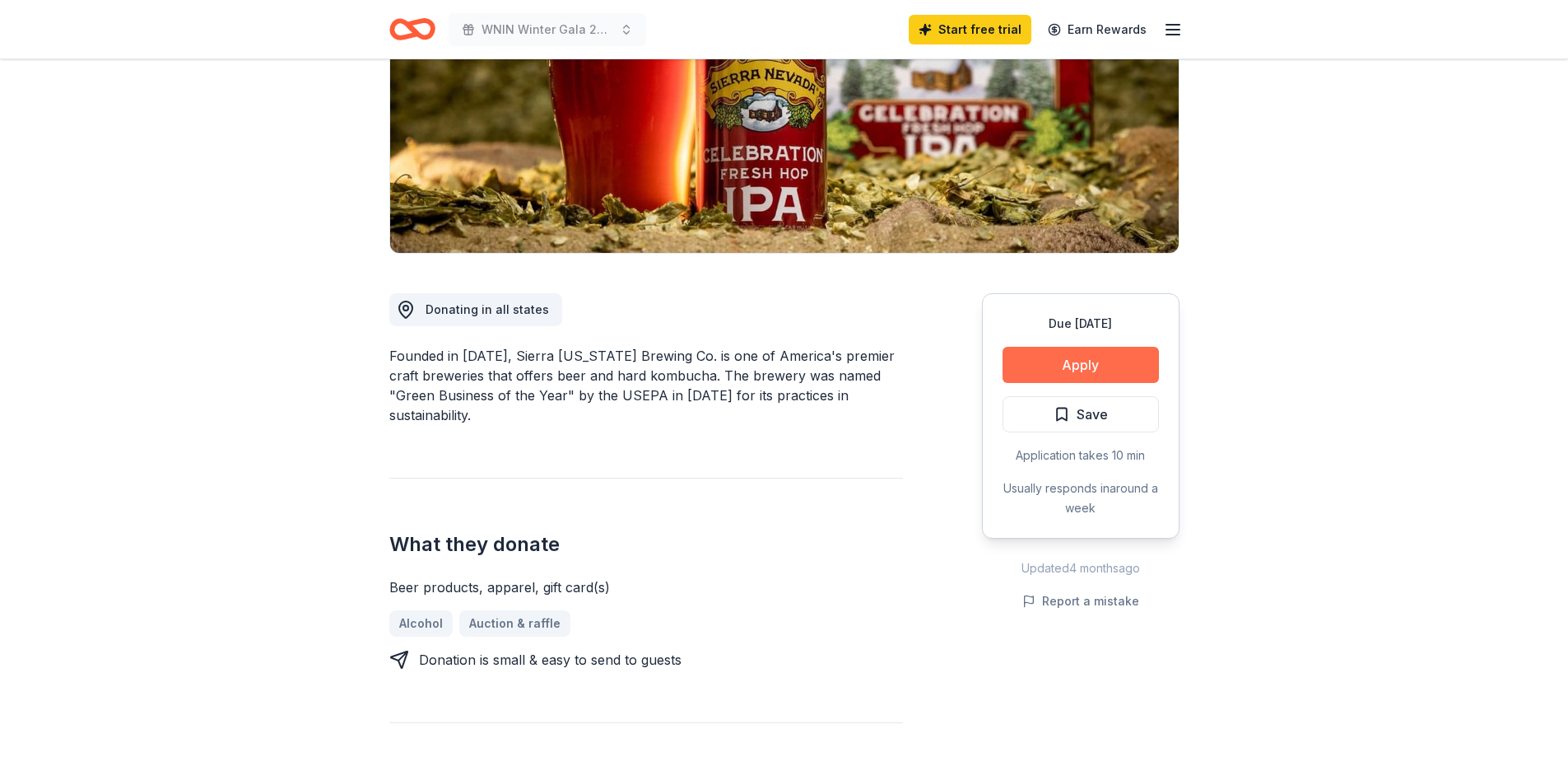
click at [1032, 364] on button "Apply" at bounding box center [1080, 365] width 157 height 36
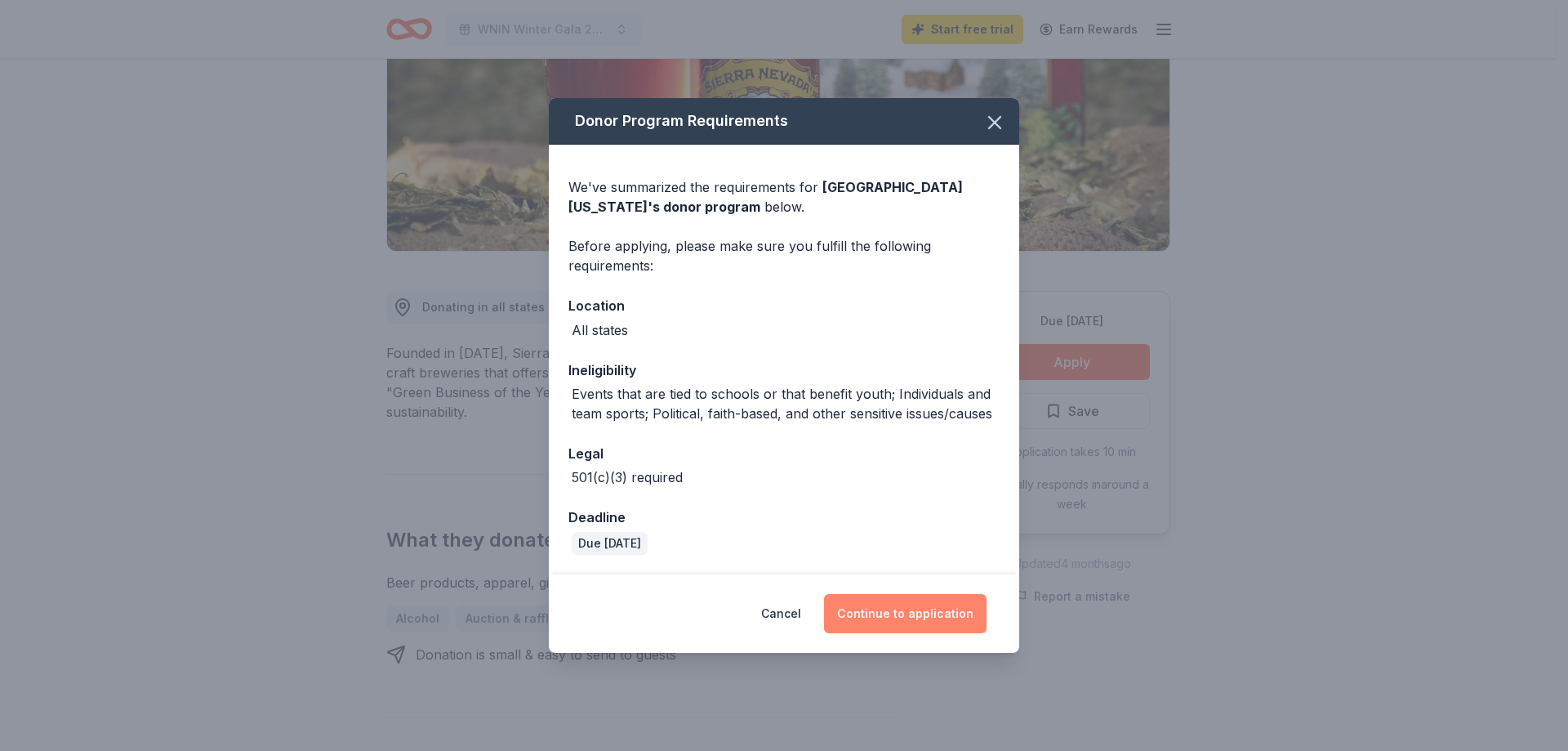
click at [875, 605] on button "Continue to application" at bounding box center [905, 613] width 162 height 40
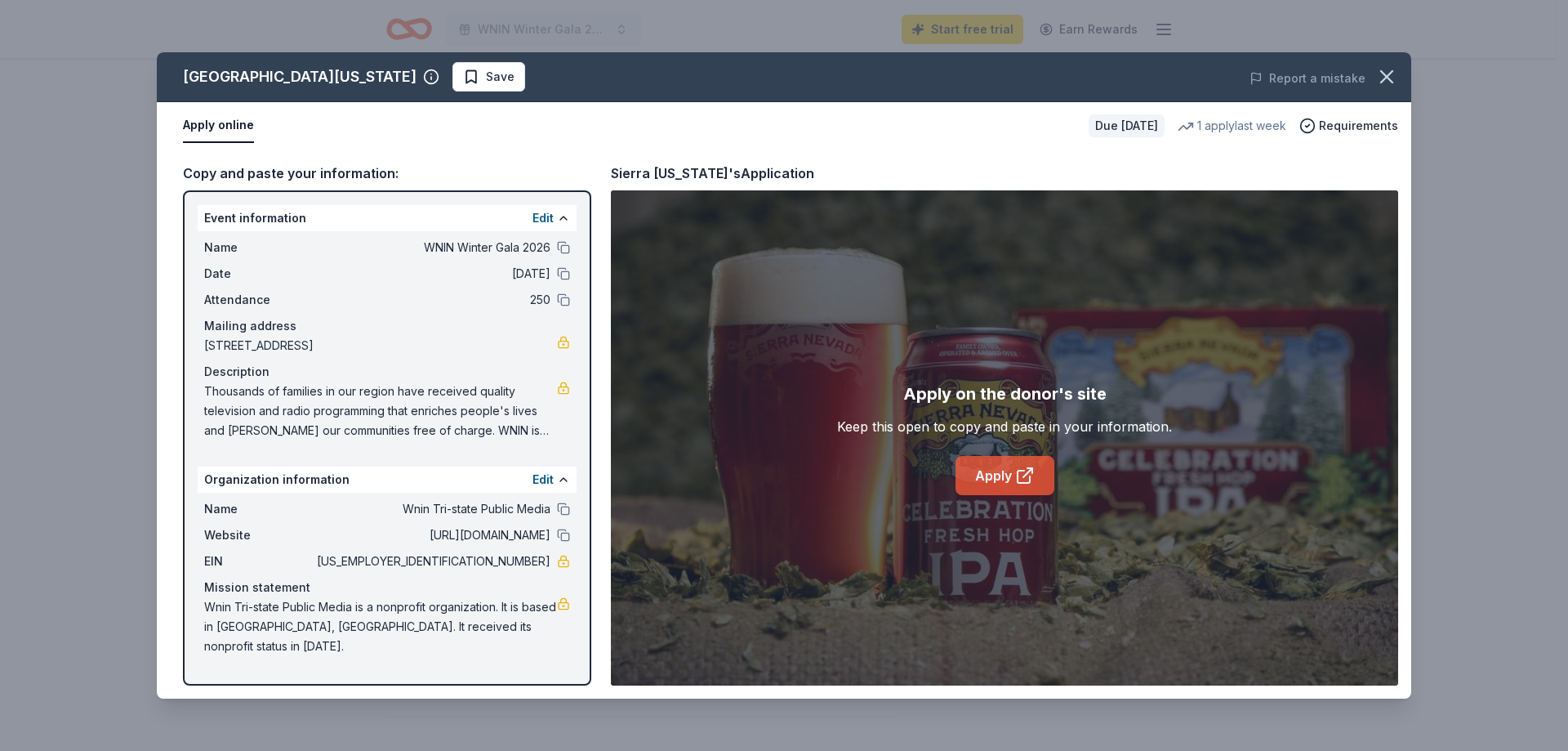
click at [966, 481] on link "Apply" at bounding box center [1005, 476] width 99 height 40
click at [1388, 77] on icon "button" at bounding box center [1387, 77] width 12 height 12
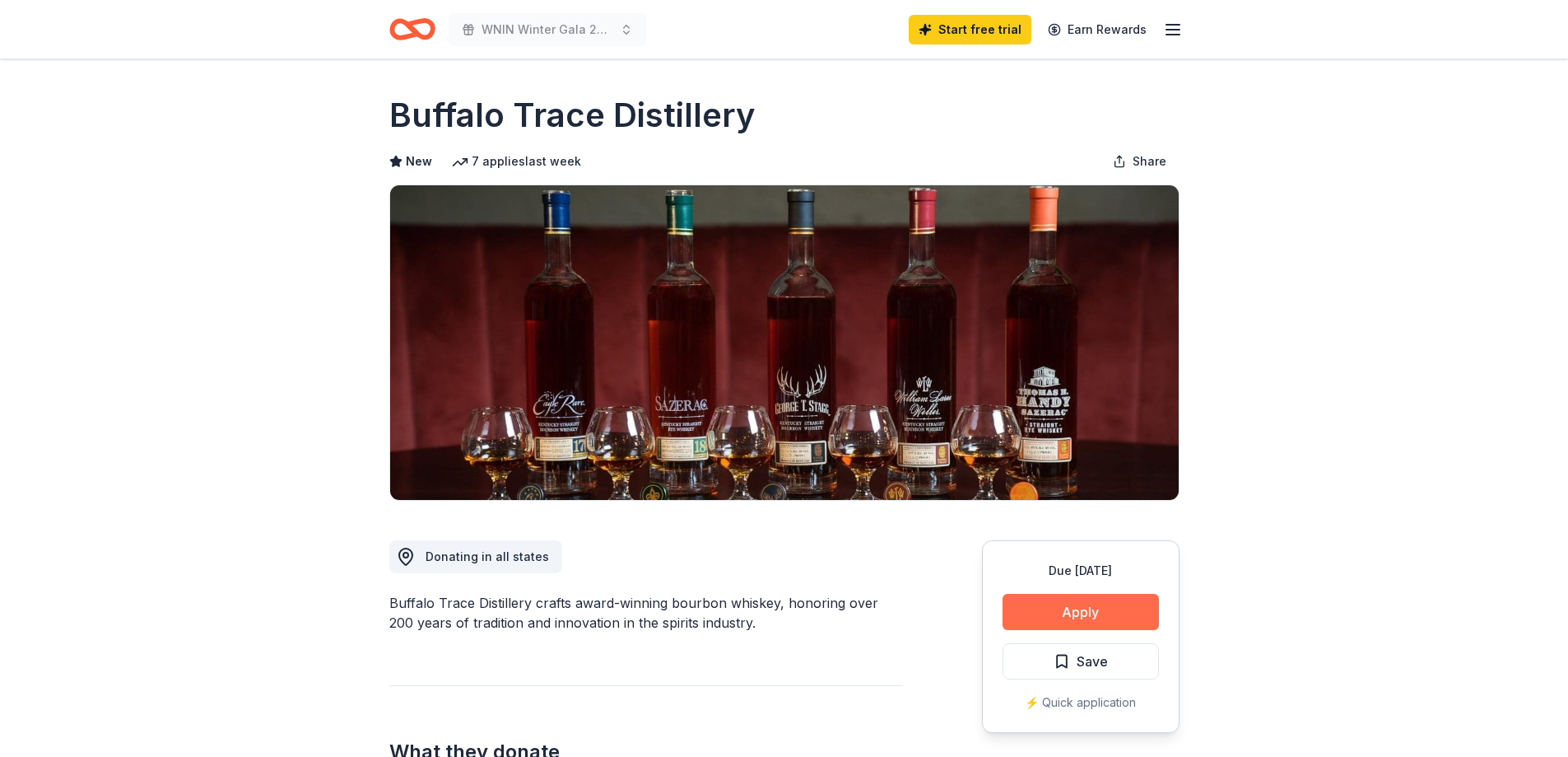
click at [1021, 612] on button "Apply" at bounding box center [1080, 612] width 157 height 36
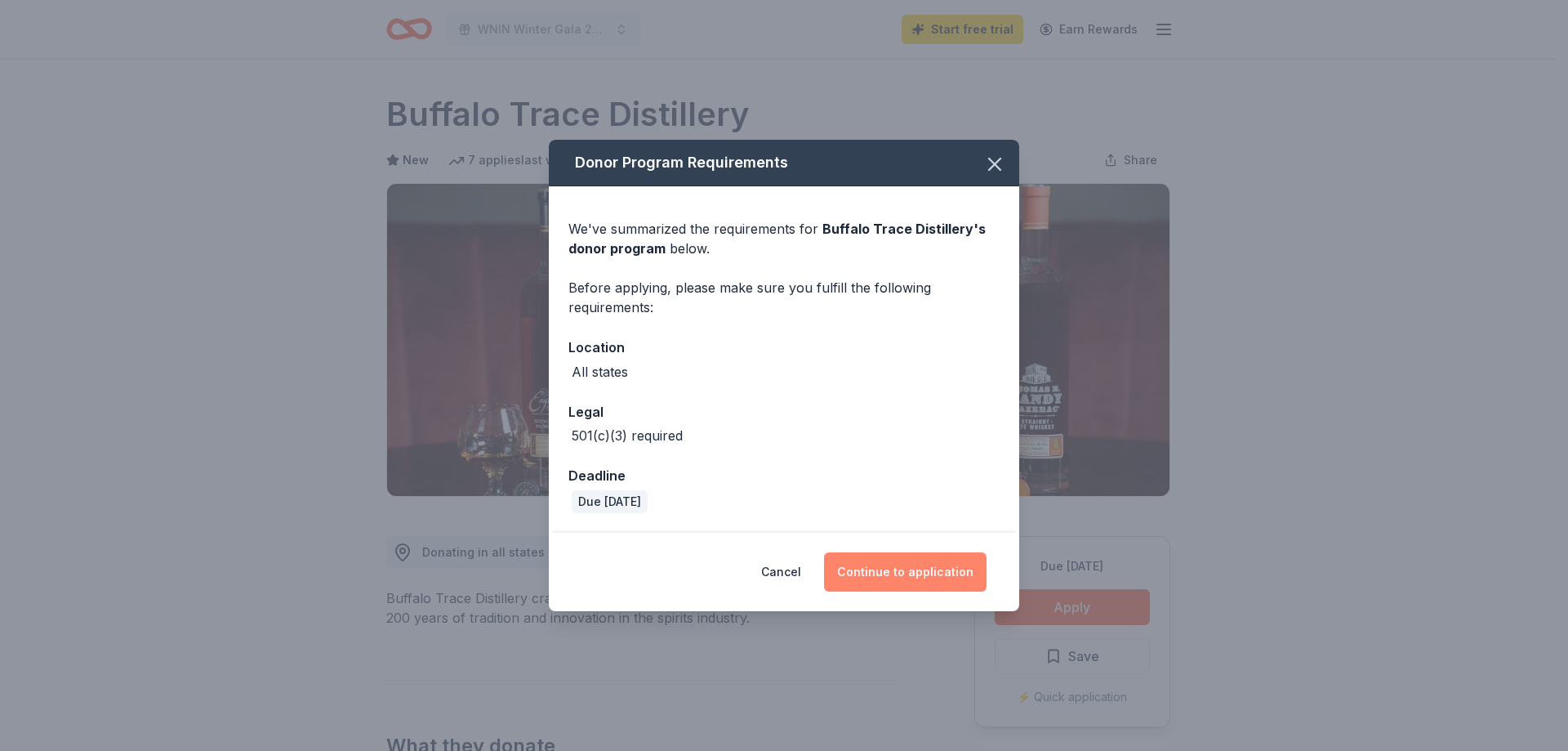
click at [926, 580] on button "Continue to application" at bounding box center [905, 572] width 162 height 40
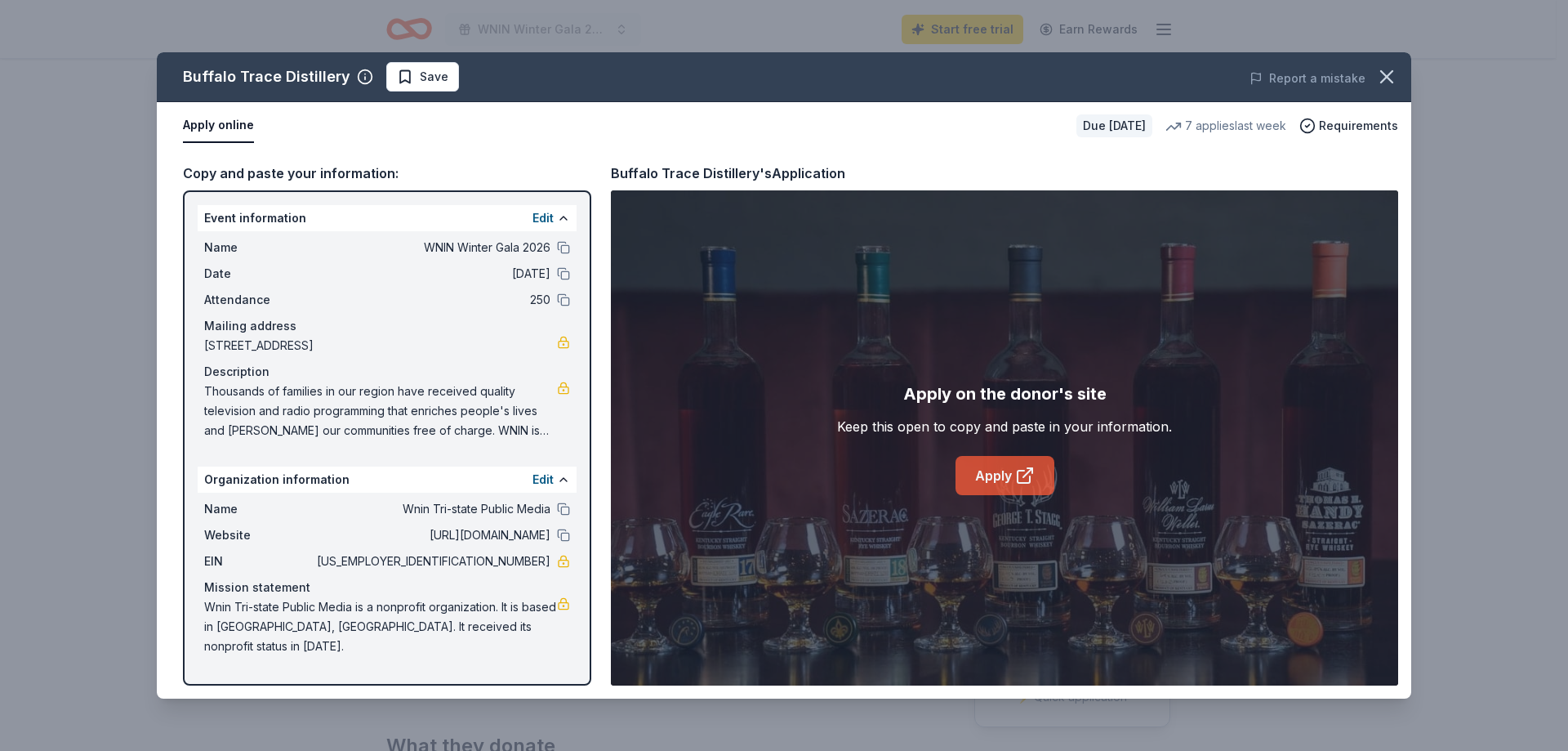
click at [993, 489] on link "Apply" at bounding box center [1005, 476] width 99 height 40
